Goal: Task Accomplishment & Management: Manage account settings

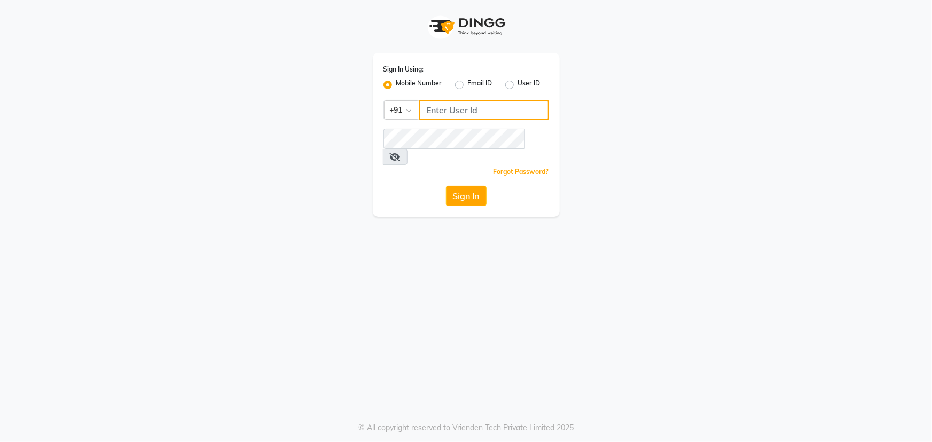
click at [461, 115] on input "Username" at bounding box center [484, 110] width 130 height 20
drag, startPoint x: 483, startPoint y: 105, endPoint x: 385, endPoint y: 112, distance: 98.6
click at [385, 112] on div "Country Code × [PHONE_NUMBER]" at bounding box center [467, 110] width 166 height 20
type input "7738030319"
click at [461, 186] on button "Sign In" at bounding box center [466, 196] width 41 height 20
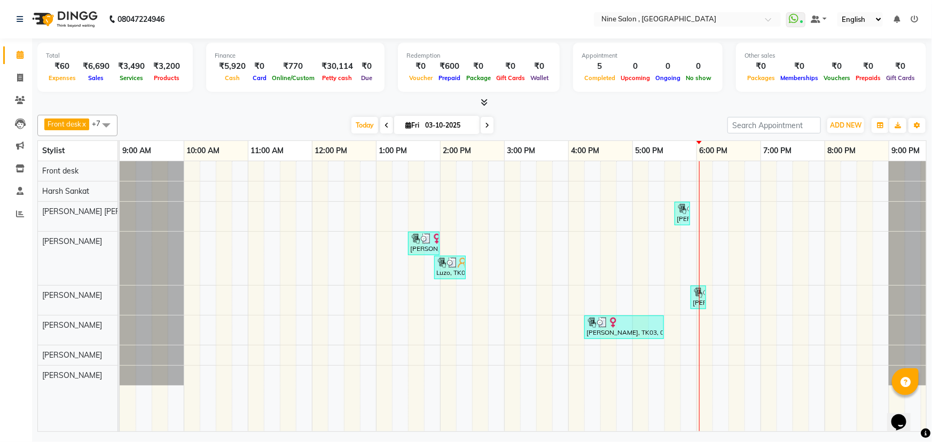
click at [487, 126] on icon at bounding box center [487, 125] width 4 height 6
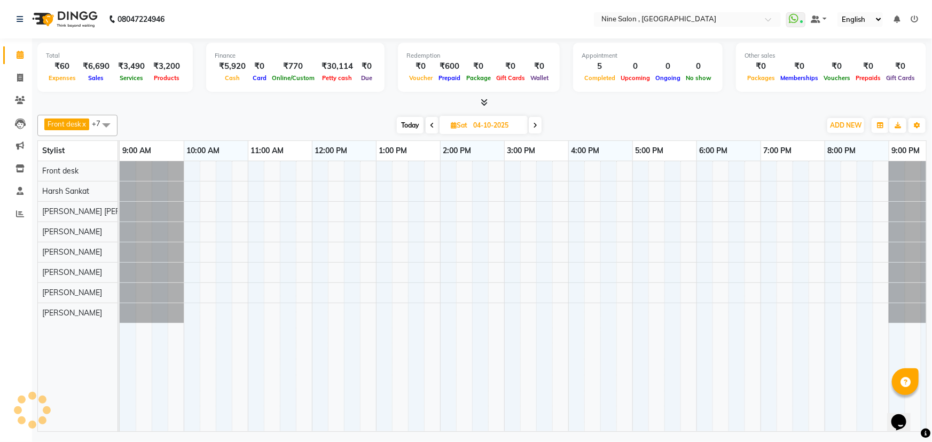
scroll to position [0, 26]
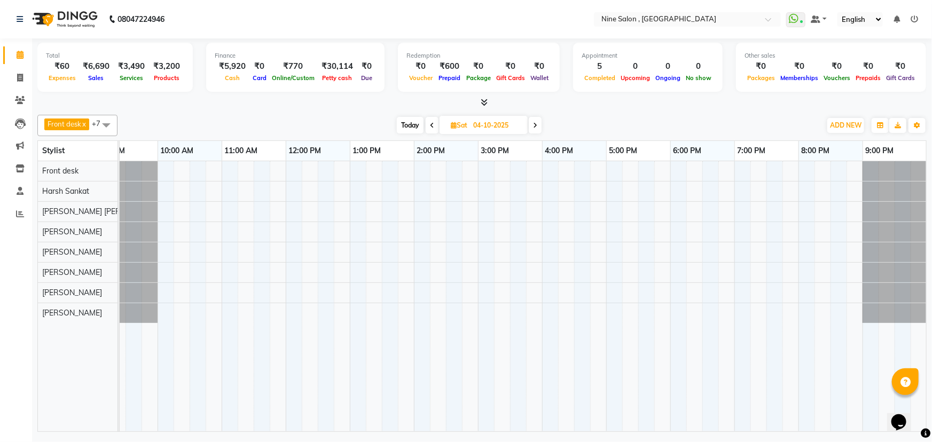
click at [430, 127] on icon at bounding box center [432, 125] width 4 height 6
type input "03-10-2025"
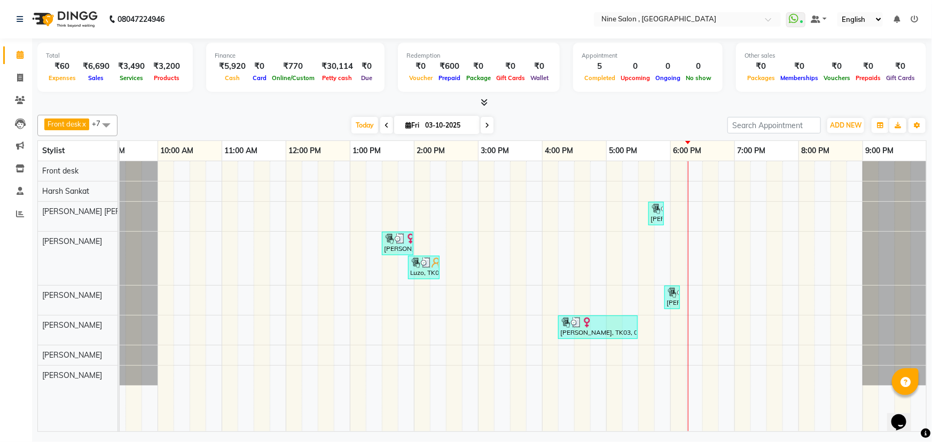
click at [729, 198] on div "[PERSON_NAME], TK04, 05:40 PM-05:55 PM, Threading - Eyebrows (₹120) [PERSON_NAM…" at bounding box center [511, 296] width 834 height 270
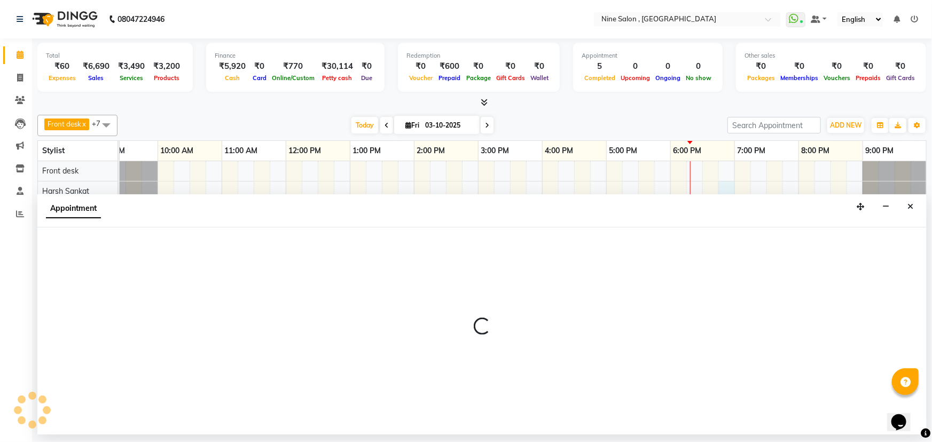
select select "64471"
select select "1125"
select select "tentative"
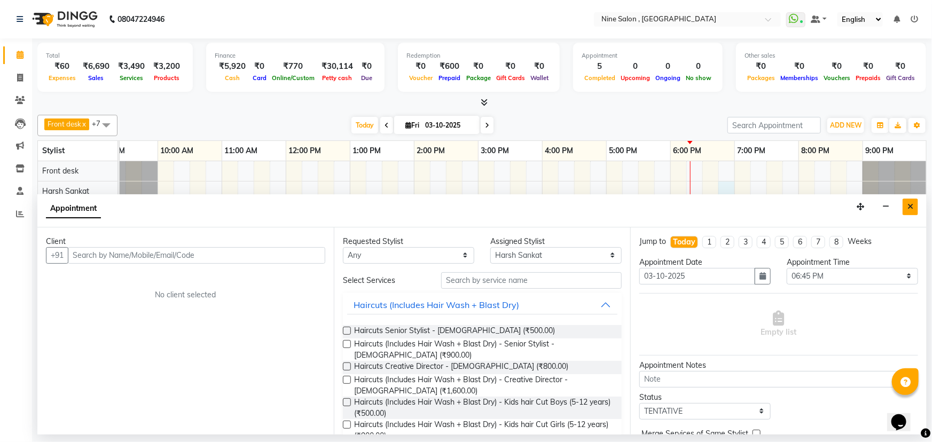
click at [914, 204] on button "Close" at bounding box center [910, 207] width 15 height 17
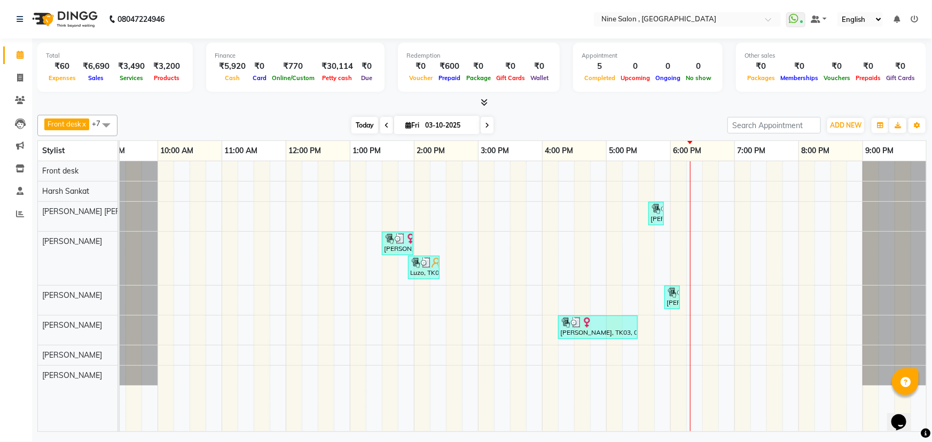
click at [359, 123] on span "Today" at bounding box center [365, 125] width 27 height 17
click at [721, 351] on div "[PERSON_NAME], TK04, 05:40 PM-05:55 PM, Threading - Eyebrows (₹120) [PERSON_NAM…" at bounding box center [511, 296] width 834 height 270
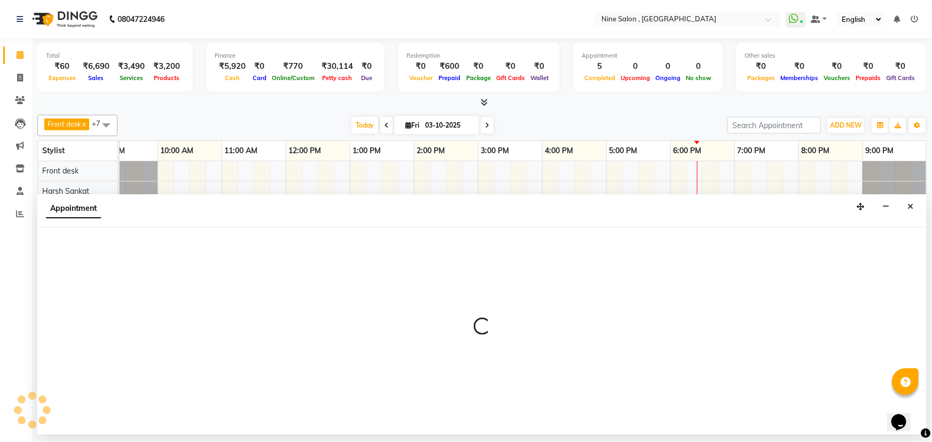
select select "92869"
select select "tentative"
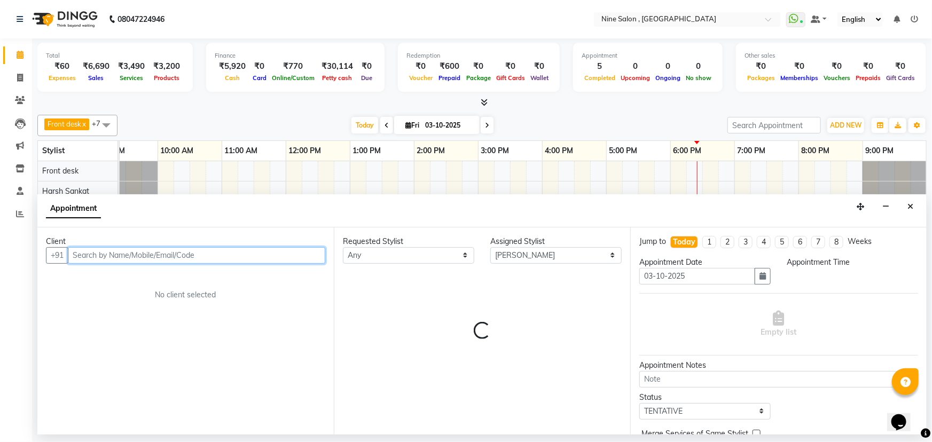
select select "1125"
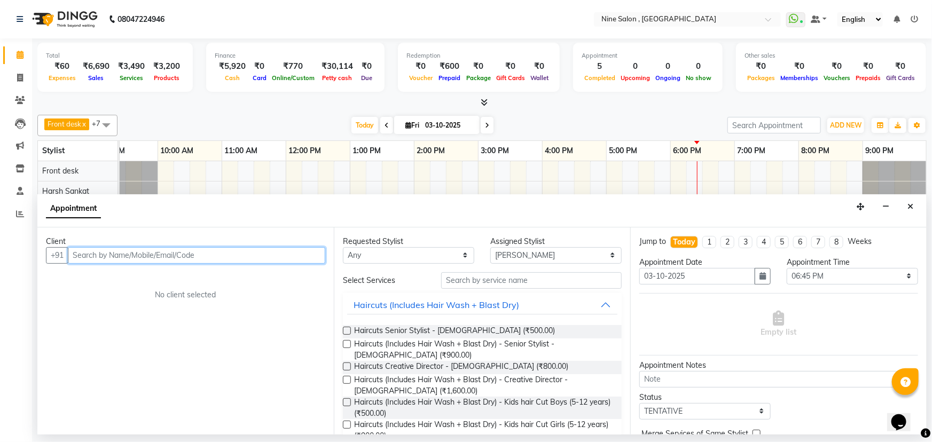
click at [194, 256] on input "text" at bounding box center [197, 255] width 258 height 17
click at [237, 263] on div "Client +91 [DEMOGRAPHIC_DATA][PERSON_NAME][DEMOGRAPHIC_DATA] Add Client No clie…" at bounding box center [185, 331] width 297 height 207
click at [219, 246] on div "Client" at bounding box center [185, 241] width 279 height 11
click at [221, 251] on input "[DEMOGRAPHIC_DATA][PERSON_NAME][DEMOGRAPHIC_DATA]" at bounding box center [174, 255] width 213 height 17
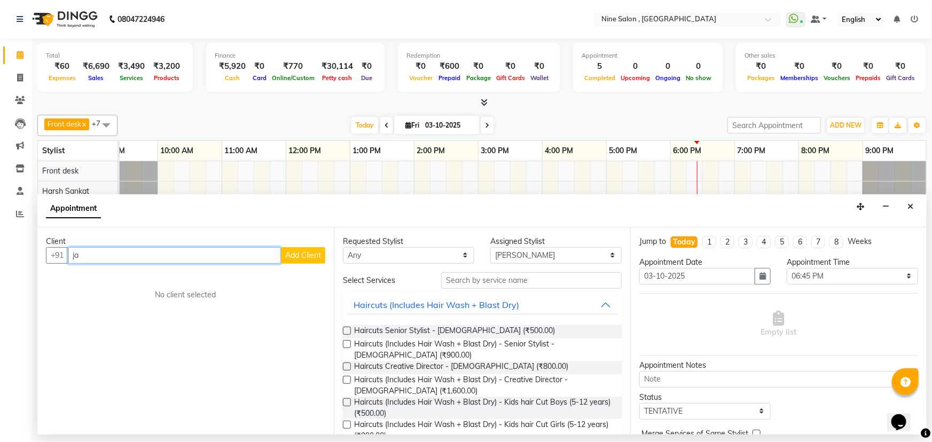
type input "j"
click at [107, 279] on span "[PERSON_NAME]" at bounding box center [116, 278] width 69 height 11
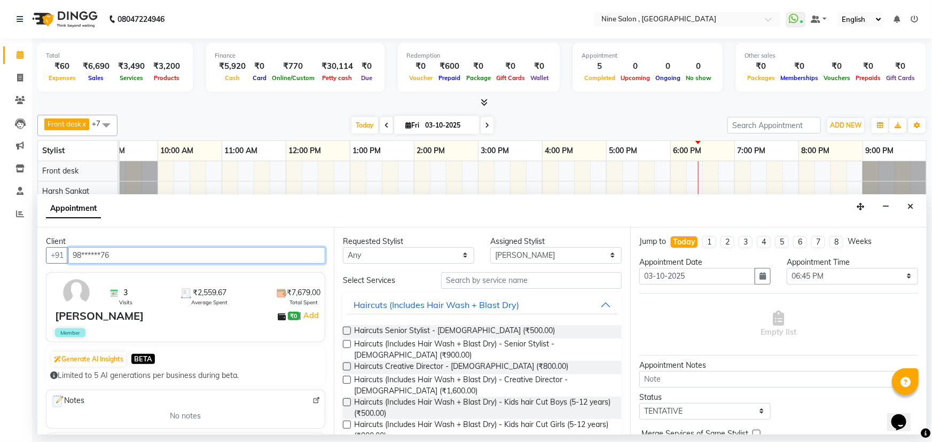
type input "98******76"
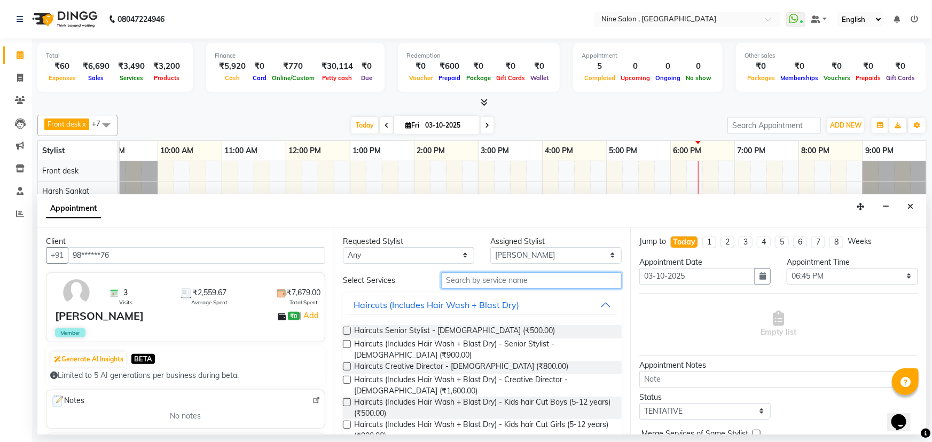
click at [496, 278] on input "text" at bounding box center [531, 281] width 181 height 17
click at [499, 326] on div "Haircuts Senior Stylist - [DEMOGRAPHIC_DATA] (₹500.00)" at bounding box center [482, 331] width 279 height 13
click at [348, 330] on label at bounding box center [347, 331] width 8 height 8
click at [348, 330] on input "checkbox" at bounding box center [346, 332] width 7 height 7
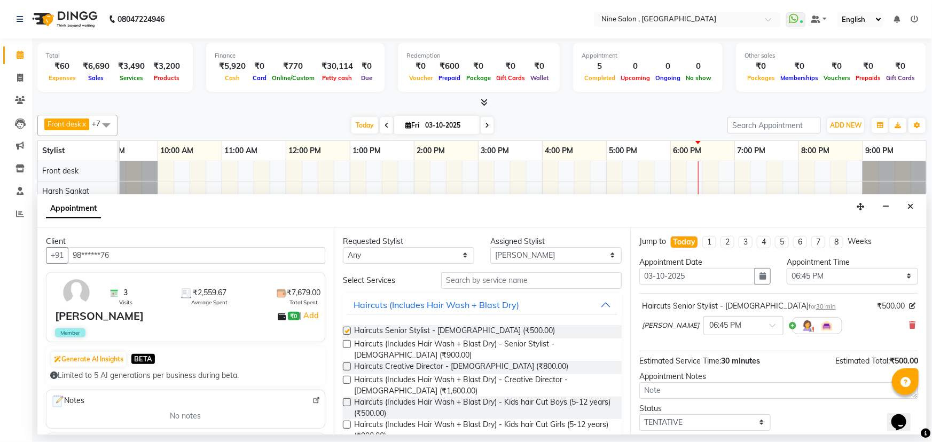
checkbox input "false"
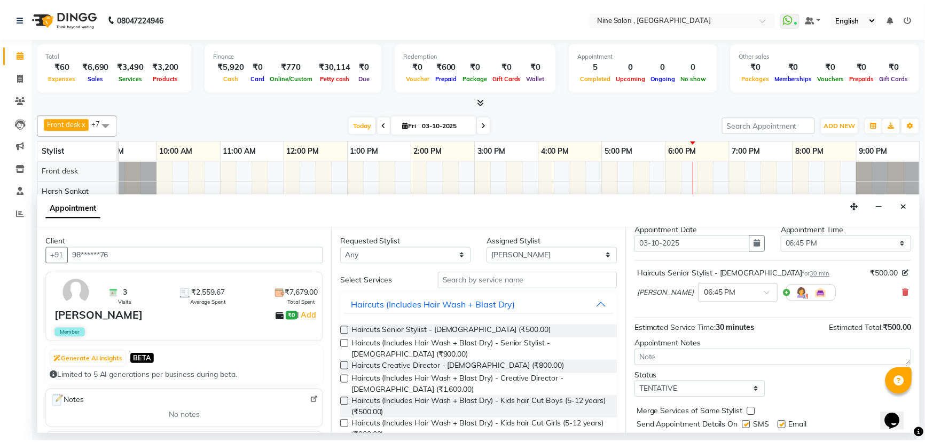
scroll to position [63, 0]
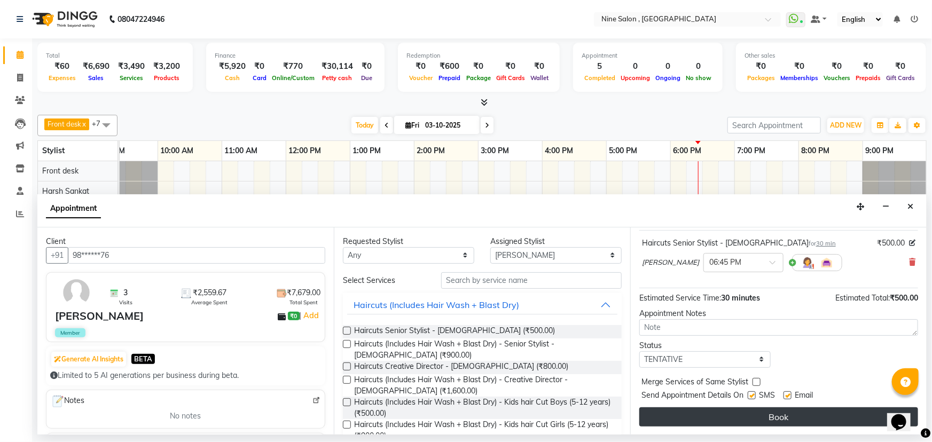
click at [747, 412] on button "Book" at bounding box center [779, 417] width 279 height 19
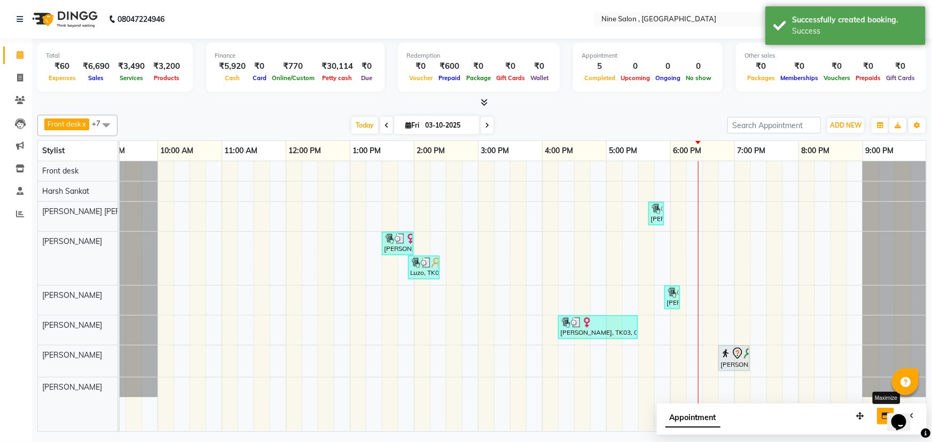
click at [883, 418] on icon "button" at bounding box center [885, 416] width 7 height 7
select select "tentative"
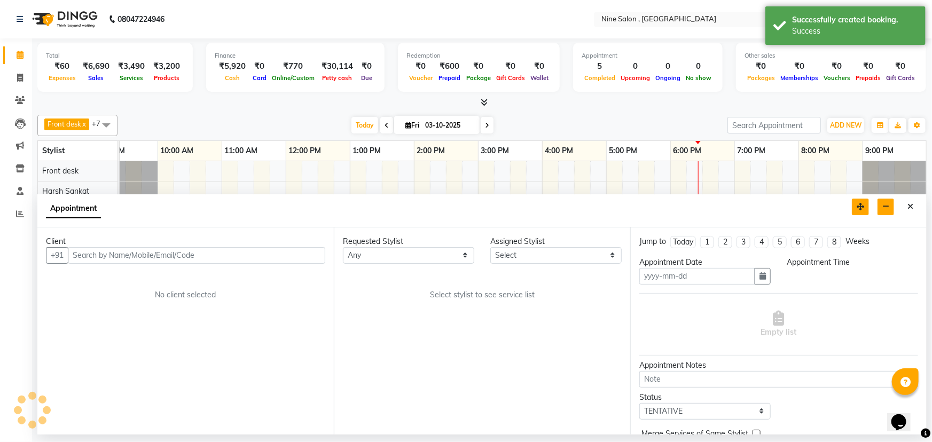
type input "03-10-2025"
select select
click at [912, 200] on button "Close" at bounding box center [910, 207] width 15 height 17
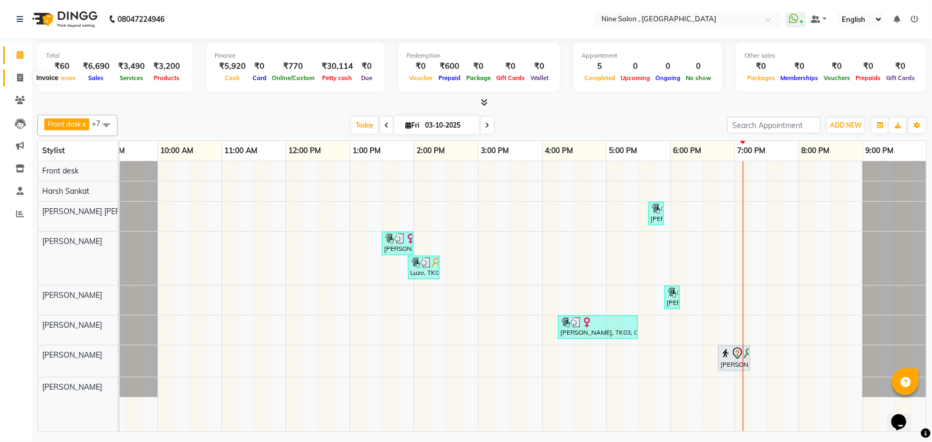
click at [21, 80] on icon at bounding box center [20, 78] width 6 height 8
select select "7341"
select select "service"
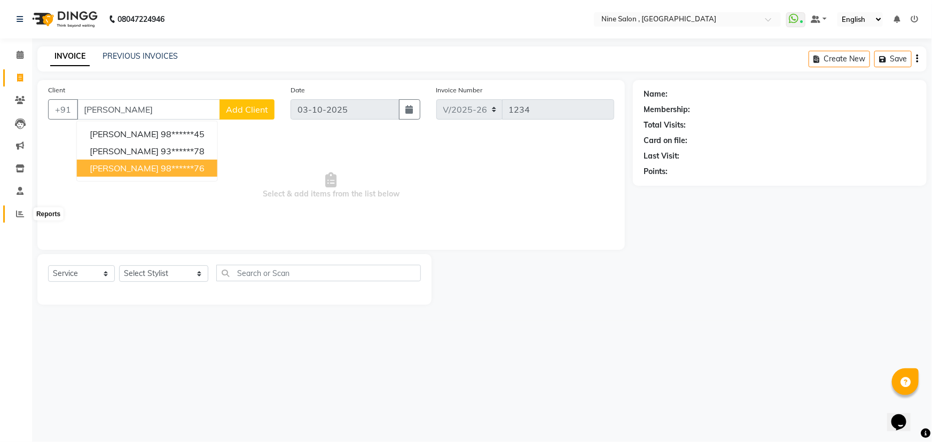
type input "[PERSON_NAME]"
click at [19, 212] on icon at bounding box center [20, 214] width 8 height 8
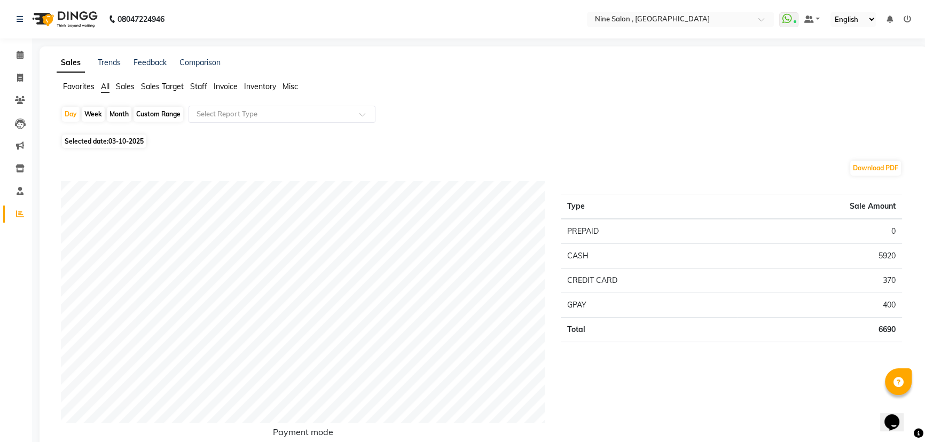
click at [200, 84] on span "Staff" at bounding box center [198, 87] width 17 height 10
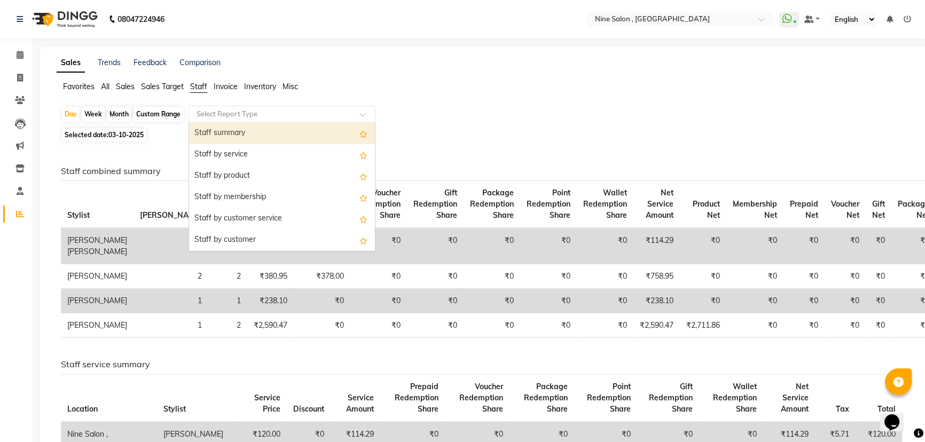
click at [225, 113] on input "text" at bounding box center [271, 114] width 154 height 11
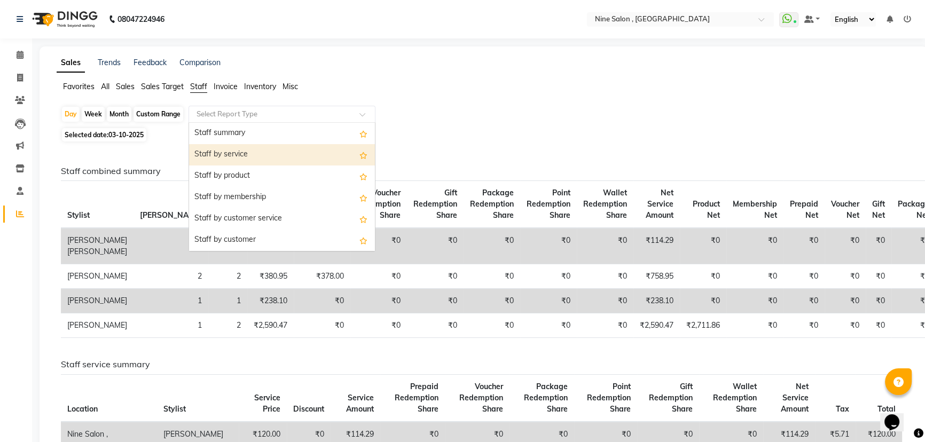
click at [225, 155] on div "Staff by service" at bounding box center [282, 154] width 186 height 21
select select "full_report"
select select "csv"
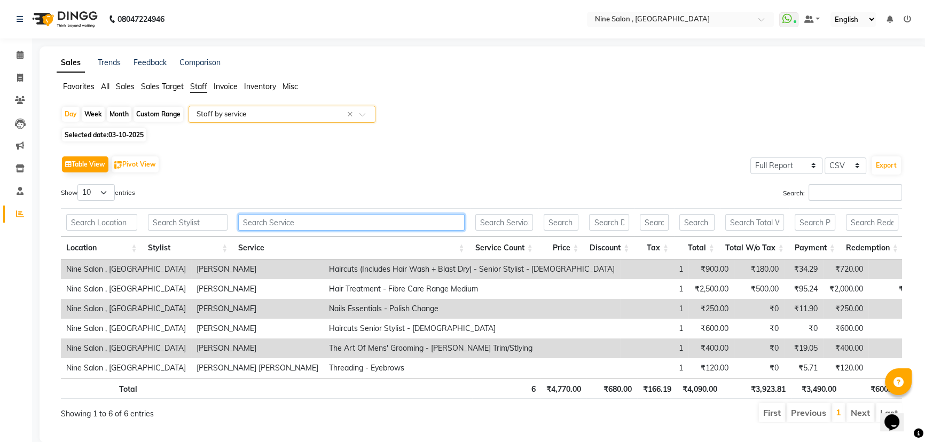
click at [367, 221] on input "text" at bounding box center [351, 222] width 226 height 17
type input "h"
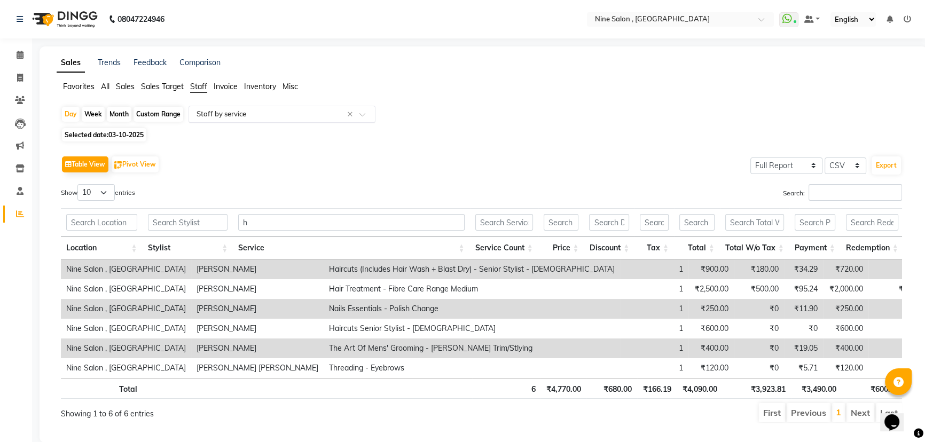
click at [306, 113] on input "text" at bounding box center [271, 114] width 154 height 11
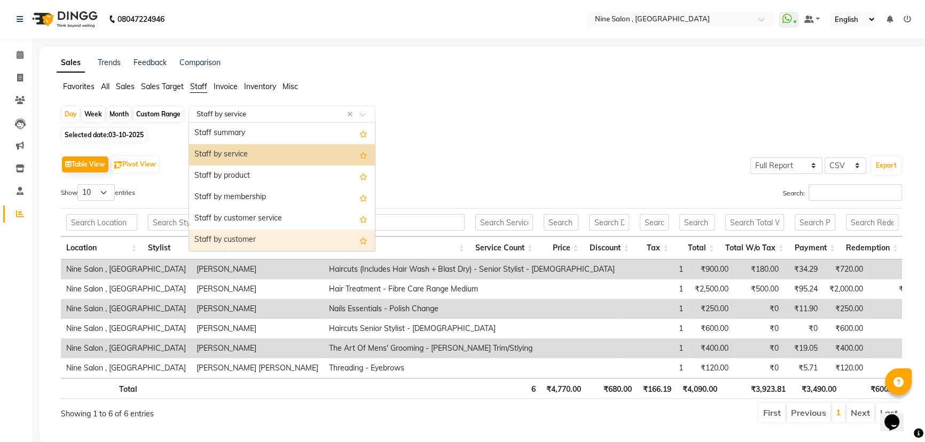
click at [243, 242] on div "Staff by customer" at bounding box center [282, 240] width 186 height 21
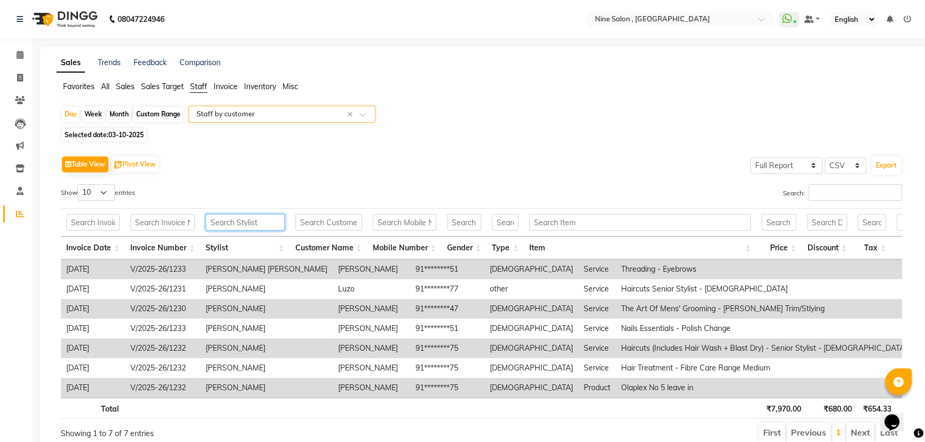
click at [236, 220] on input "text" at bounding box center [245, 222] width 79 height 17
click at [311, 222] on input "text" at bounding box center [328, 222] width 67 height 17
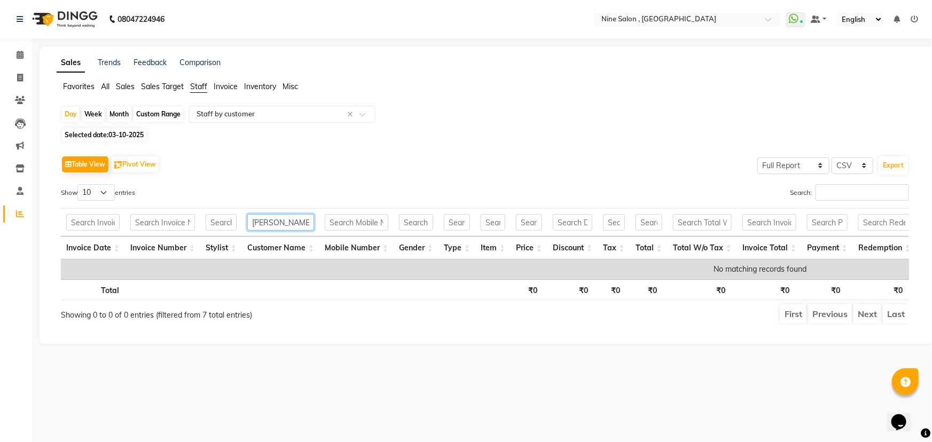
type input "[PERSON_NAME]"
click at [102, 134] on span "Selected date: 03-10-2025" at bounding box center [104, 134] width 84 height 13
select select "10"
select select "2025"
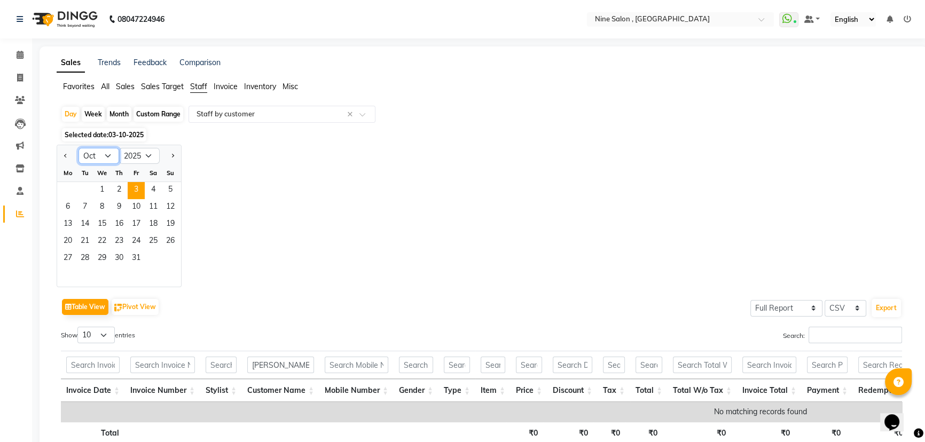
click at [99, 158] on select "Jan Feb Mar Apr May Jun [DATE] Aug Sep Oct Nov Dec" at bounding box center [99, 156] width 41 height 16
select select "8"
click at [79, 148] on select "Jan Feb Mar Apr May Jun [DATE] Aug Sep Oct Nov Dec" at bounding box center [99, 156] width 41 height 16
click at [136, 240] on span "22" at bounding box center [136, 242] width 17 height 17
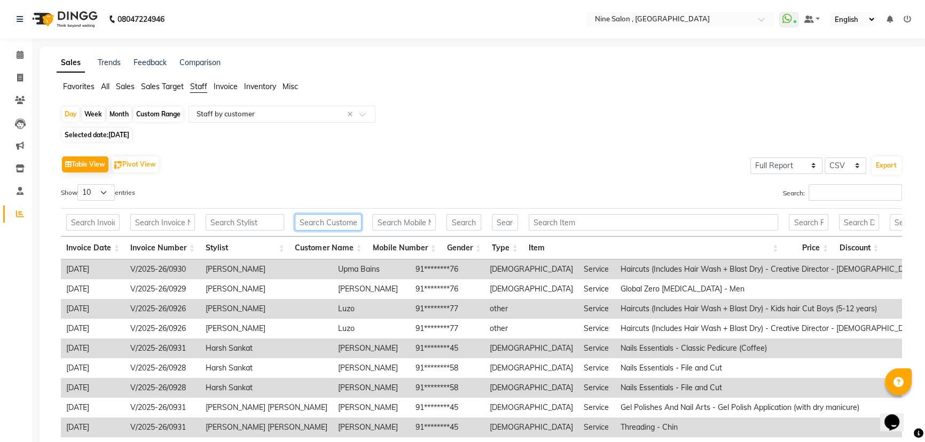
click at [328, 224] on input "text" at bounding box center [328, 222] width 67 height 17
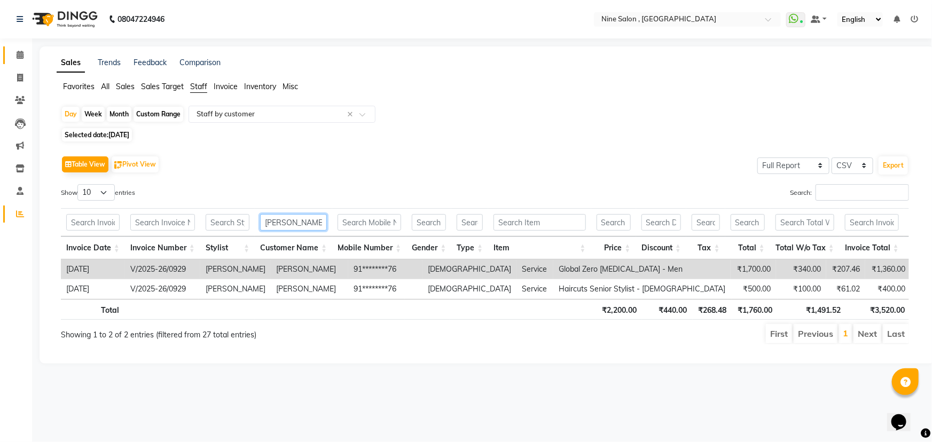
type input "[PERSON_NAME]"
click at [21, 53] on icon at bounding box center [20, 55] width 7 height 8
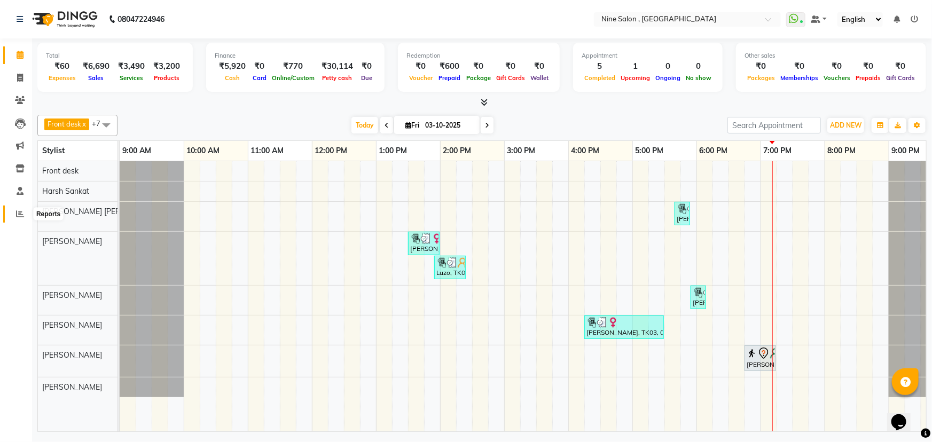
click at [15, 213] on span at bounding box center [20, 214] width 19 height 12
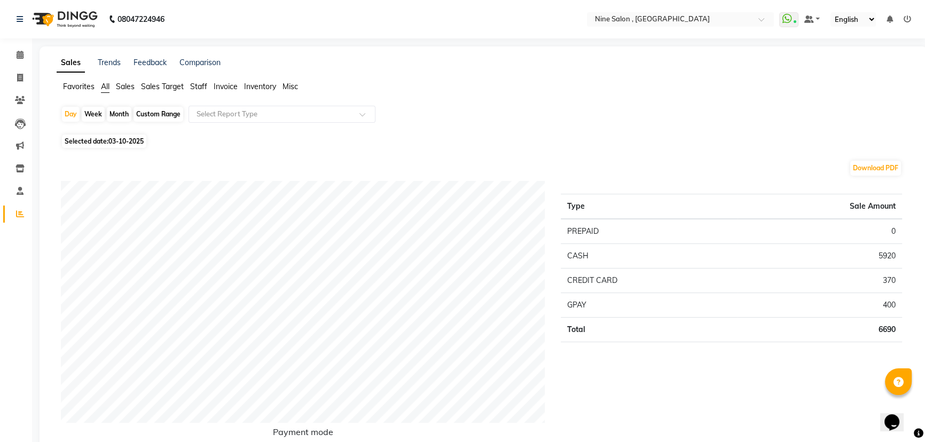
click at [168, 114] on div "Custom Range" at bounding box center [159, 114] width 50 height 15
select select "10"
select select "2025"
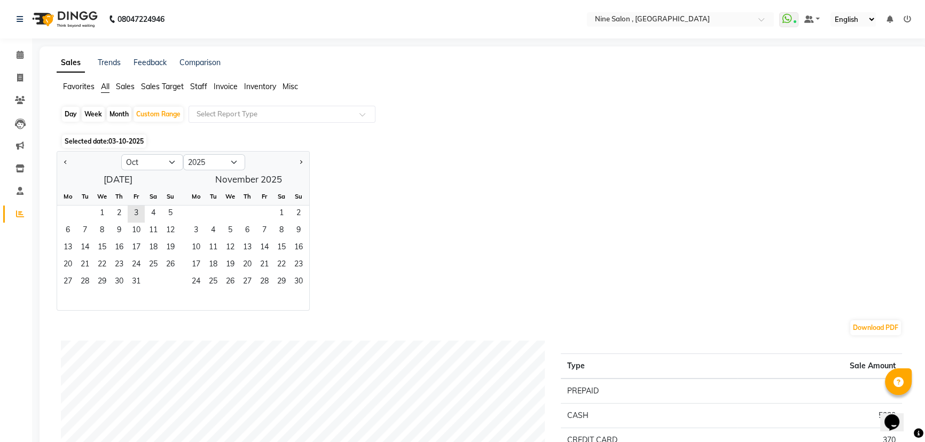
click at [122, 140] on span "03-10-2025" at bounding box center [125, 141] width 35 height 8
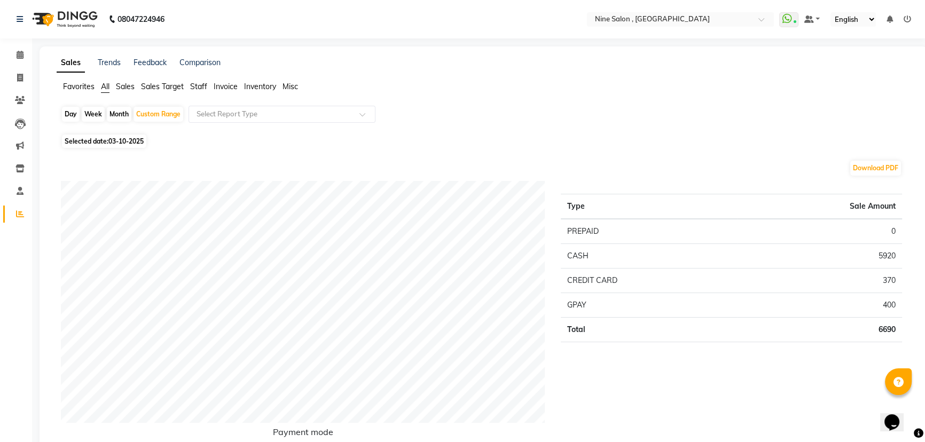
click at [124, 139] on span "03-10-2025" at bounding box center [125, 141] width 35 height 8
select select "10"
select select "2025"
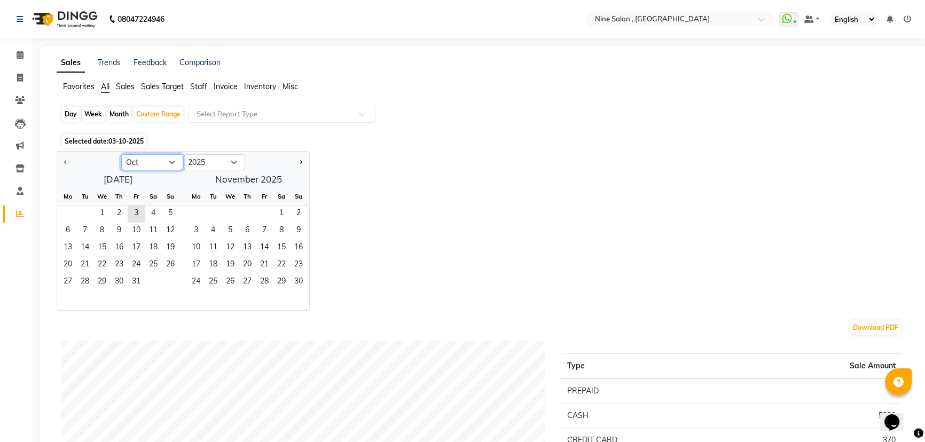
click at [150, 166] on select "Jan Feb Mar Apr May Jun [DATE] Aug Sep Oct Nov Dec" at bounding box center [152, 162] width 62 height 16
select select "8"
click at [121, 154] on select "Jan Feb Mar Apr May Jun [DATE] Aug Sep Oct Nov Dec" at bounding box center [152, 162] width 62 height 16
click at [133, 264] on span "22" at bounding box center [136, 265] width 17 height 17
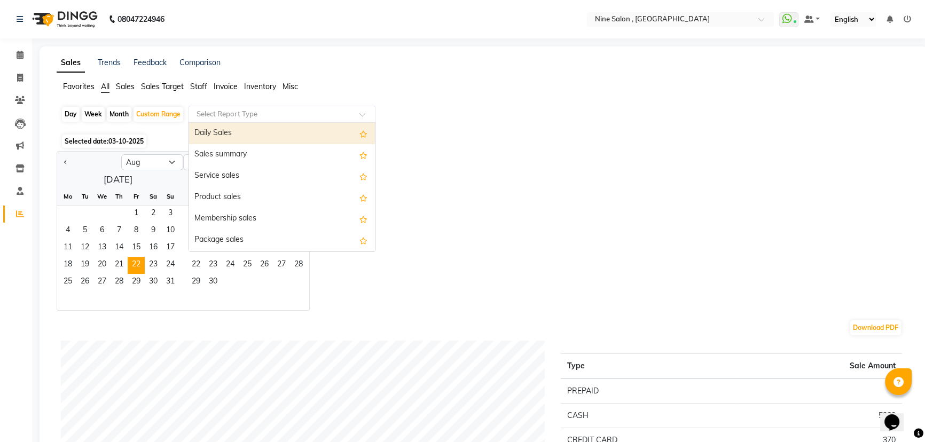
click at [224, 115] on input "text" at bounding box center [271, 114] width 154 height 11
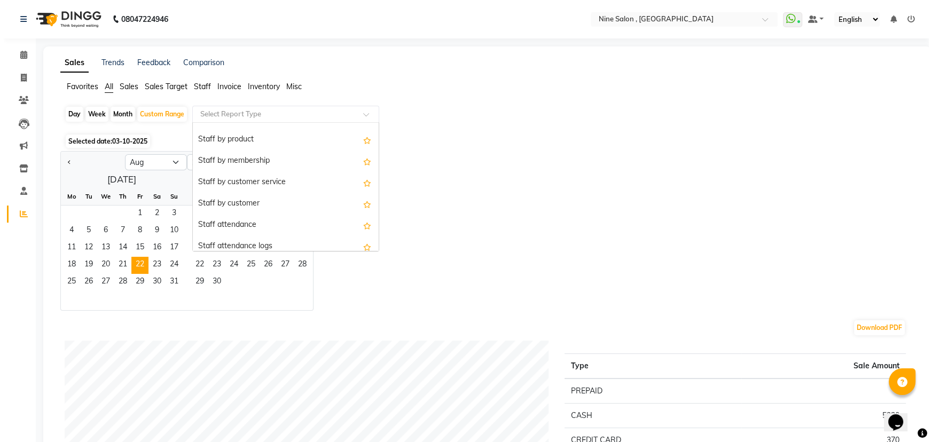
scroll to position [340, 0]
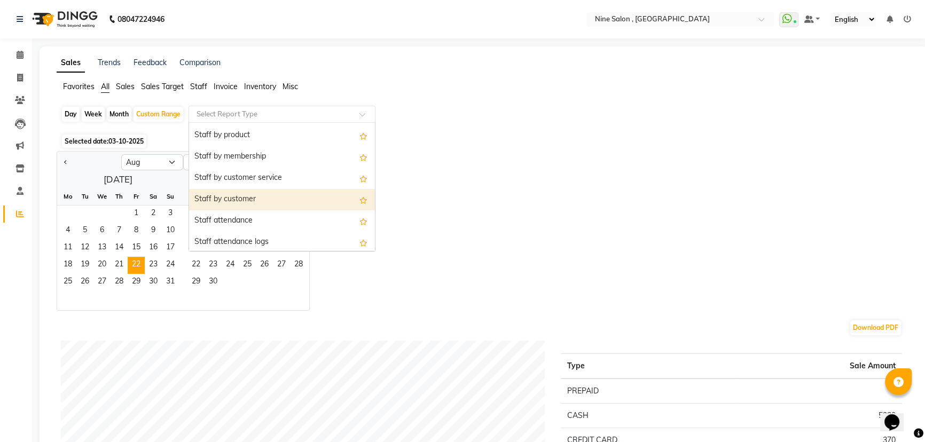
click at [228, 199] on div "Staff by customer" at bounding box center [282, 199] width 186 height 21
select select "full_report"
select select "csv"
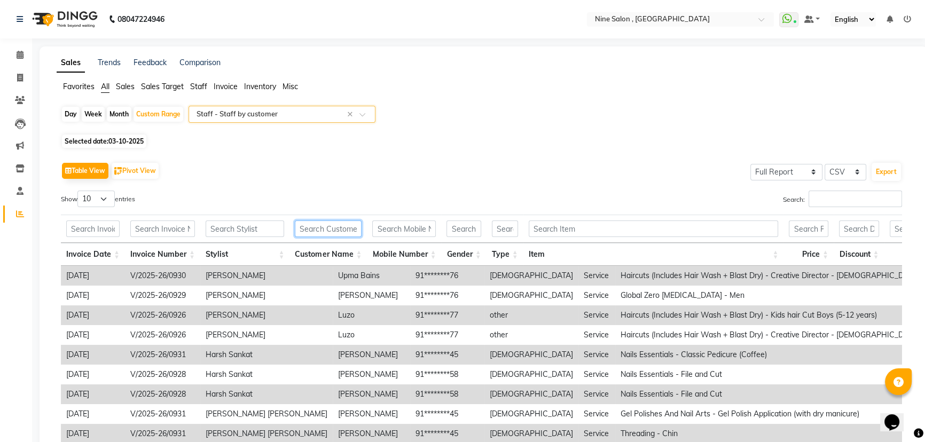
click at [337, 231] on input "text" at bounding box center [328, 229] width 67 height 17
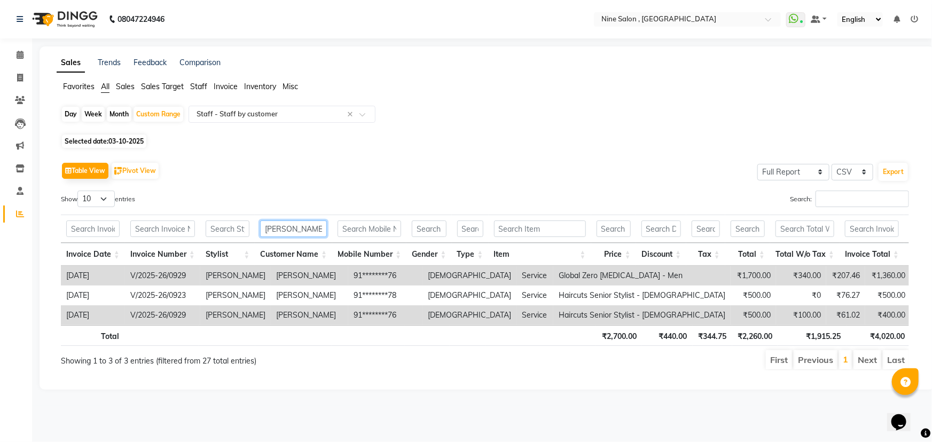
type input "J"
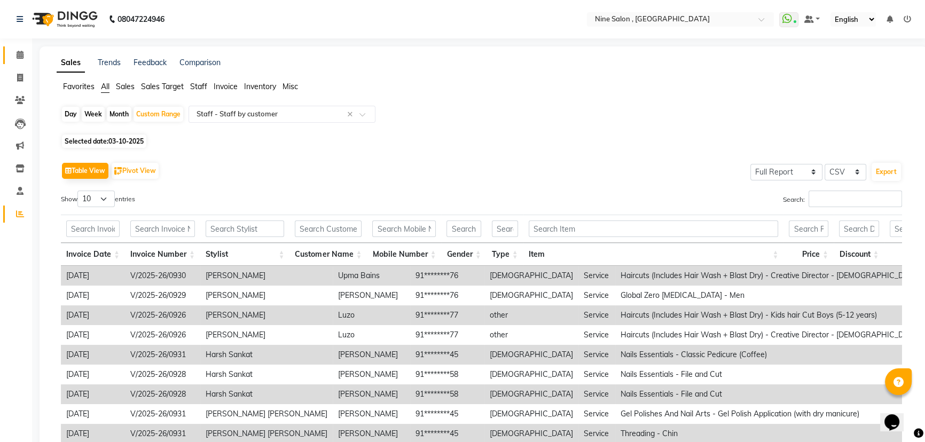
click at [23, 56] on icon at bounding box center [20, 55] width 7 height 8
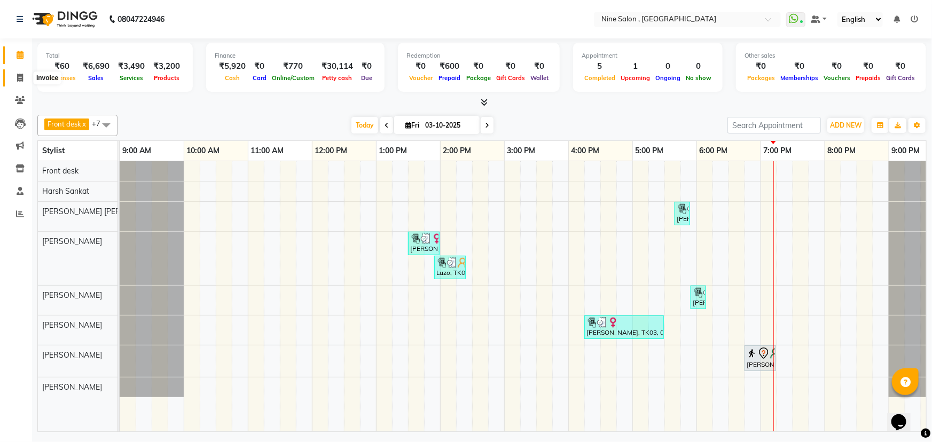
click at [19, 80] on icon at bounding box center [20, 78] width 6 height 8
select select "7341"
select select "service"
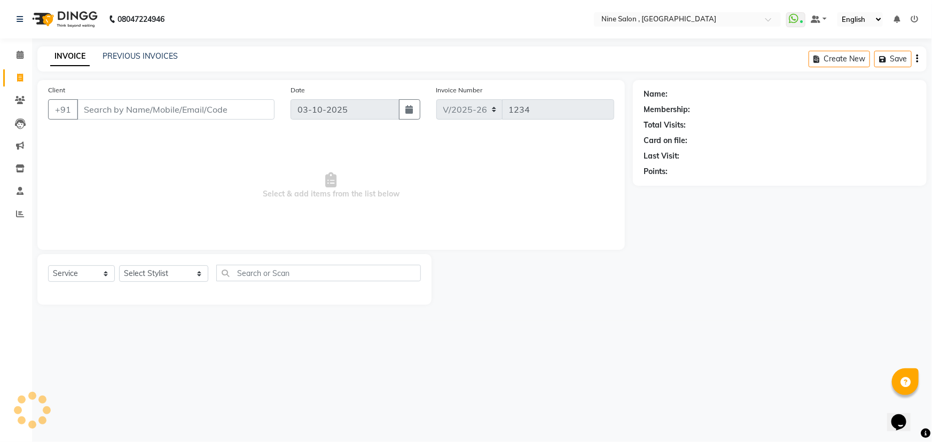
click at [118, 109] on input "Client" at bounding box center [176, 109] width 198 height 20
type input "K"
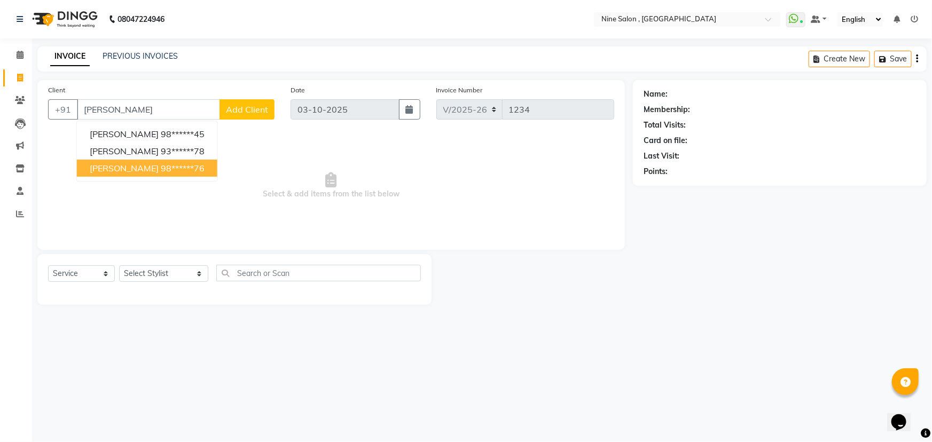
click at [126, 170] on span "[PERSON_NAME]" at bounding box center [124, 168] width 69 height 11
type input "98******76"
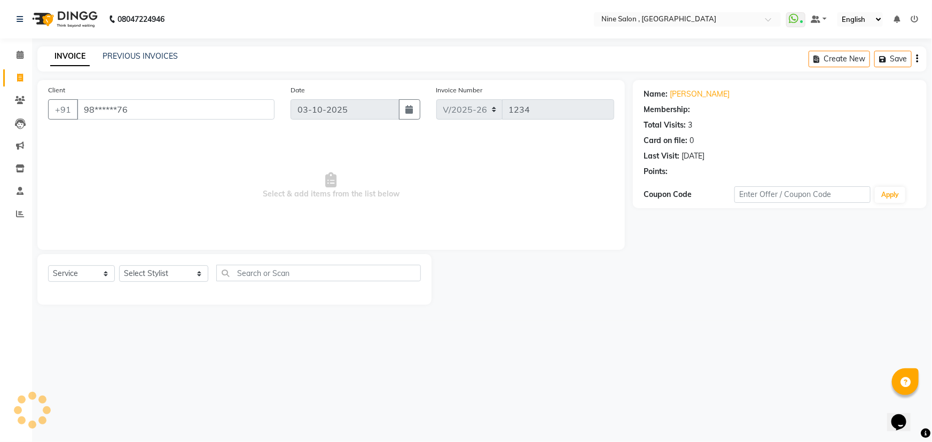
select select "1: Object"
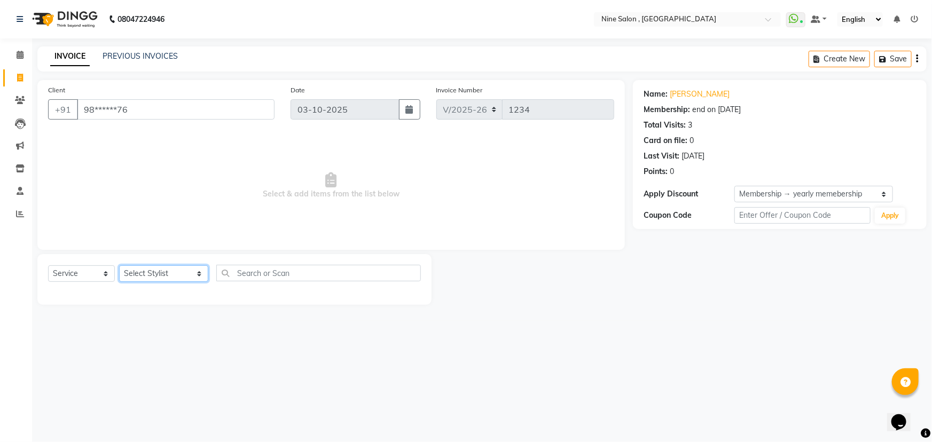
click at [154, 276] on select "Select Stylist Front desk Harsh Sankat [PERSON_NAME] [PERSON_NAME] [PERSON_NAME…" at bounding box center [163, 274] width 89 height 17
select select "92869"
click at [119, 266] on select "Select Stylist Front desk Harsh Sankat [PERSON_NAME] [PERSON_NAME] [PERSON_NAME…" at bounding box center [163, 274] width 89 height 17
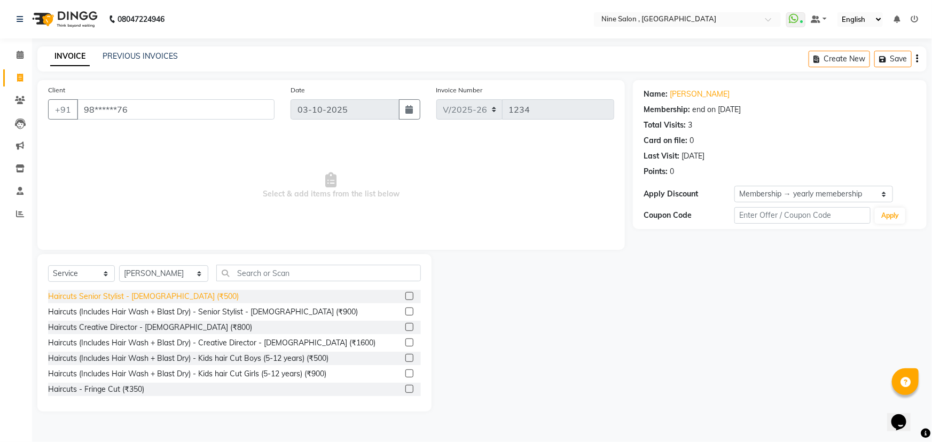
click at [156, 296] on div "Haircuts Senior Stylist - [DEMOGRAPHIC_DATA] (₹500)" at bounding box center [143, 296] width 191 height 11
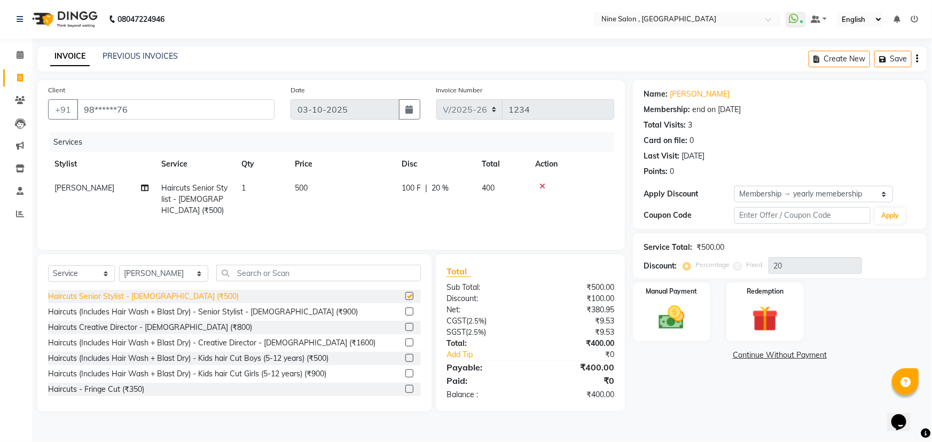
checkbox input "false"
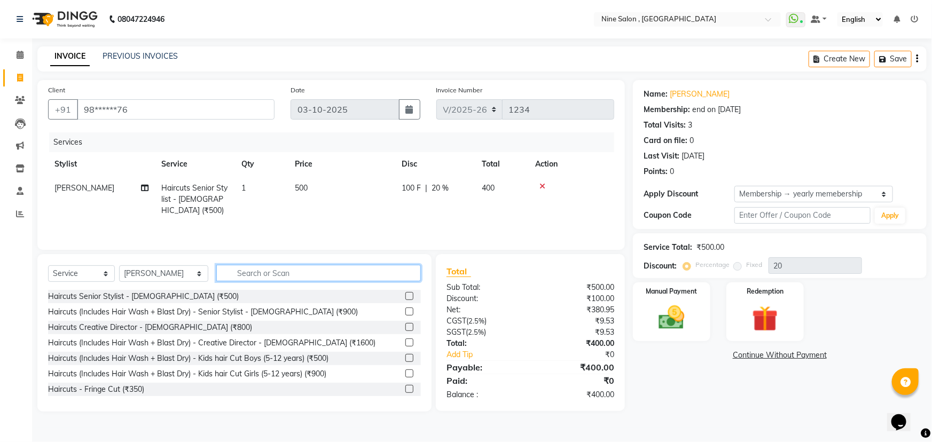
click at [229, 271] on input "text" at bounding box center [318, 273] width 205 height 17
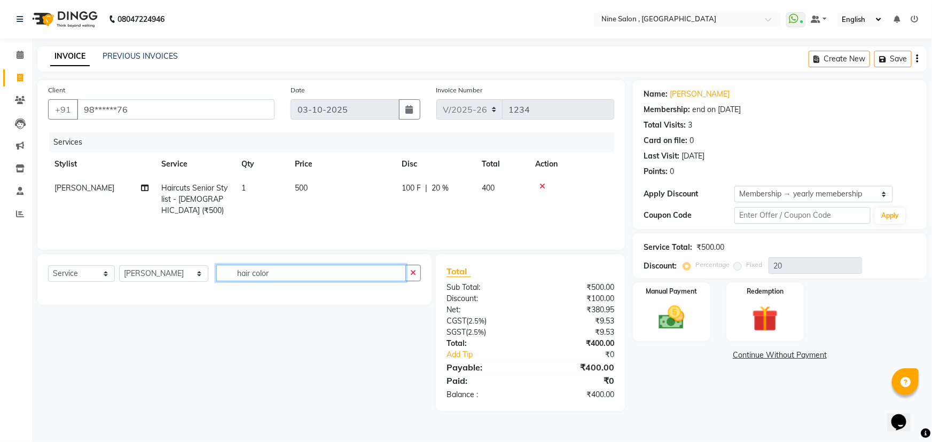
click at [235, 273] on input "hair color" at bounding box center [311, 273] width 190 height 17
click at [256, 275] on input "haircolor" at bounding box center [311, 273] width 190 height 17
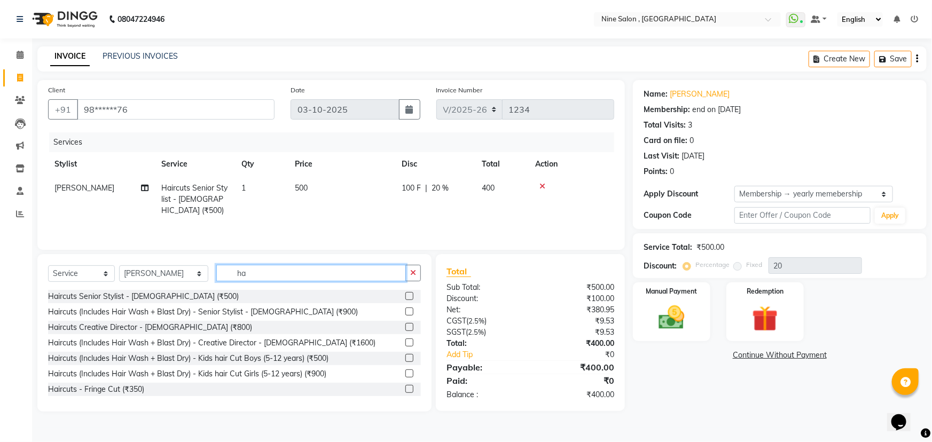
type input "h"
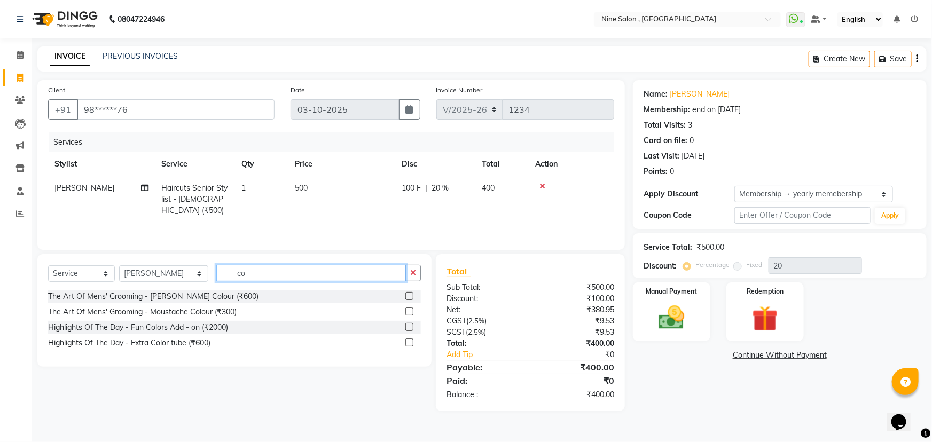
type input "c"
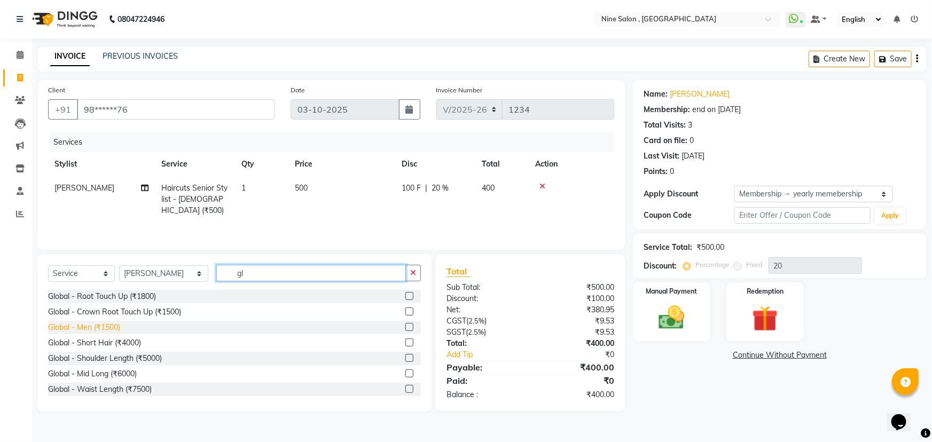
type input "g"
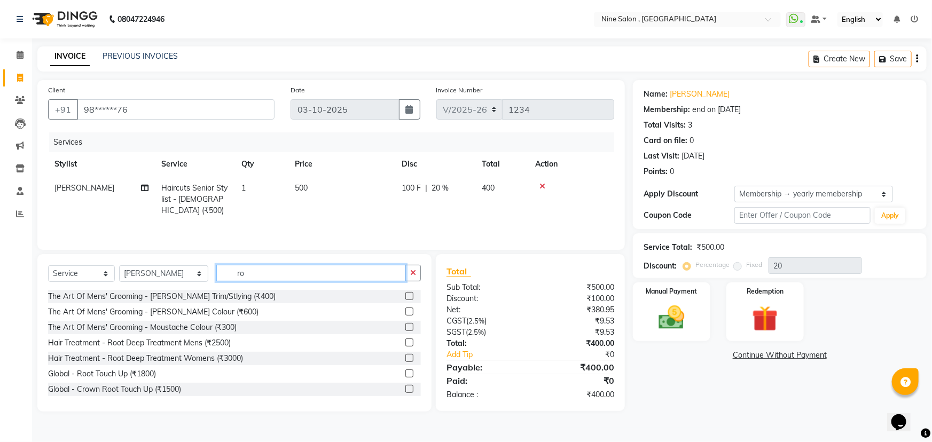
type input "r"
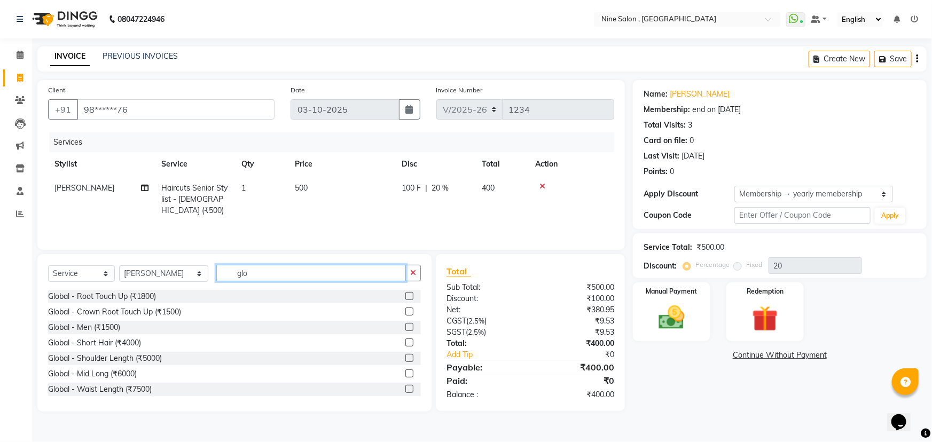
type input "glo"
click at [97, 328] on div "Global - Men (₹1500)" at bounding box center [84, 327] width 72 height 11
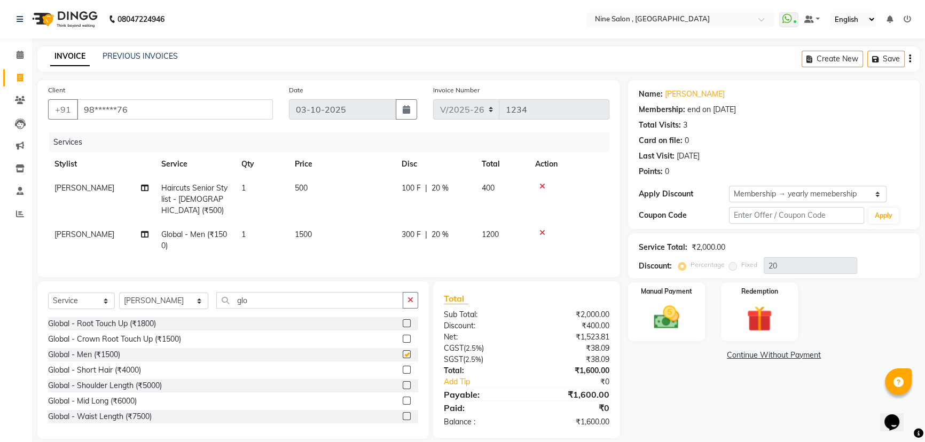
checkbox input "false"
click at [887, 57] on button "Save" at bounding box center [886, 59] width 37 height 17
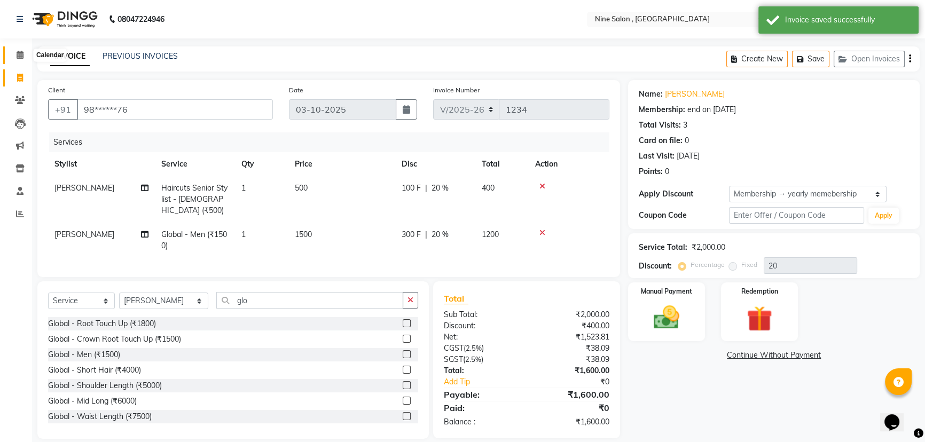
click at [22, 57] on icon at bounding box center [20, 55] width 7 height 8
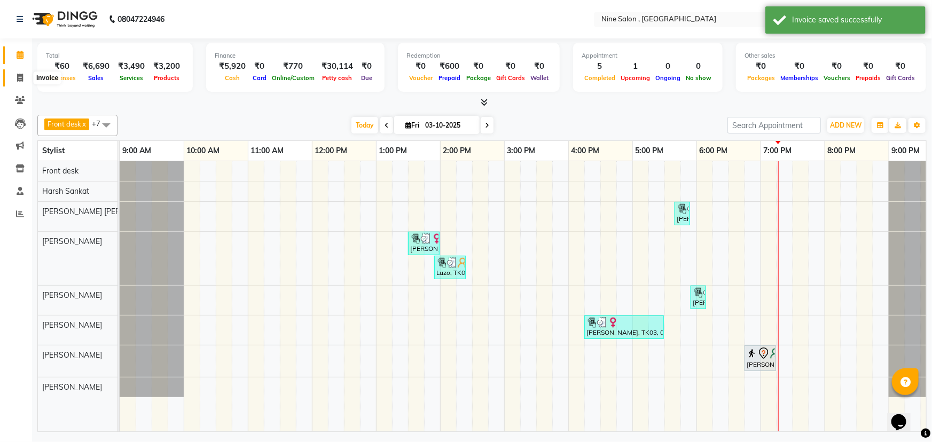
click at [21, 79] on icon at bounding box center [20, 78] width 6 height 8
select select "service"
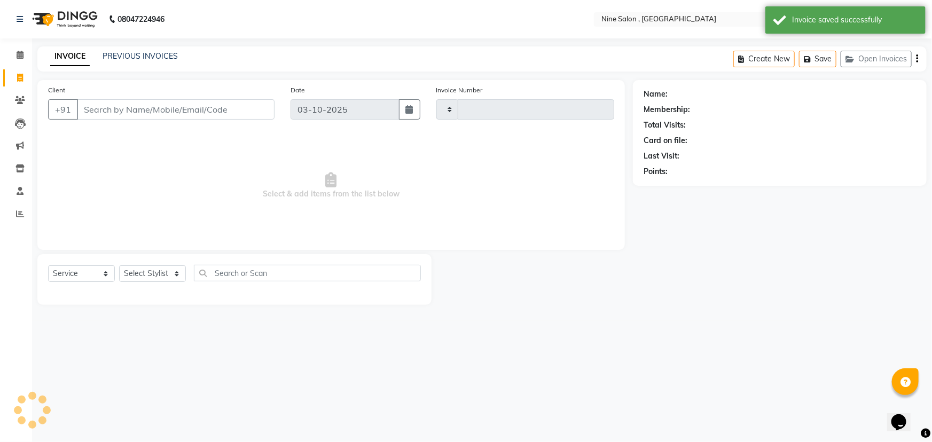
type input "1234"
select select "7341"
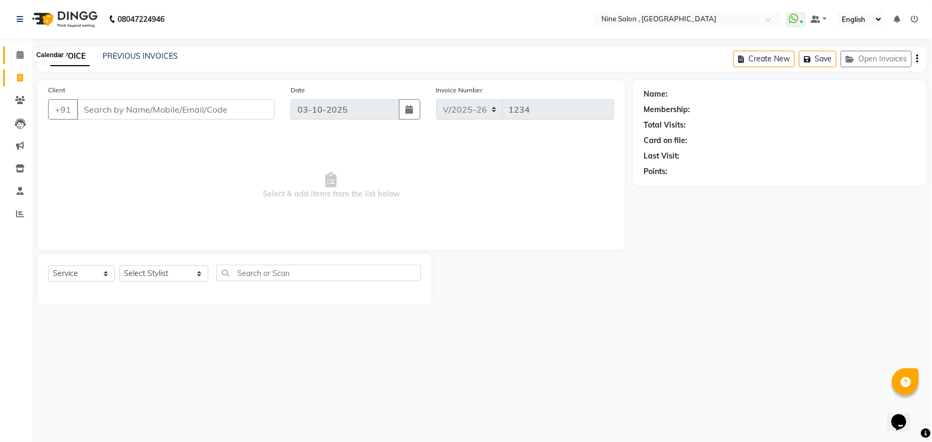
click at [21, 55] on icon at bounding box center [20, 55] width 7 height 8
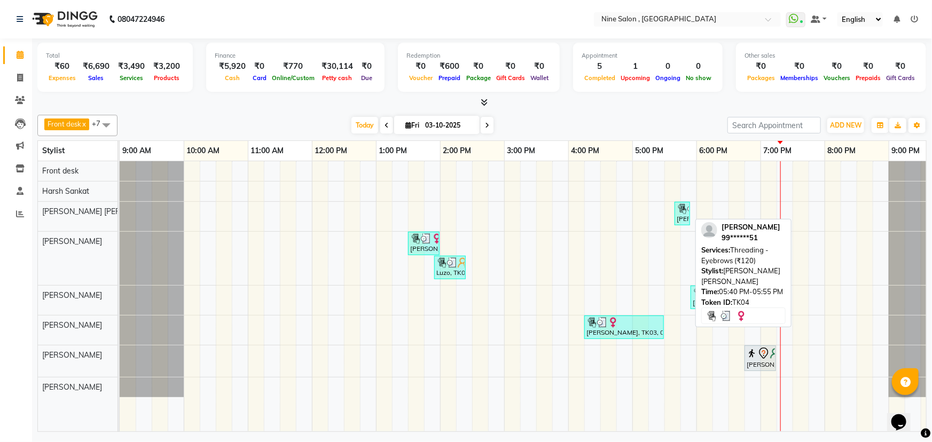
click at [681, 220] on div "[PERSON_NAME], TK04, 05:40 PM-05:55 PM, Threading - Eyebrows (₹120)" at bounding box center [682, 214] width 13 height 20
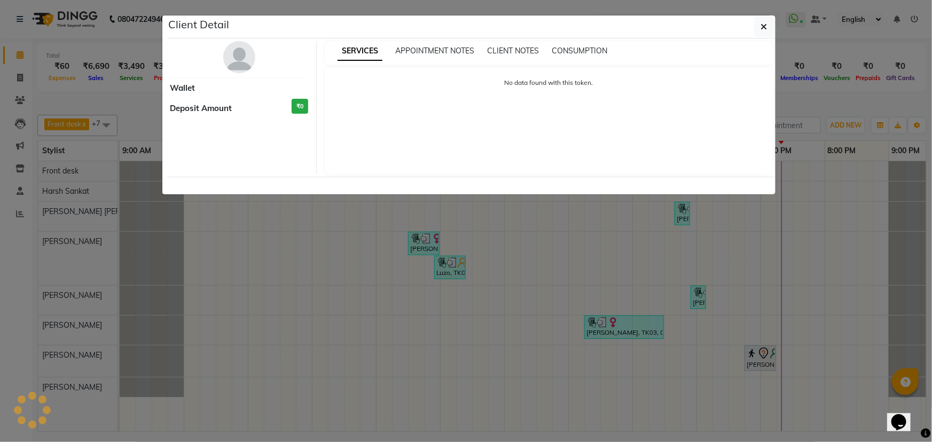
select select "3"
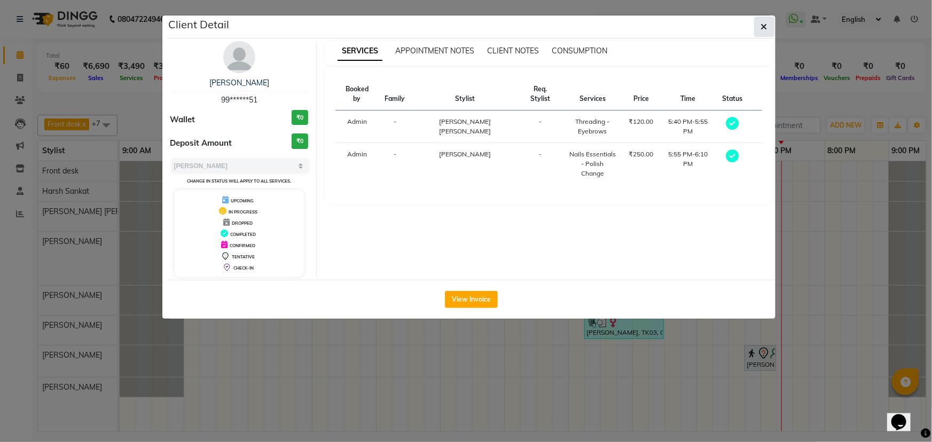
click at [764, 28] on icon "button" at bounding box center [764, 26] width 6 height 9
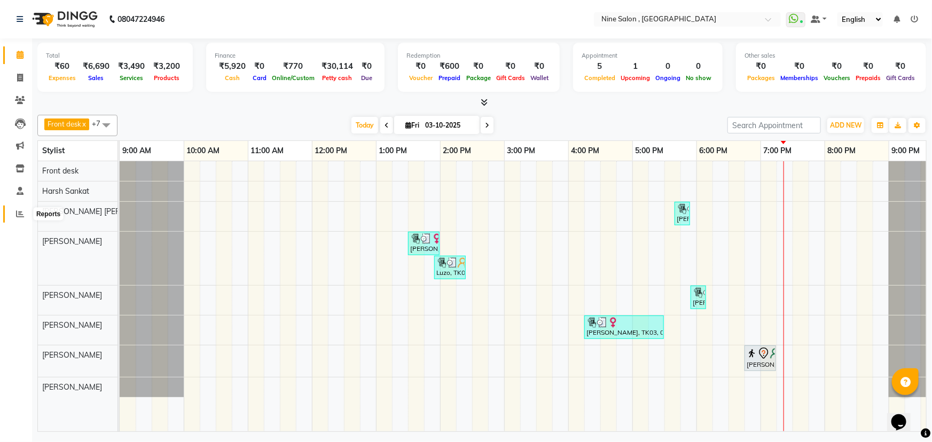
click at [24, 215] on icon at bounding box center [20, 214] width 8 height 8
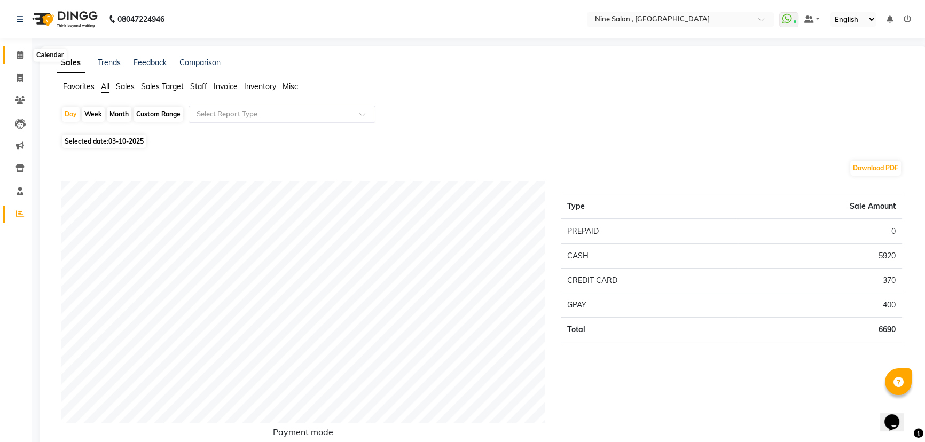
click at [22, 53] on icon at bounding box center [20, 55] width 7 height 8
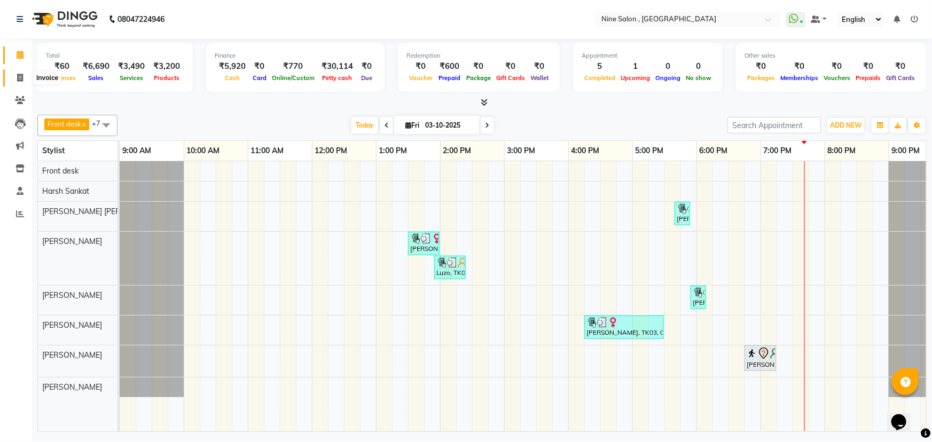
click at [21, 75] on icon at bounding box center [20, 78] width 6 height 8
select select "7341"
select select "service"
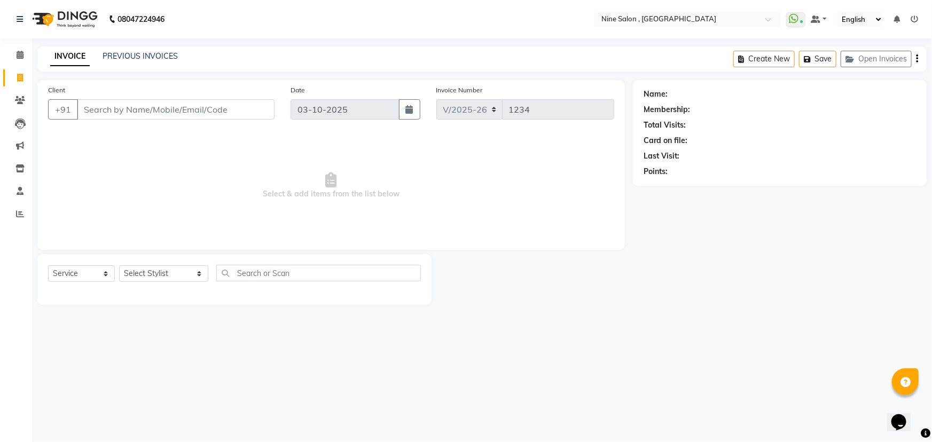
click at [177, 106] on input "Client" at bounding box center [176, 109] width 198 height 20
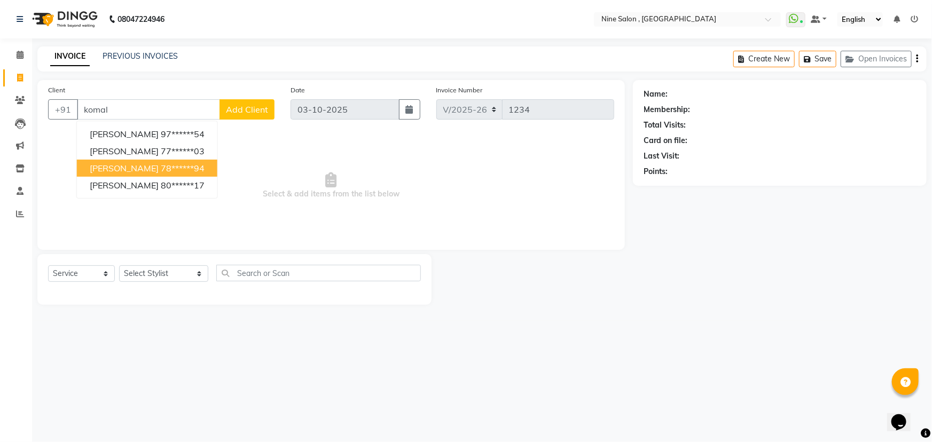
click at [161, 168] on ngb-highlight "78******94" at bounding box center [183, 168] width 44 height 11
type input "78******94"
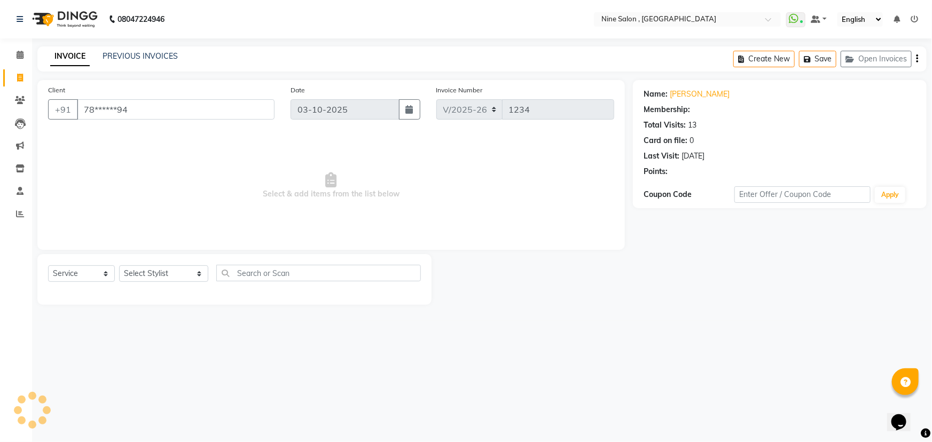
select select "1: Object"
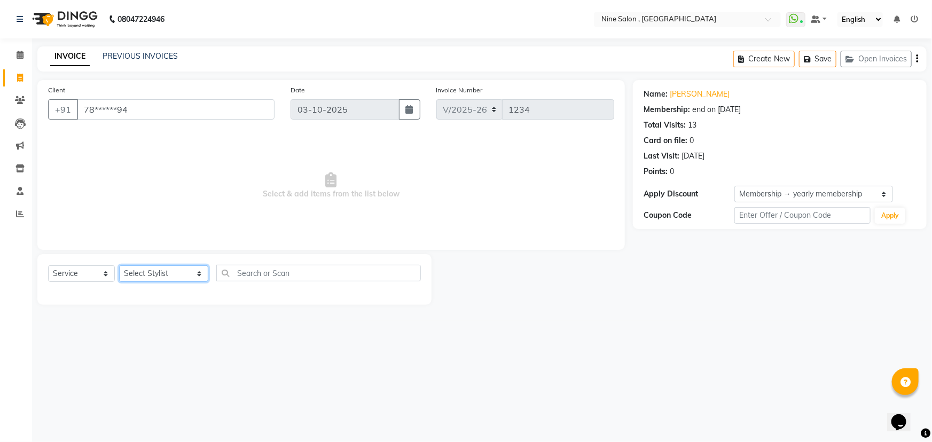
click at [155, 273] on select "Select Stylist Front desk Harsh Sankat [PERSON_NAME] [PERSON_NAME] [PERSON_NAME…" at bounding box center [163, 274] width 89 height 17
select select "91687"
click at [119, 266] on select "Select Stylist Front desk Harsh Sankat [PERSON_NAME] [PERSON_NAME] [PERSON_NAME…" at bounding box center [163, 274] width 89 height 17
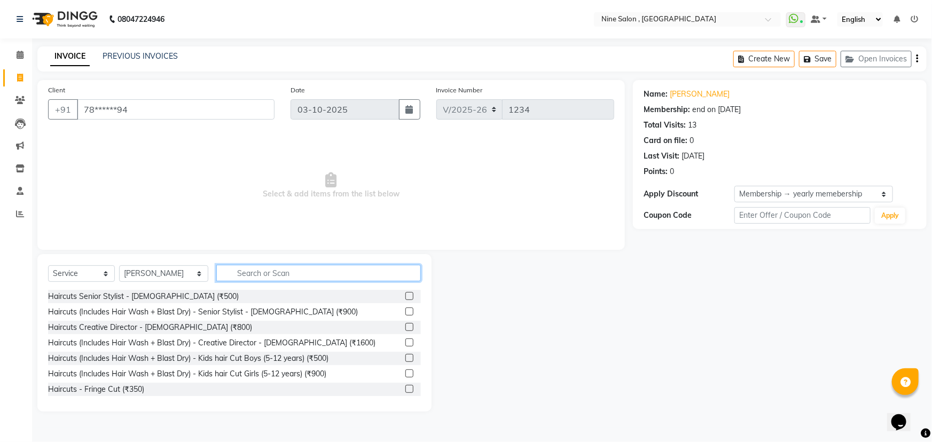
click at [238, 277] on input "text" at bounding box center [318, 273] width 205 height 17
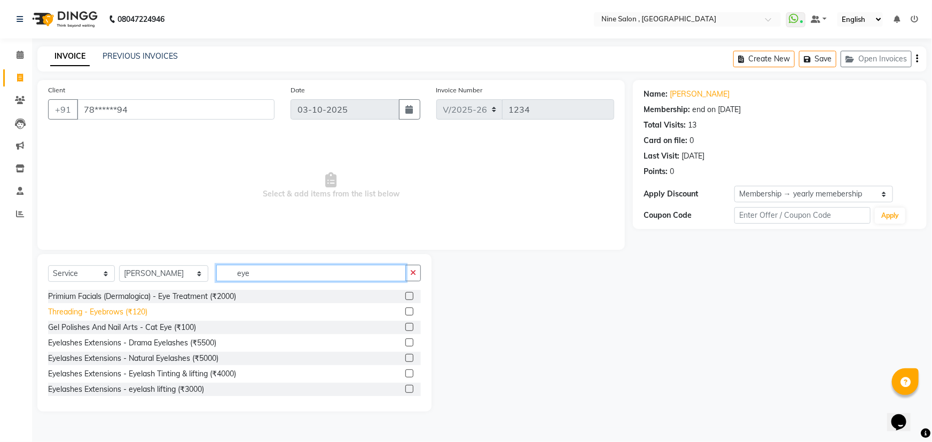
type input "eye"
click at [128, 313] on div "Threading - Eyebrows (₹120)" at bounding box center [97, 312] width 99 height 11
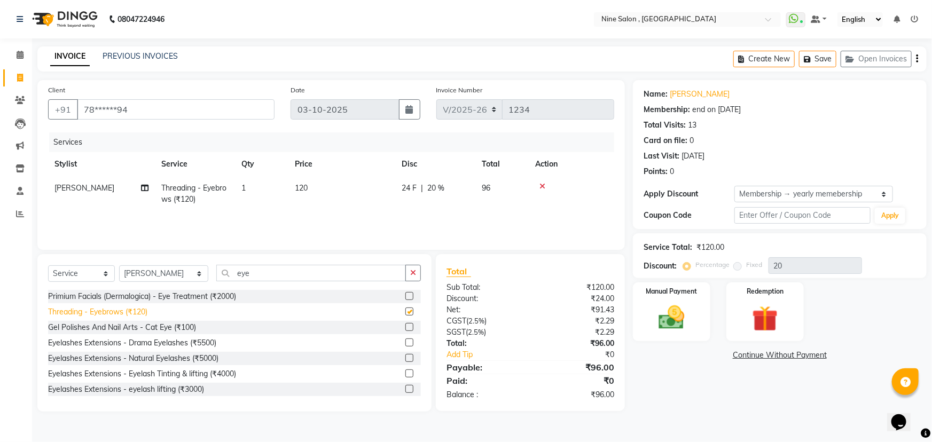
checkbox input "false"
click at [258, 271] on input "eye" at bounding box center [311, 273] width 190 height 17
type input "e"
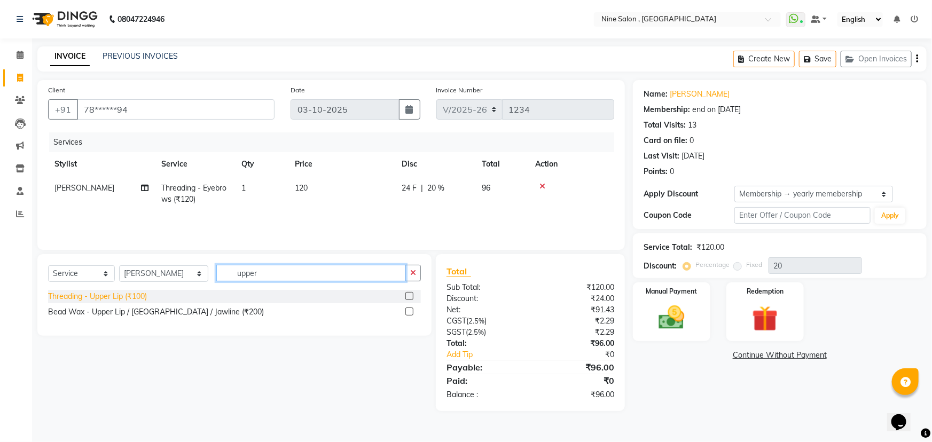
type input "upper"
click at [106, 299] on div "Threading - Upper Lip (₹100)" at bounding box center [97, 296] width 99 height 11
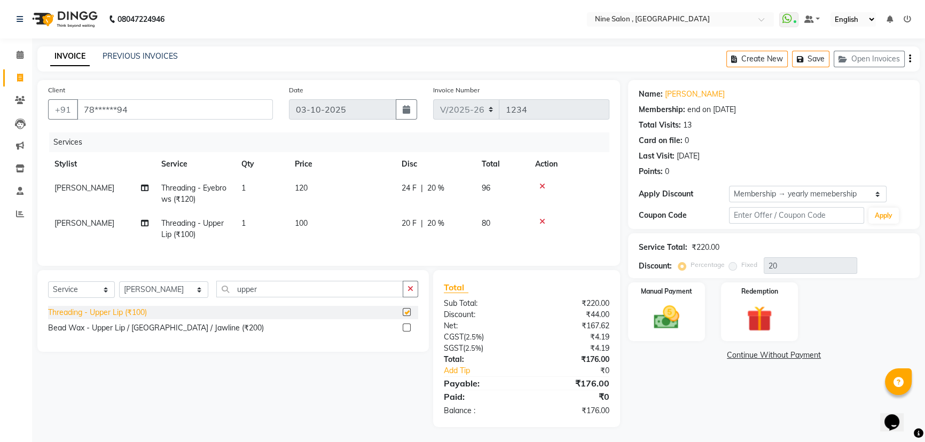
checkbox input "false"
click at [814, 60] on button "Save" at bounding box center [810, 59] width 37 height 17
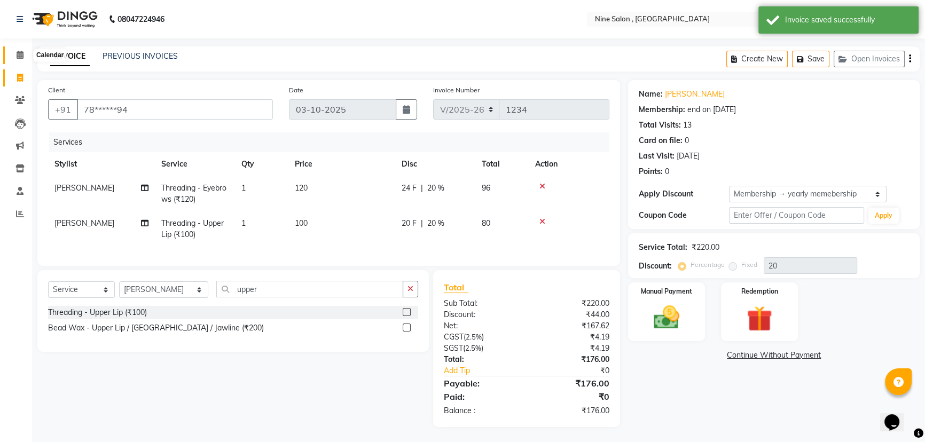
click at [21, 59] on span at bounding box center [20, 55] width 19 height 12
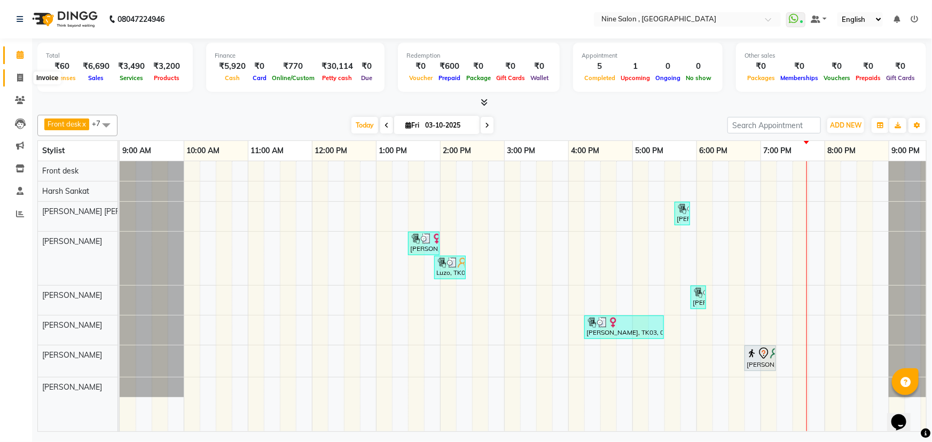
click at [19, 80] on icon at bounding box center [20, 78] width 6 height 8
select select "service"
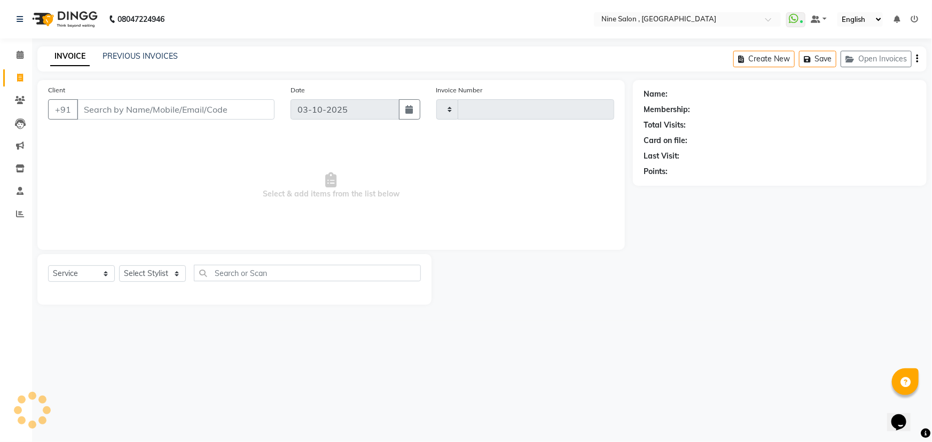
type input "1234"
select select "7341"
click at [891, 58] on button "Open Invoices" at bounding box center [876, 59] width 71 height 17
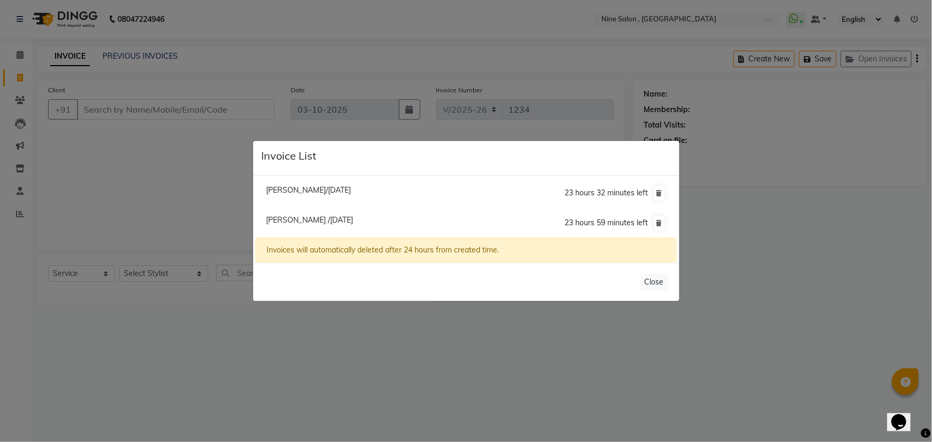
click at [299, 190] on span "[PERSON_NAME]/[DATE]" at bounding box center [308, 190] width 85 height 10
type input "98******76"
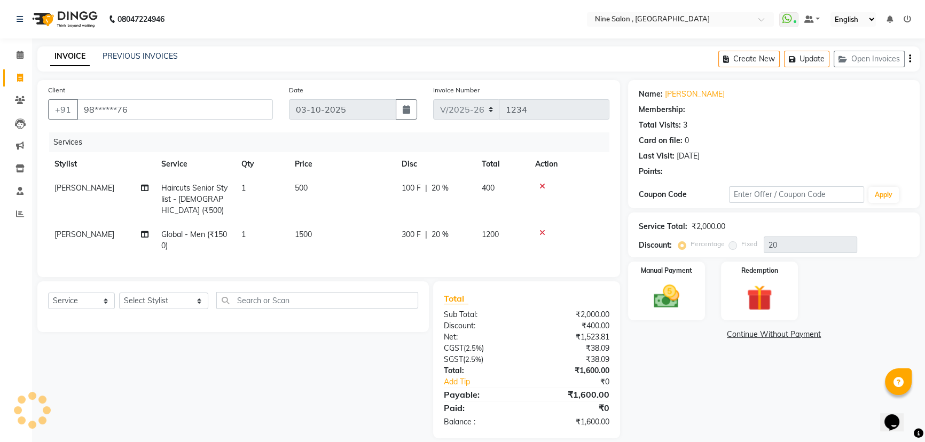
type input "0"
select select "1: Object"
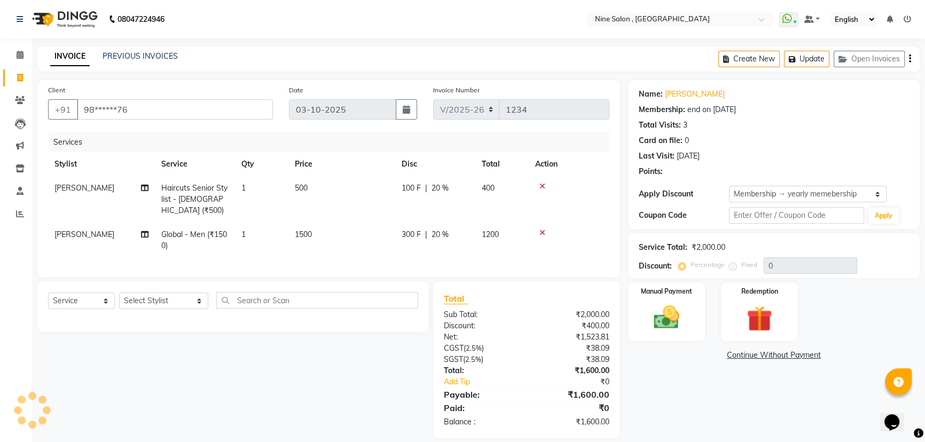
type input "20"
click at [803, 62] on button "Update" at bounding box center [806, 59] width 45 height 17
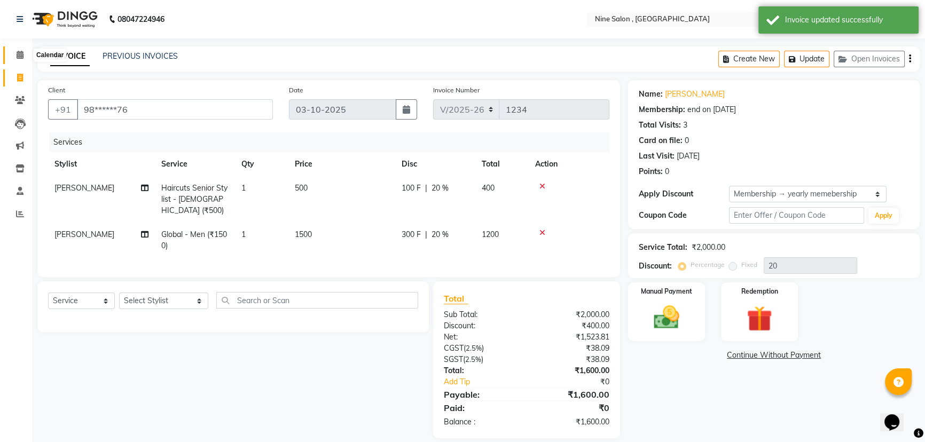
click at [21, 58] on icon at bounding box center [20, 55] width 7 height 8
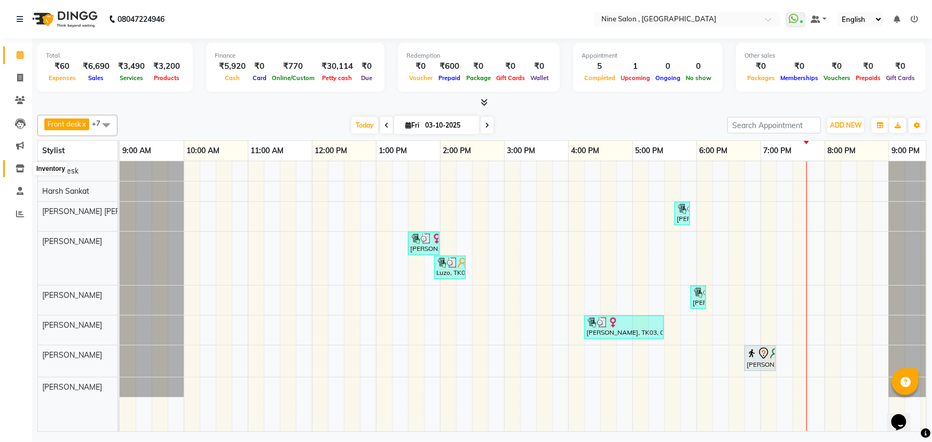
click at [21, 168] on icon at bounding box center [19, 169] width 9 height 8
select select
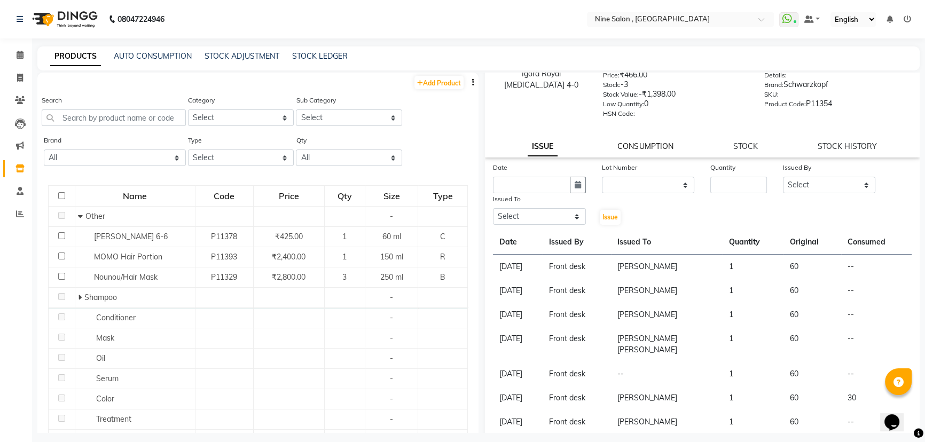
click at [647, 149] on link "CONSUMPTION" at bounding box center [646, 147] width 56 height 10
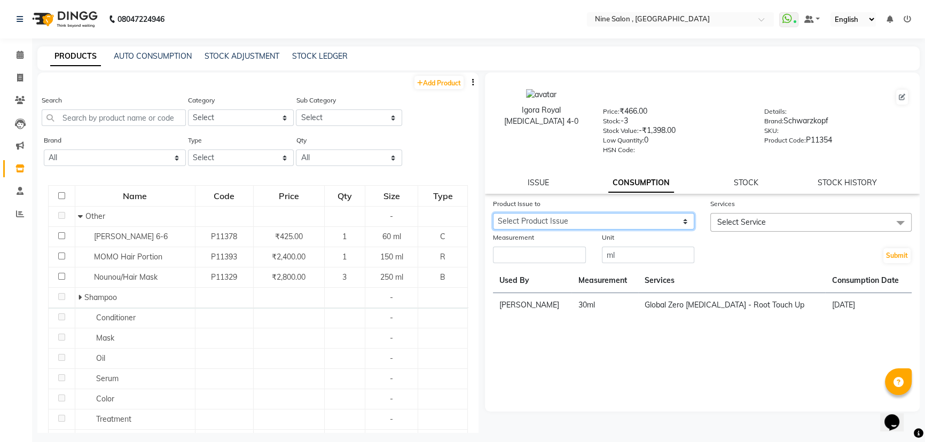
click at [628, 224] on select "Select Product Issue [DATE], Issued to: [PERSON_NAME], Balance: 60 [DATE], Issu…" at bounding box center [593, 221] width 201 height 17
click at [21, 55] on icon at bounding box center [20, 55] width 7 height 8
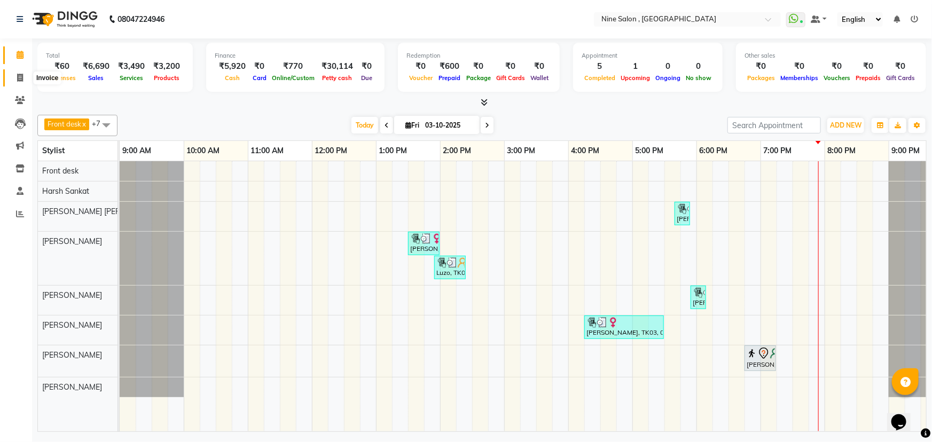
click at [19, 77] on icon at bounding box center [20, 78] width 6 height 8
select select "7341"
select select "service"
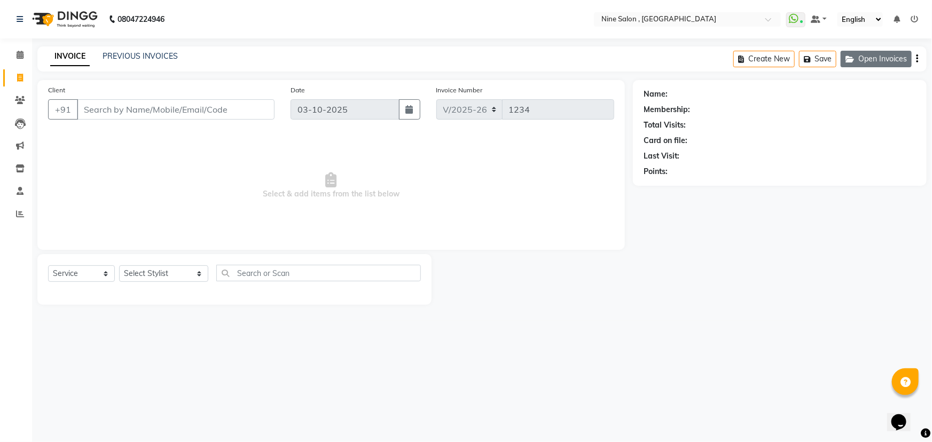
click at [887, 56] on button "Open Invoices" at bounding box center [876, 59] width 71 height 17
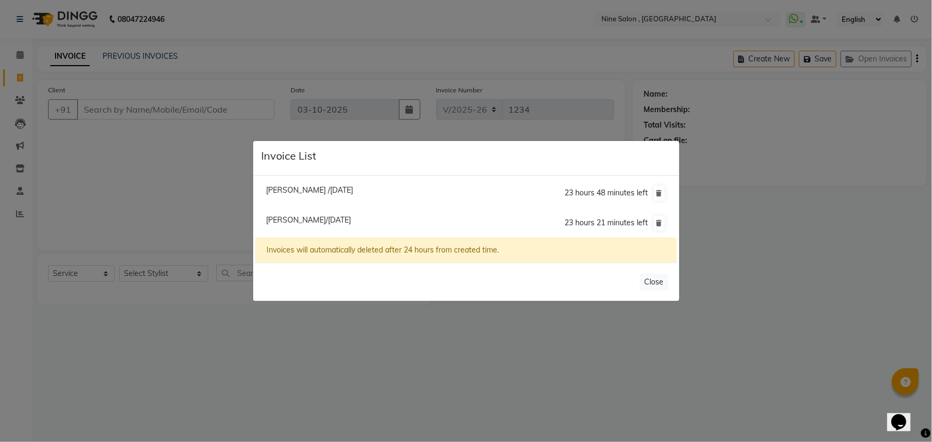
click at [305, 191] on span "[PERSON_NAME] /[DATE]" at bounding box center [309, 190] width 87 height 10
type input "78******94"
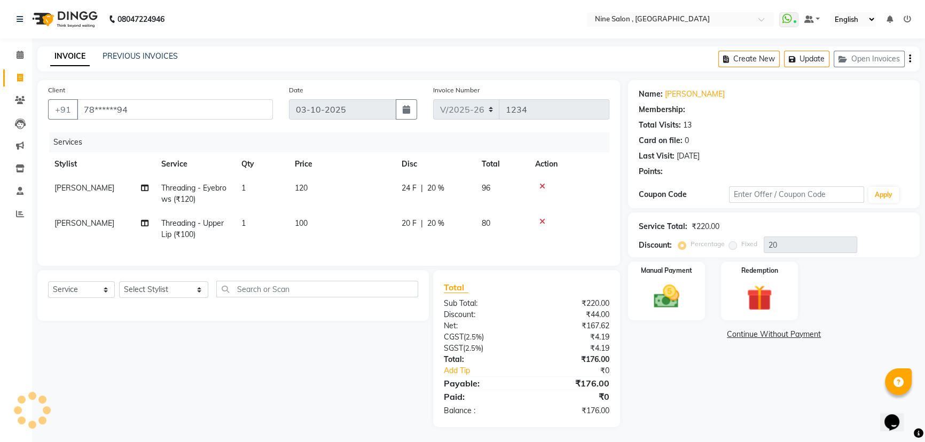
type input "0"
select select "1: Object"
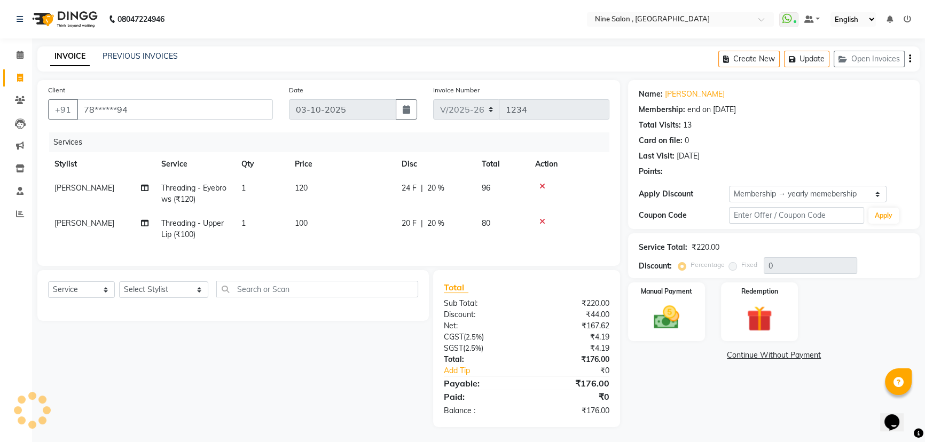
type input "20"
click at [172, 112] on input "78******94" at bounding box center [175, 109] width 196 height 20
click at [668, 318] on img at bounding box center [666, 317] width 43 height 30
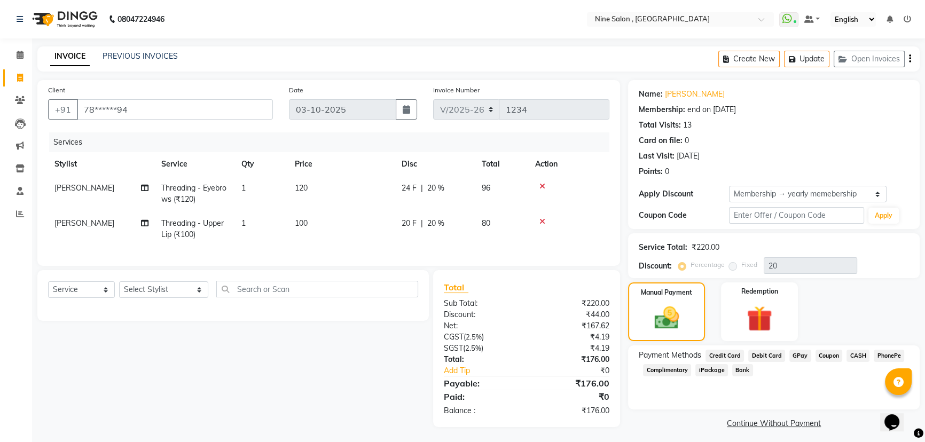
click at [798, 357] on span "GPay" at bounding box center [801, 356] width 22 height 12
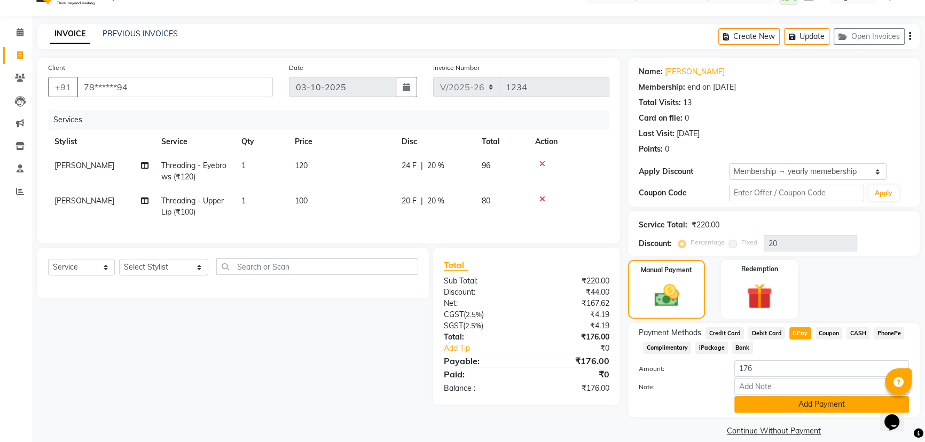
scroll to position [35, 0]
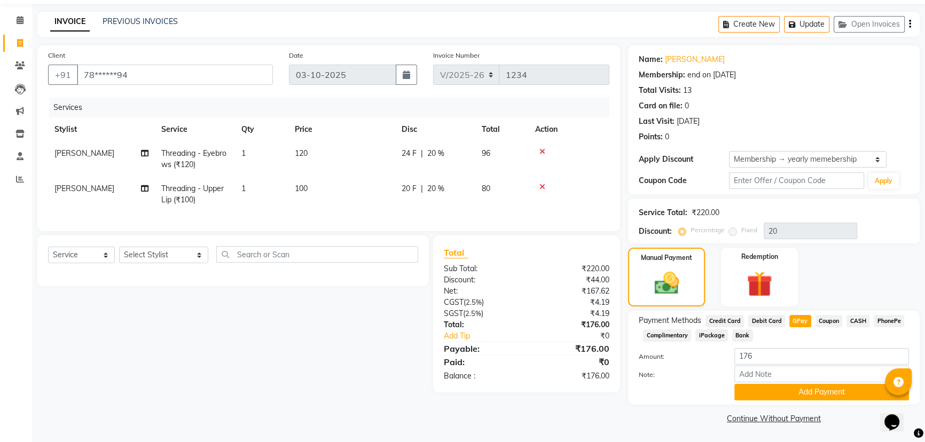
click at [486, 153] on span "96" at bounding box center [486, 154] width 9 height 10
select select "91687"
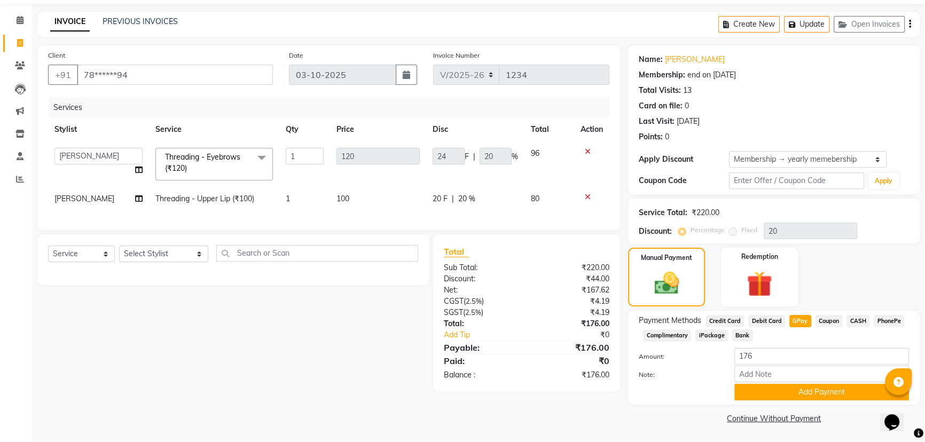
click at [500, 176] on td "24 F | 20 %" at bounding box center [475, 164] width 98 height 45
click at [822, 391] on button "Add Payment" at bounding box center [822, 392] width 175 height 17
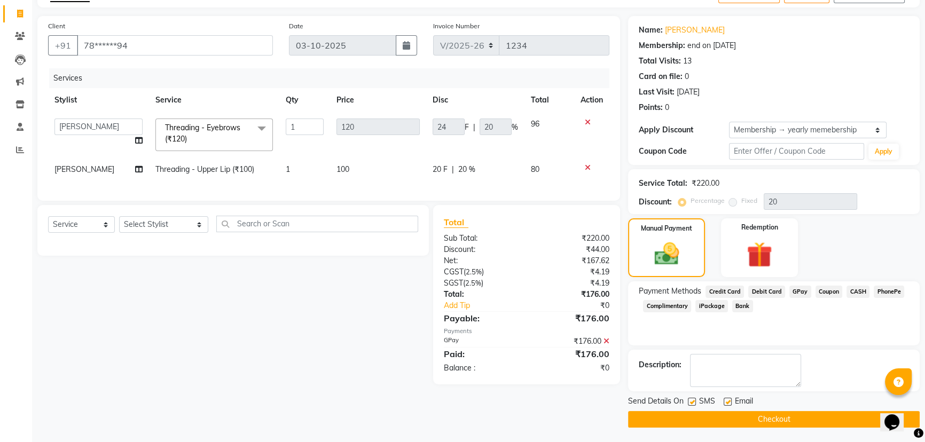
scroll to position [65, 0]
click at [754, 416] on button "Checkout" at bounding box center [774, 419] width 292 height 17
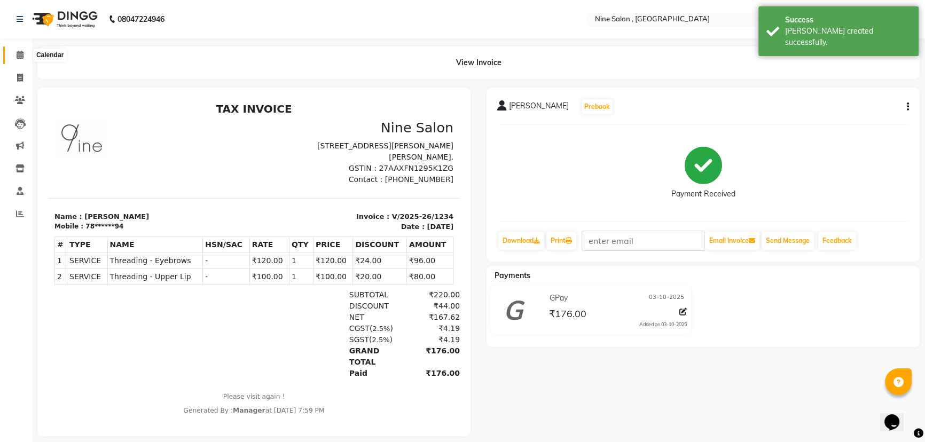
click at [22, 59] on span at bounding box center [20, 55] width 19 height 12
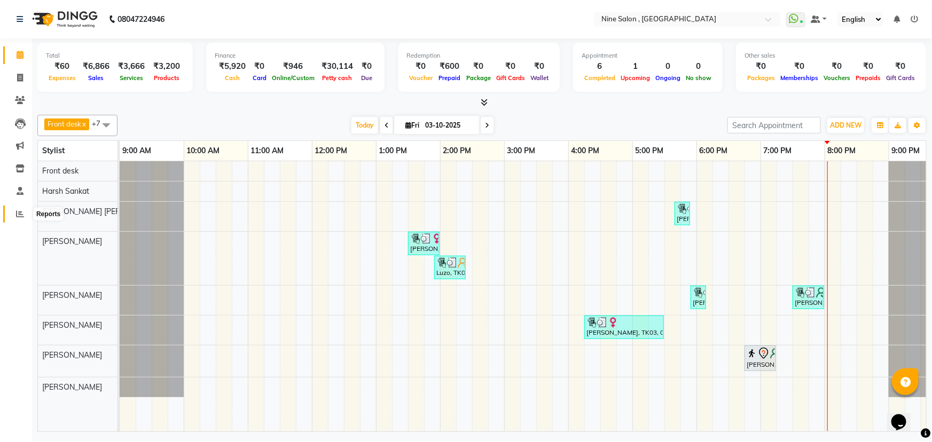
click at [19, 214] on icon at bounding box center [20, 214] width 8 height 8
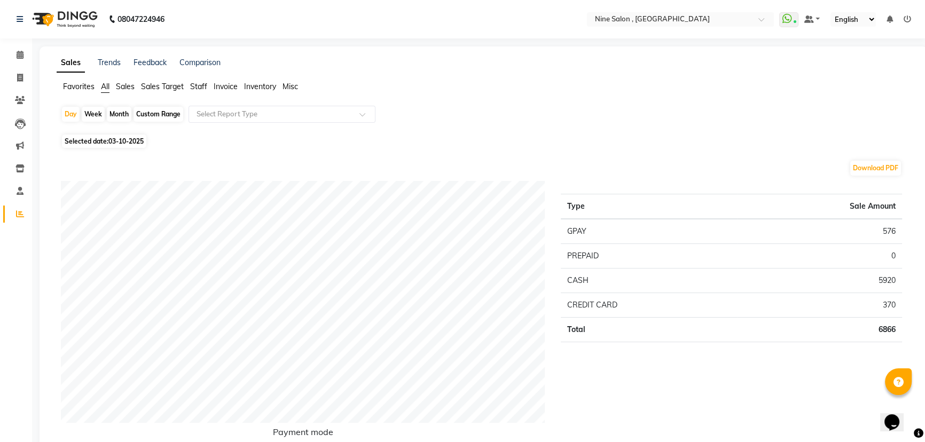
click at [105, 140] on span "Selected date: 03-10-2025" at bounding box center [104, 141] width 84 height 13
select select "10"
select select "2025"
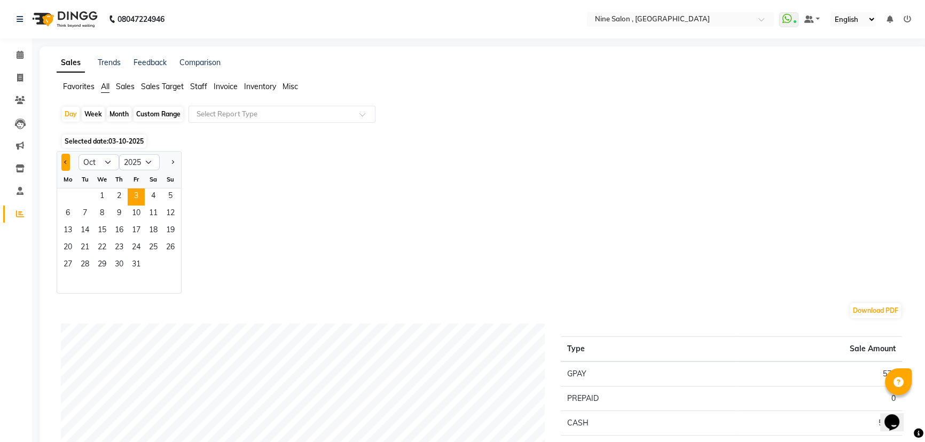
click at [69, 162] on button "Previous month" at bounding box center [65, 162] width 9 height 17
select select "9"
click at [85, 262] on span "30" at bounding box center [84, 265] width 17 height 17
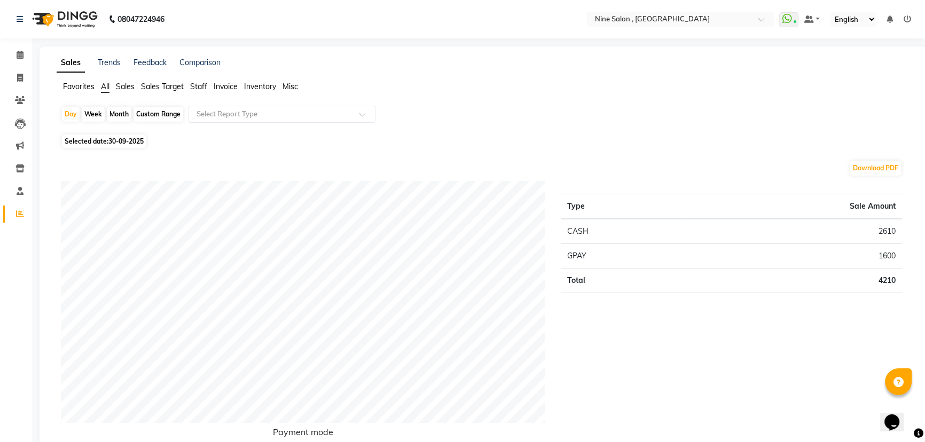
click at [111, 117] on div "Month" at bounding box center [119, 114] width 25 height 15
select select "9"
select select "2025"
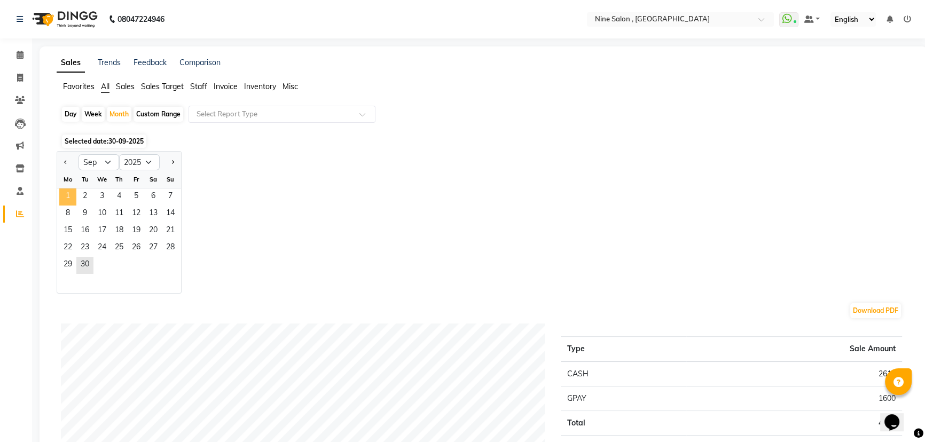
click at [73, 197] on span "1" at bounding box center [67, 197] width 17 height 17
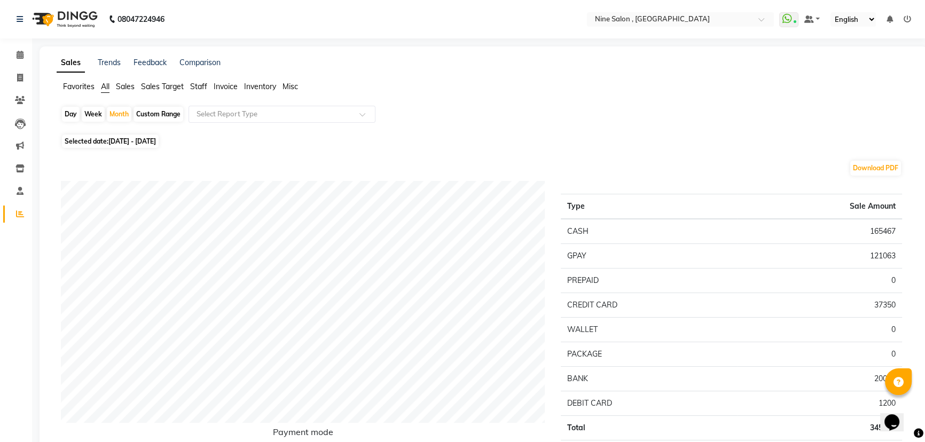
click at [116, 139] on span "[DATE] - [DATE]" at bounding box center [132, 141] width 48 height 8
select select "9"
select select "2025"
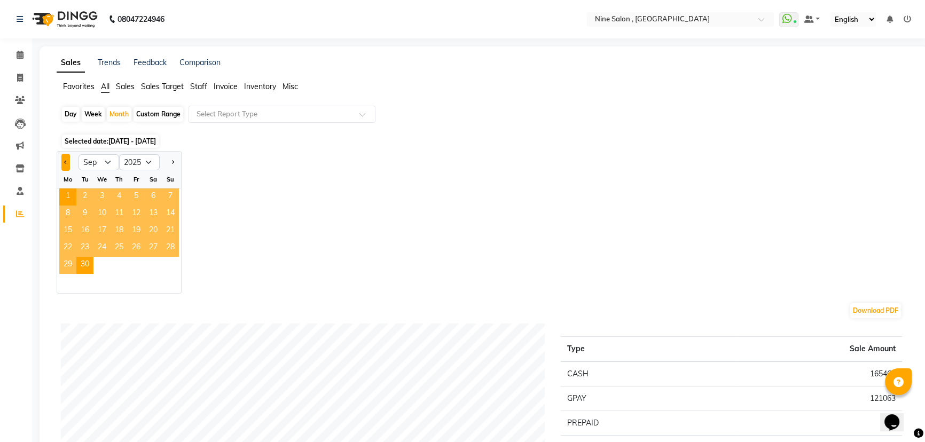
click at [66, 160] on span "Previous month" at bounding box center [66, 162] width 4 height 4
select select "8"
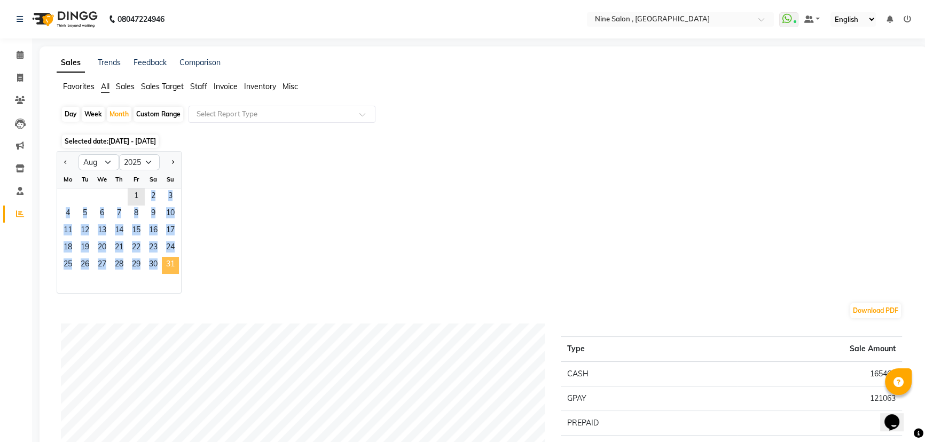
drag, startPoint x: 136, startPoint y: 197, endPoint x: 162, endPoint y: 266, distance: 74.4
click at [162, 266] on ngb-datepicker-month "Mo Tu We Th Fr Sa Su 1 2 3 4 5 6 7 8 9 10 11 12 13 14 15 16 17 18 19 20 21 22 2…" at bounding box center [119, 232] width 124 height 122
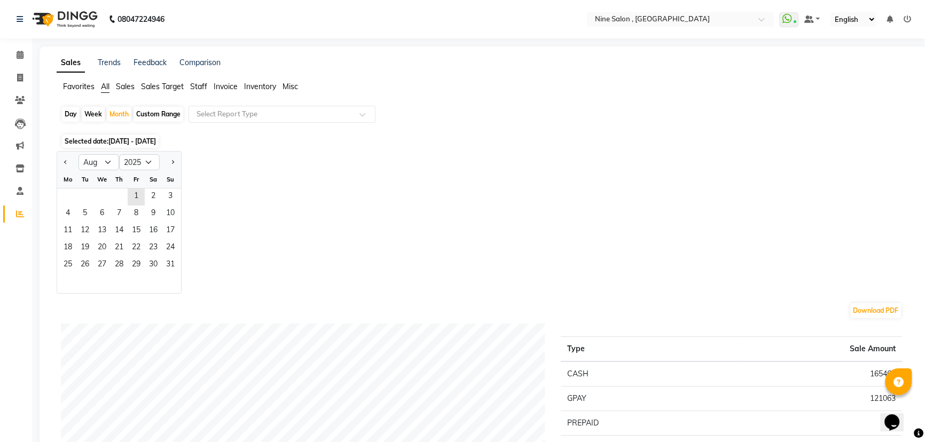
click at [253, 207] on div "Jan Feb Mar Apr May Jun [DATE] Aug Sep Oct Nov [DATE] 2016 2017 2018 2019 2020 …" at bounding box center [484, 222] width 854 height 143
click at [76, 113] on div "Day" at bounding box center [71, 114] width 18 height 15
select select "9"
select select "2025"
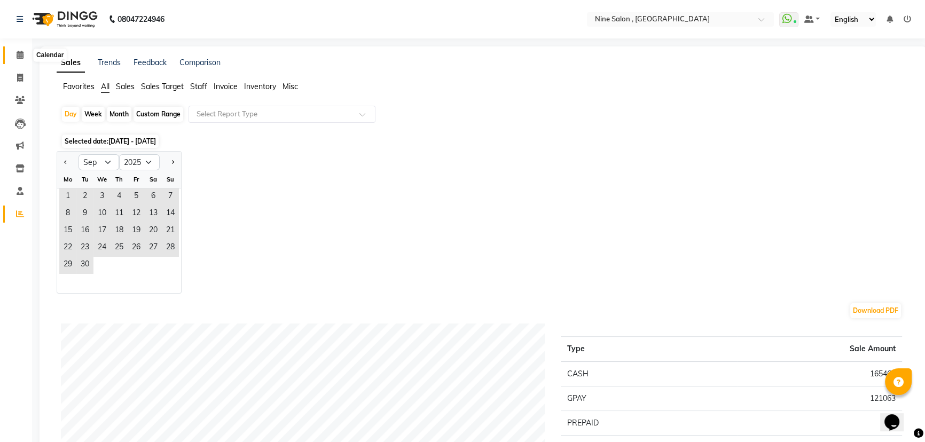
click at [20, 55] on icon at bounding box center [20, 55] width 7 height 8
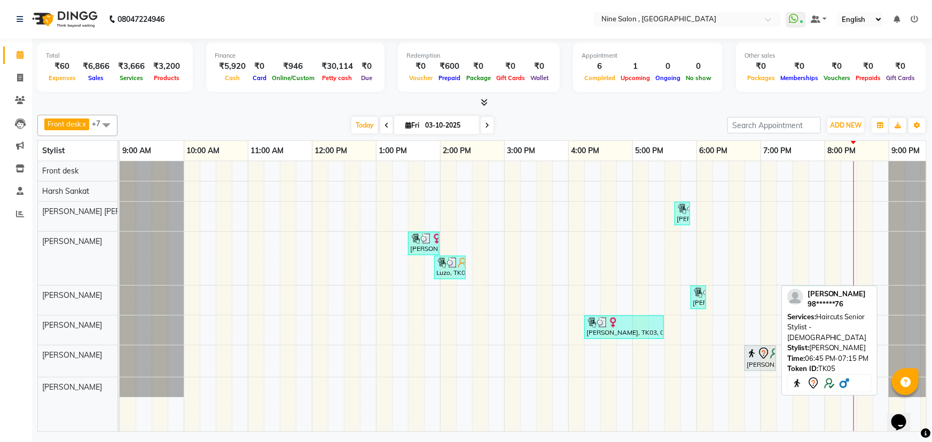
click at [765, 361] on div "[PERSON_NAME], TK05, 06:45 PM-07:15 PM, Haircuts Senior Stylist - [DEMOGRAPHIC_…" at bounding box center [760, 358] width 29 height 22
select select "7"
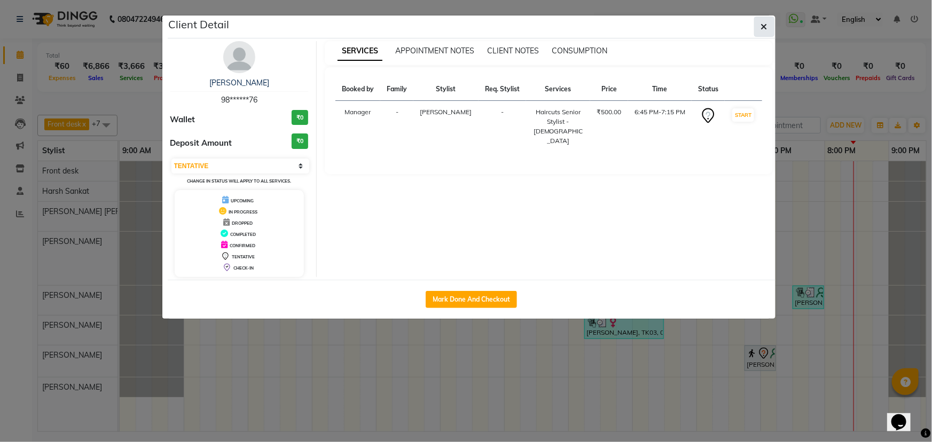
click at [764, 30] on icon "button" at bounding box center [764, 26] width 6 height 9
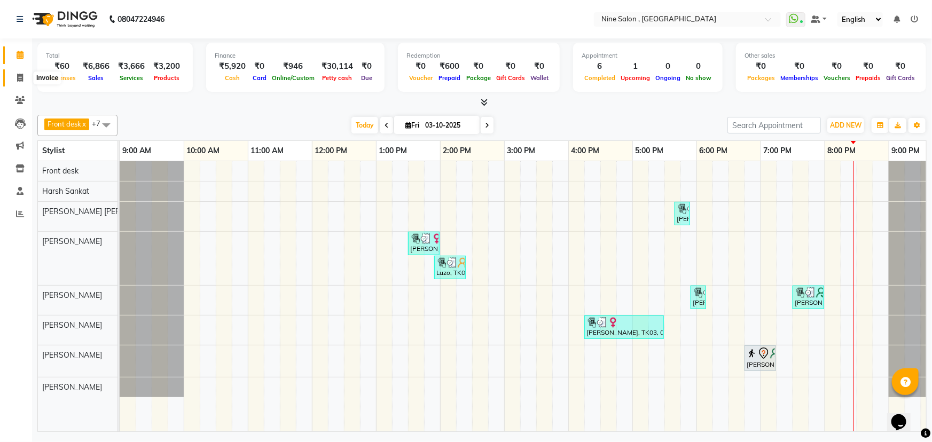
click at [21, 76] on icon at bounding box center [20, 78] width 6 height 8
select select "7341"
select select "service"
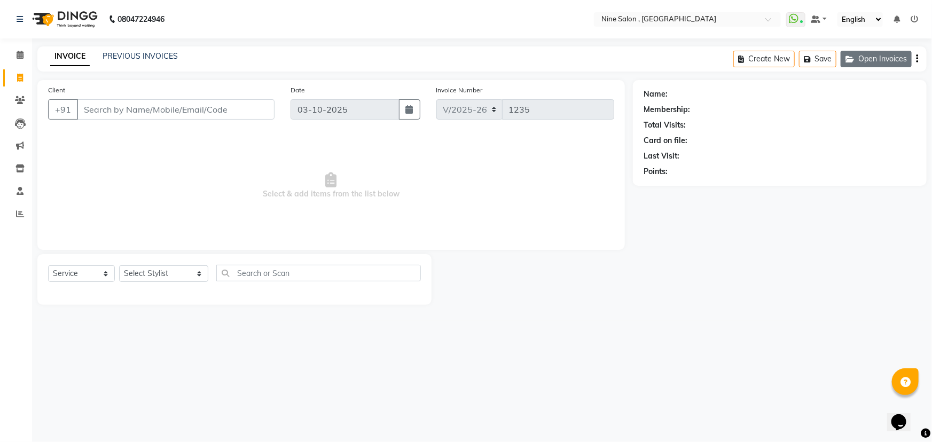
click at [882, 54] on button "Open Invoices" at bounding box center [876, 59] width 71 height 17
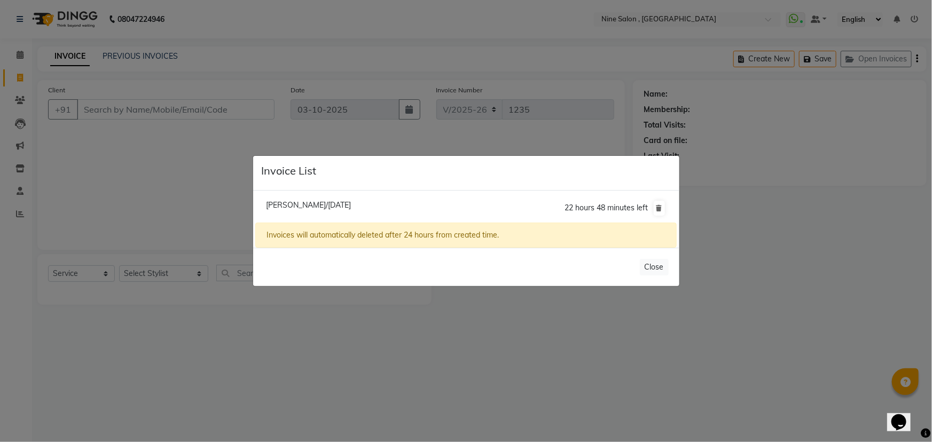
click at [336, 203] on span "[PERSON_NAME]/[DATE]" at bounding box center [308, 205] width 85 height 10
type input "98******76"
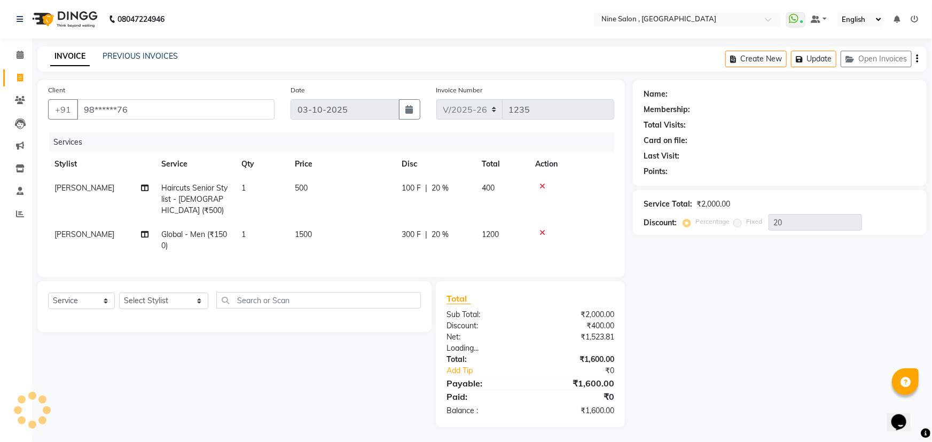
type input "0"
select select "1: Object"
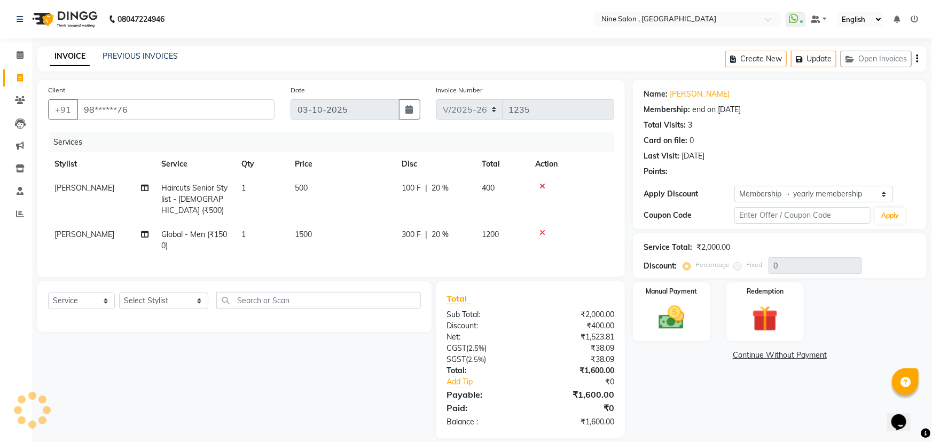
type input "20"
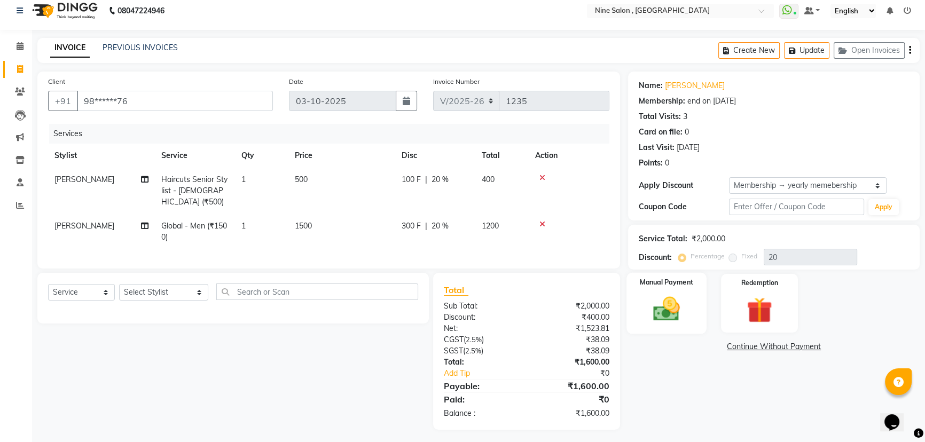
click at [692, 310] on div "Manual Payment" at bounding box center [667, 303] width 80 height 61
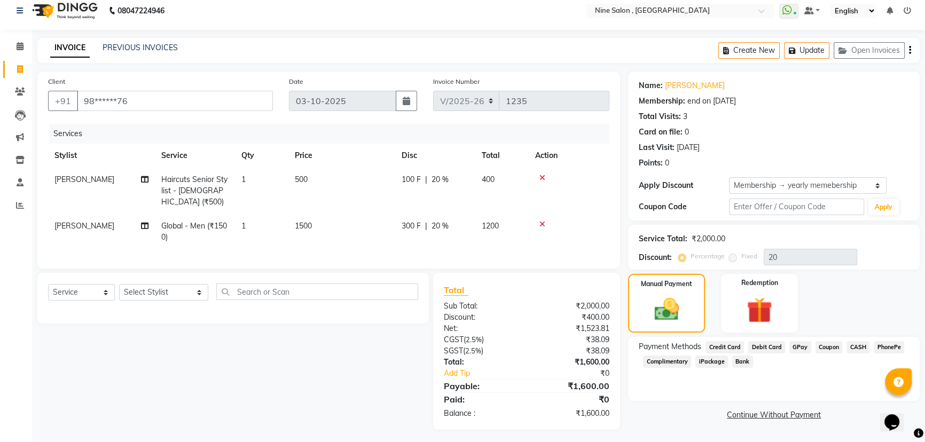
click at [855, 344] on span "CASH" at bounding box center [858, 347] width 23 height 12
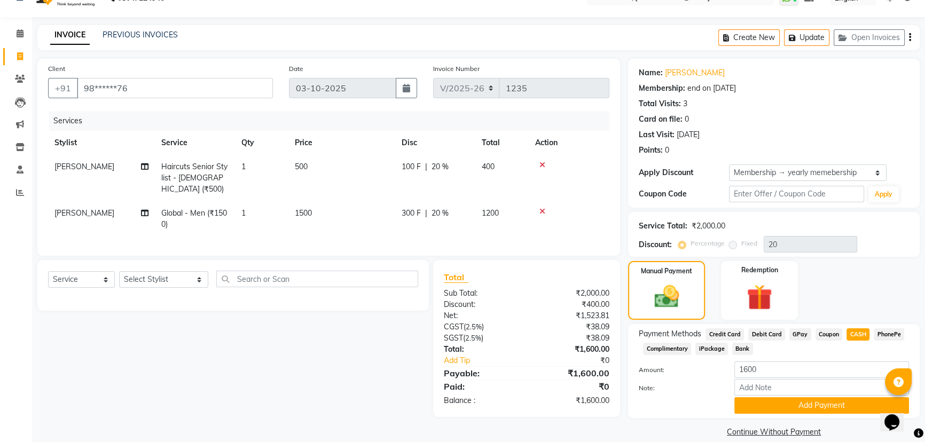
scroll to position [35, 0]
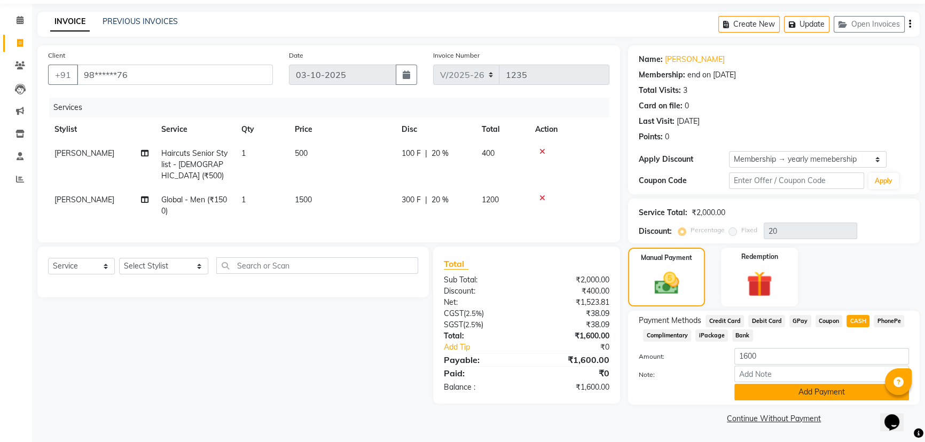
click at [814, 392] on button "Add Payment" at bounding box center [822, 392] width 175 height 17
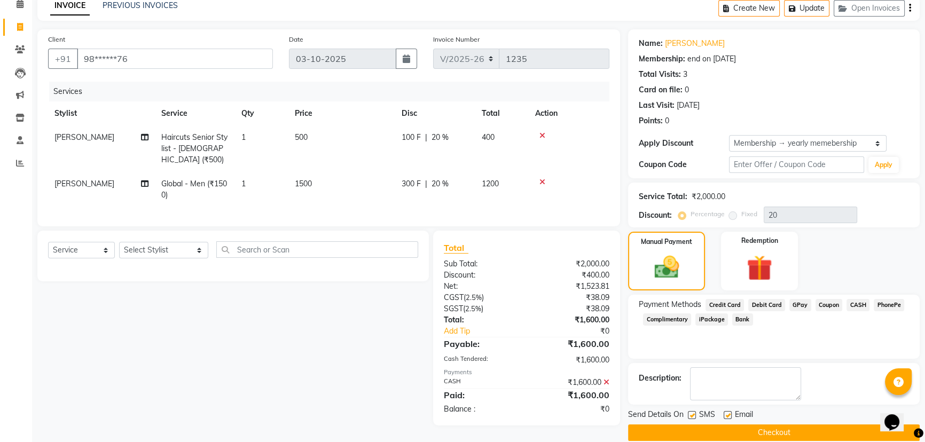
scroll to position [65, 0]
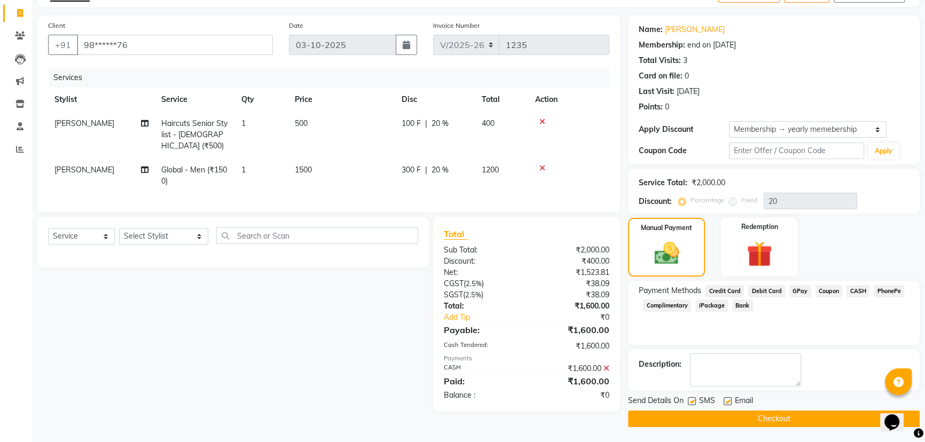
click at [785, 417] on button "Checkout" at bounding box center [774, 419] width 292 height 17
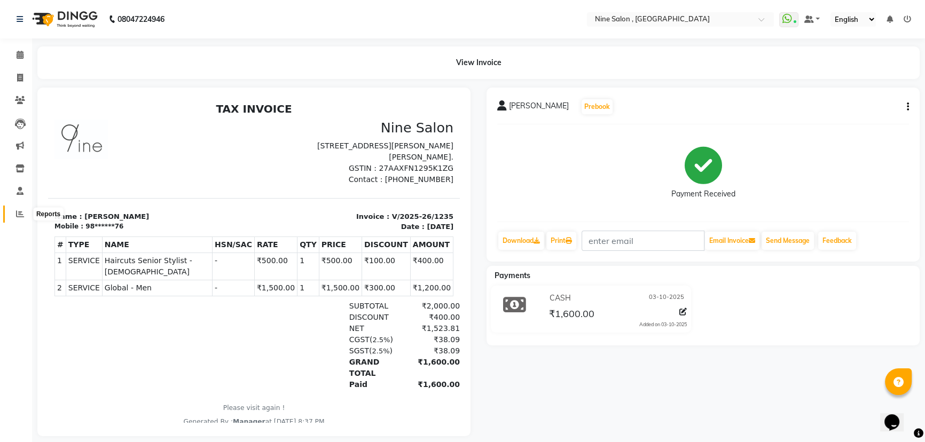
click at [21, 215] on icon at bounding box center [20, 214] width 8 height 8
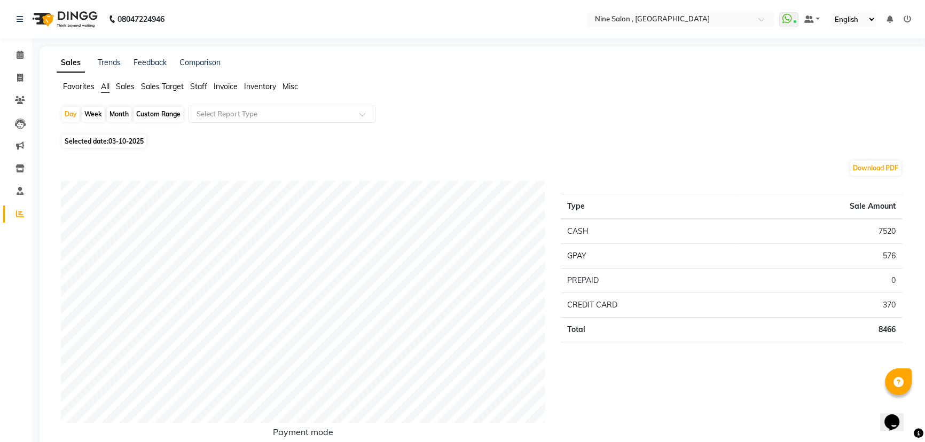
click at [118, 116] on div "Month" at bounding box center [119, 114] width 25 height 15
select select "10"
select select "2025"
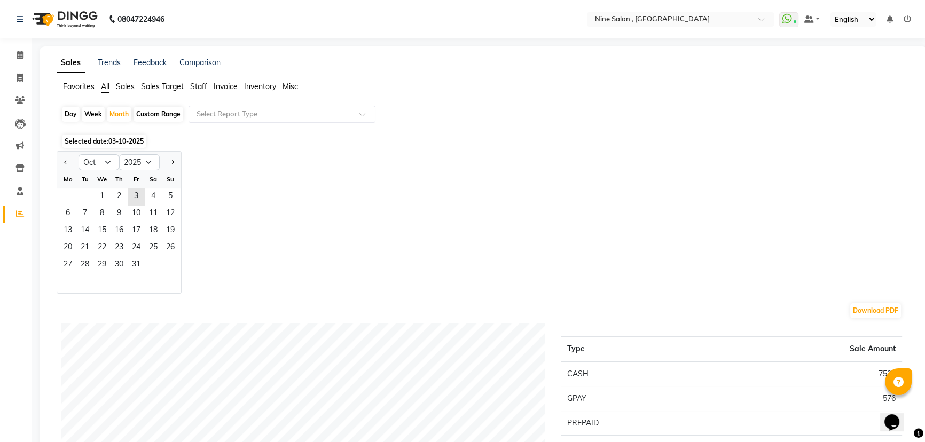
click at [117, 139] on span "03-10-2025" at bounding box center [125, 141] width 35 height 8
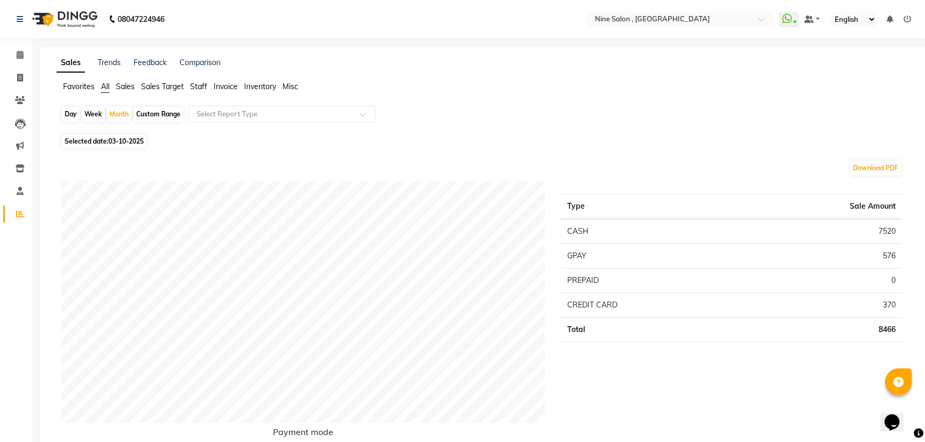
click at [113, 140] on span "03-10-2025" at bounding box center [125, 141] width 35 height 8
select select "10"
select select "2025"
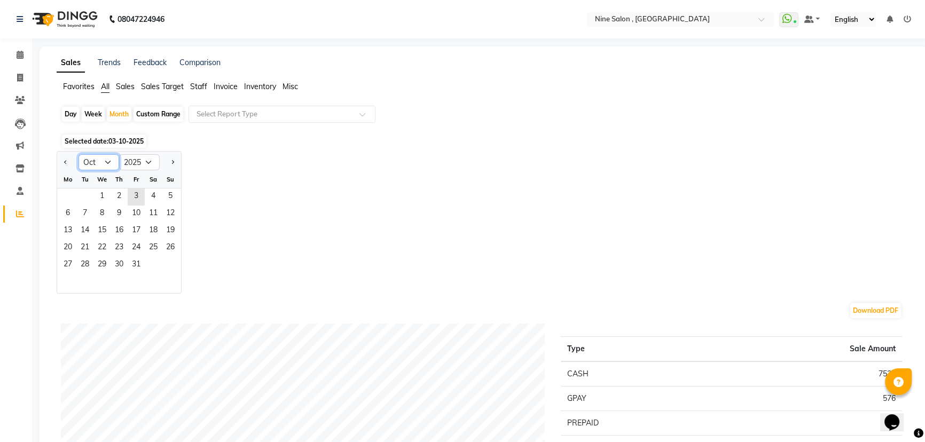
click at [107, 165] on select "Jan Feb Mar Apr May Jun [DATE] Aug Sep Oct Nov Dec" at bounding box center [99, 162] width 41 height 16
select select "8"
click at [79, 154] on select "Jan Feb Mar Apr May Jun [DATE] Aug Sep Oct Nov Dec" at bounding box center [99, 162] width 41 height 16
click at [135, 245] on span "22" at bounding box center [136, 248] width 17 height 17
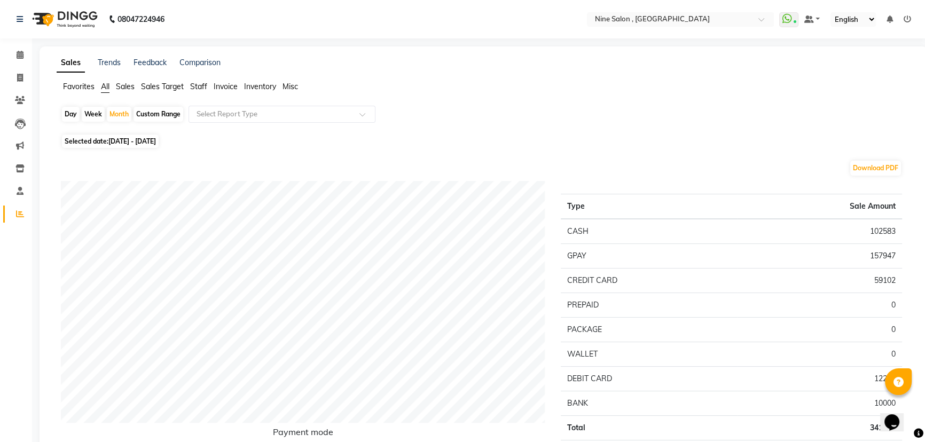
click at [196, 86] on span "Staff" at bounding box center [198, 87] width 17 height 10
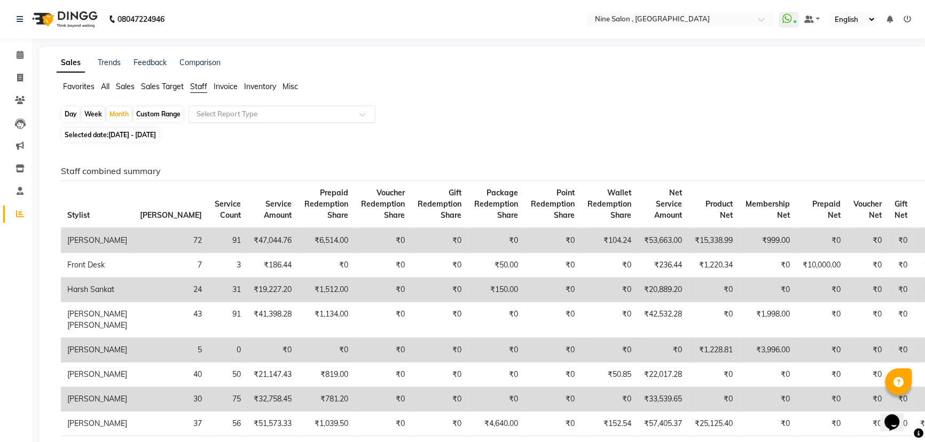
click at [240, 116] on input "text" at bounding box center [271, 114] width 154 height 11
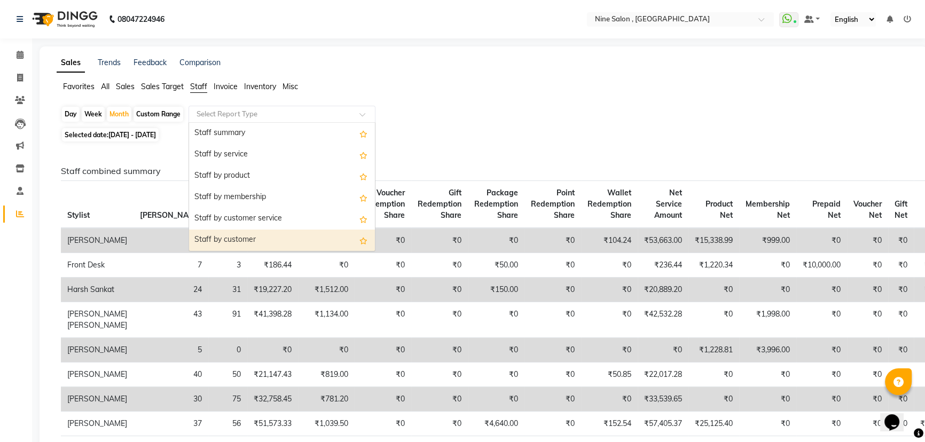
click at [229, 237] on div "Staff by customer" at bounding box center [282, 240] width 186 height 21
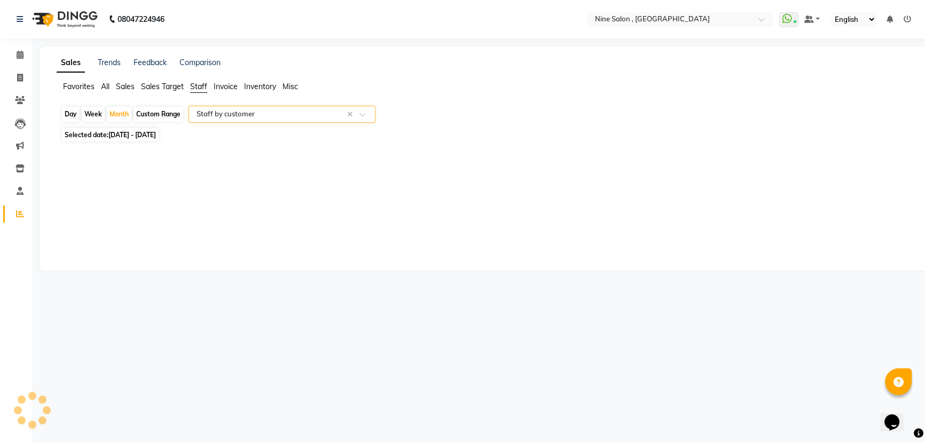
select select "full_report"
select select "csv"
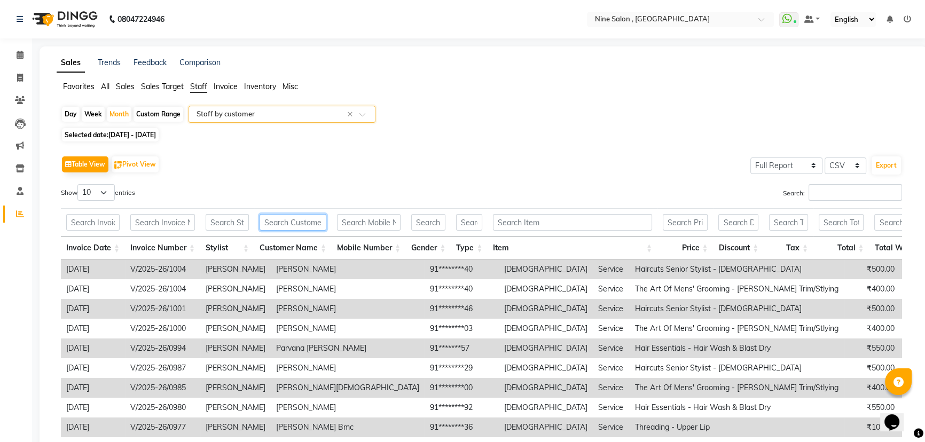
click at [301, 224] on input "text" at bounding box center [293, 222] width 67 height 17
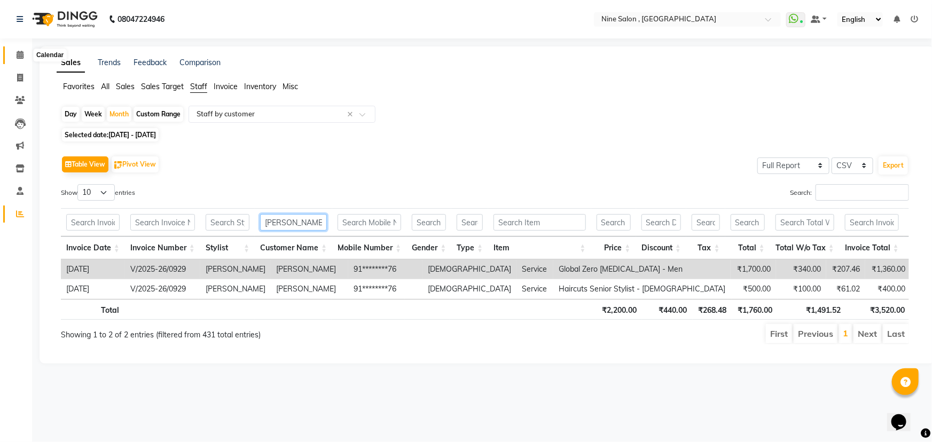
type input "[PERSON_NAME]"
click at [20, 55] on icon at bounding box center [20, 55] width 7 height 8
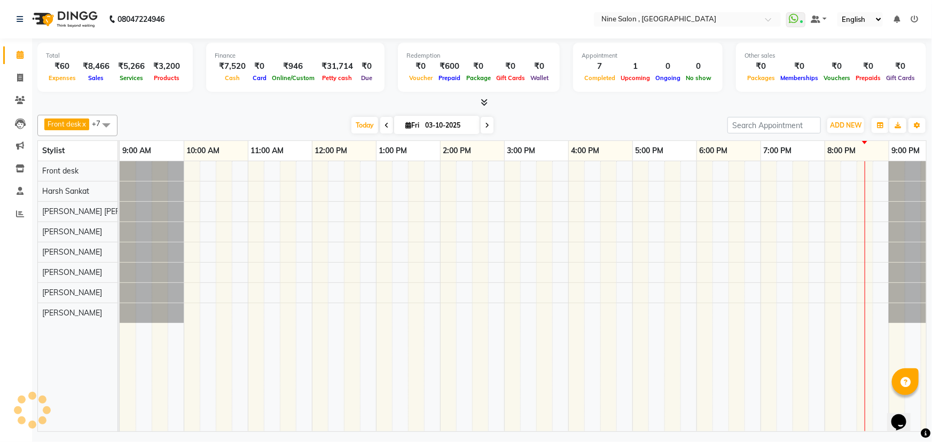
scroll to position [0, 26]
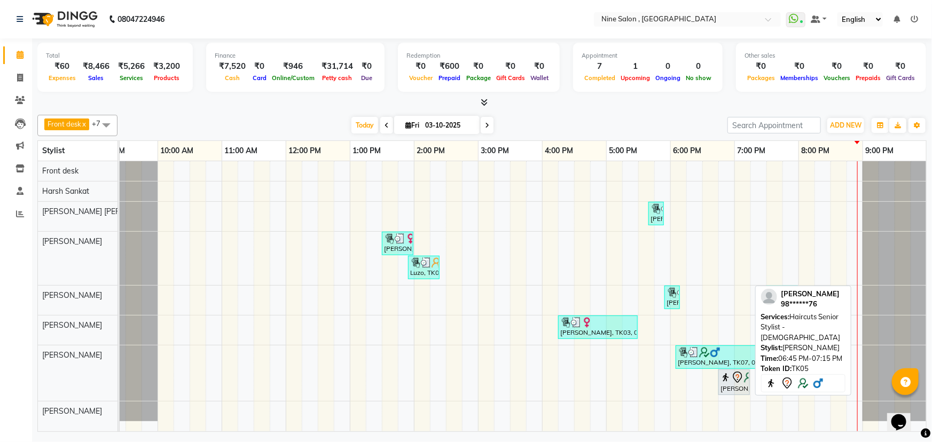
click at [727, 382] on img at bounding box center [726, 377] width 11 height 11
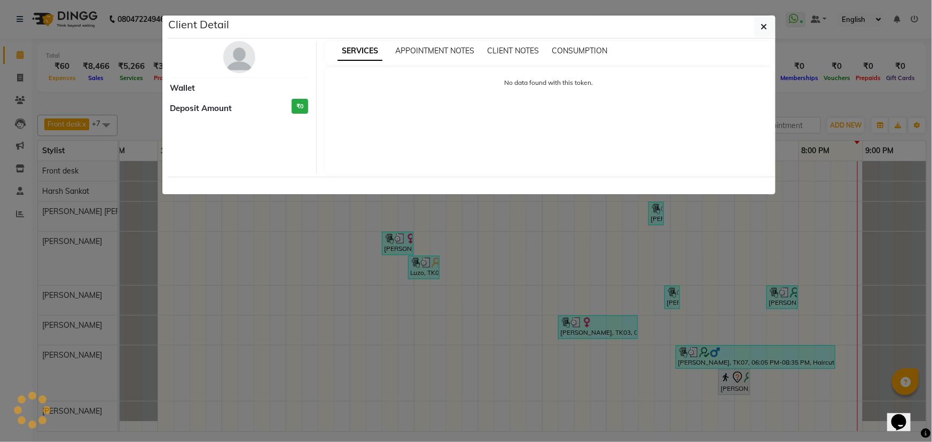
select select "7"
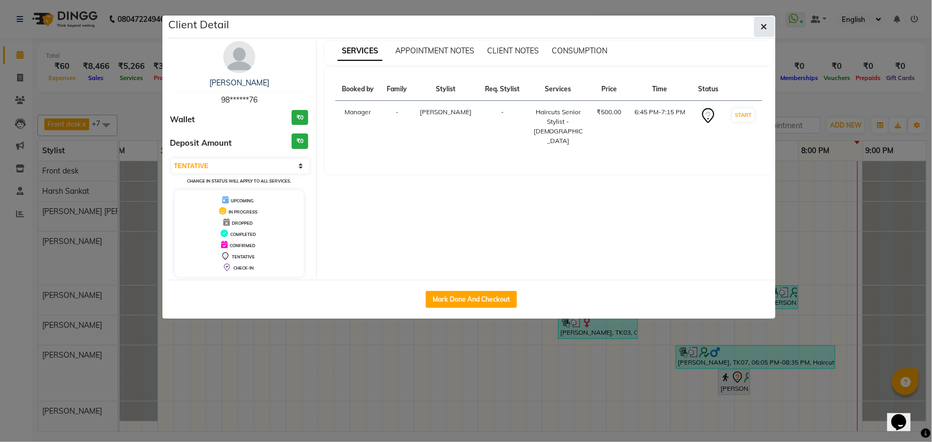
click at [761, 28] on icon "button" at bounding box center [764, 26] width 6 height 9
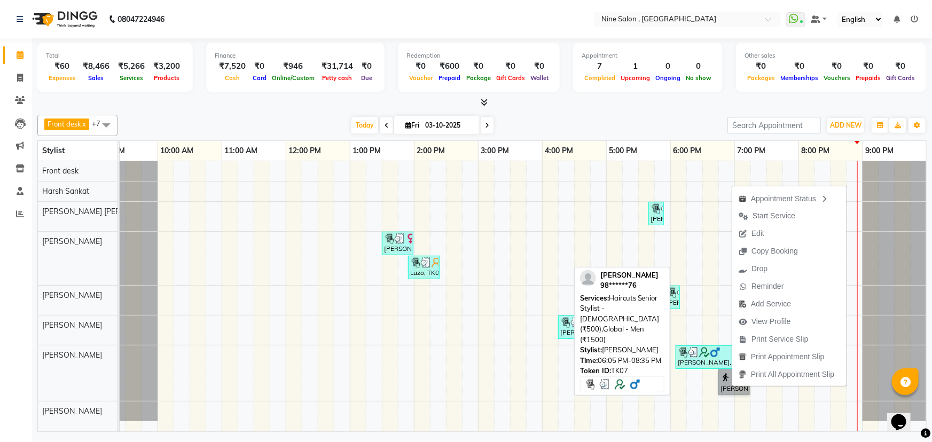
click at [711, 356] on div "[PERSON_NAME], TK07, 06:05 PM-08:35 PM, Haircuts Senior Stylist - [DEMOGRAPHIC_…" at bounding box center [756, 357] width 158 height 20
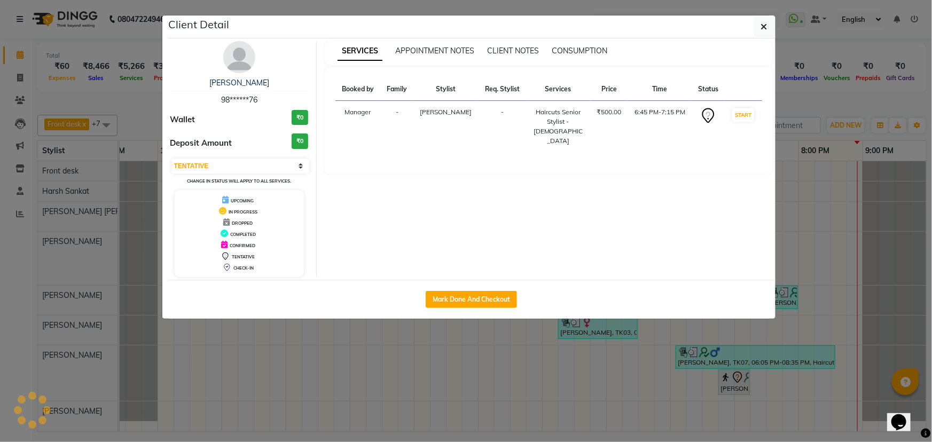
select select "3"
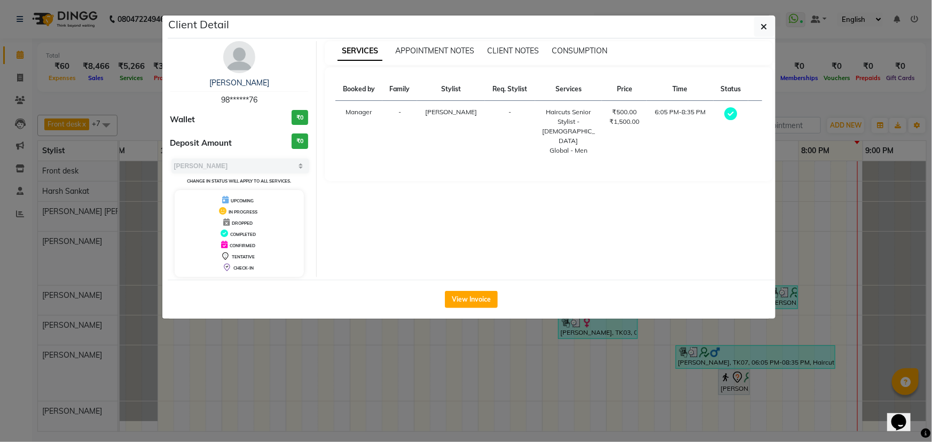
drag, startPoint x: 711, startPoint y: 356, endPoint x: 670, endPoint y: 371, distance: 43.1
click at [670, 371] on ngb-modal-window "Client Detail [PERSON_NAME] 98******76 Wallet ₹0 Deposit Amount ₹0 Select MARK …" at bounding box center [466, 221] width 932 height 442
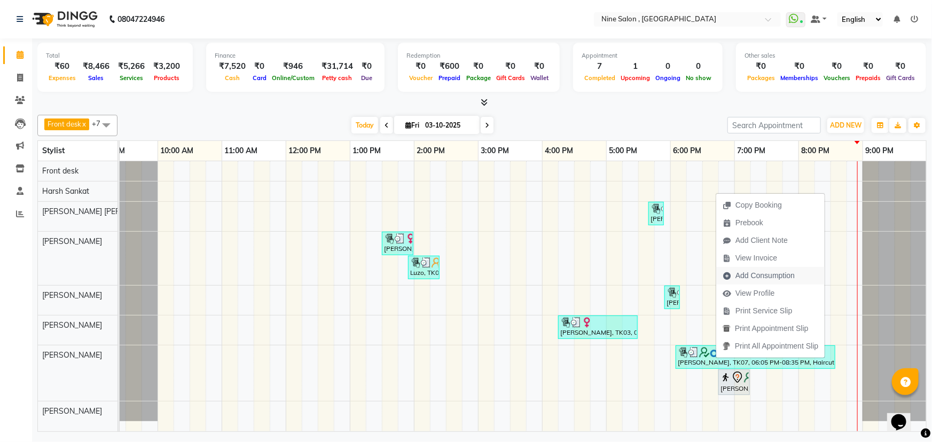
click at [750, 276] on span "Add Consumption" at bounding box center [765, 275] width 59 height 11
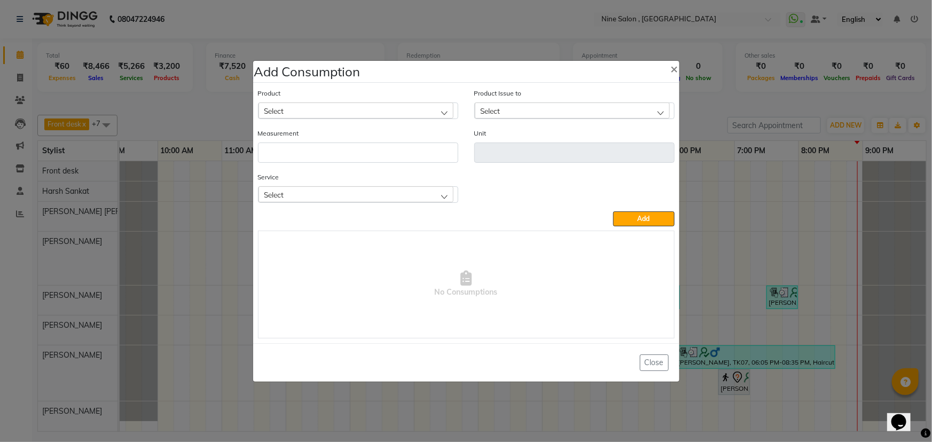
click at [305, 107] on div "Select" at bounding box center [356, 111] width 195 height 16
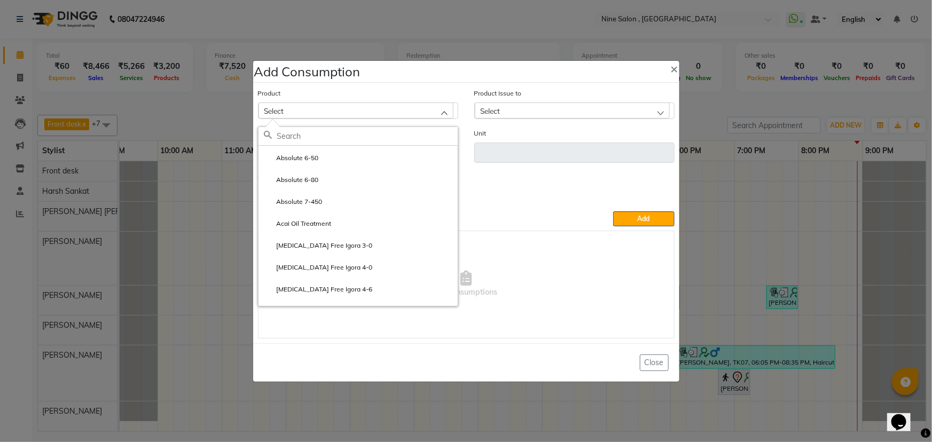
scroll to position [0, 0]
click at [307, 137] on input "text" at bounding box center [367, 136] width 181 height 18
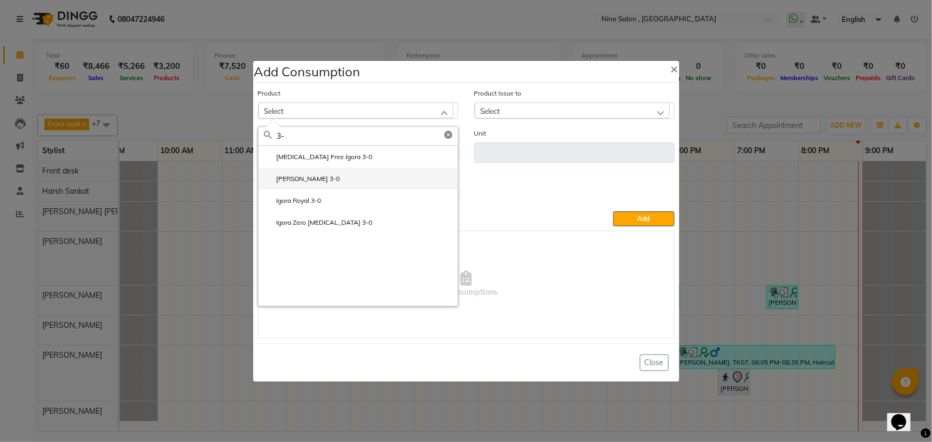
type input "3-"
click at [298, 180] on label "[PERSON_NAME] 3-0" at bounding box center [302, 179] width 76 height 10
type input "GM"
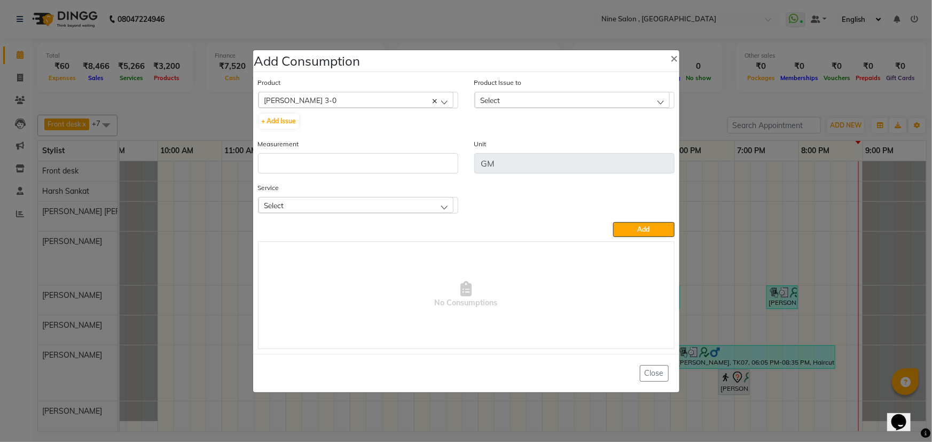
click at [518, 98] on div "Select" at bounding box center [572, 100] width 195 height 16
click at [341, 203] on div "Select" at bounding box center [356, 205] width 195 height 16
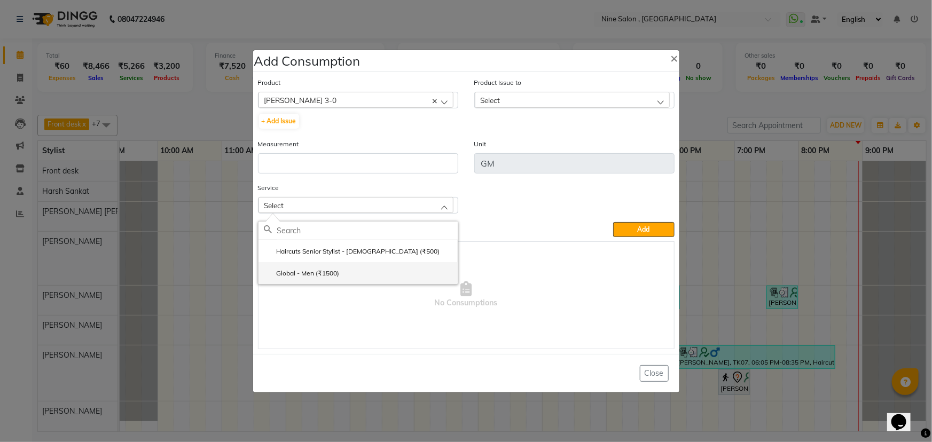
click at [333, 271] on label "Global - Men (₹1500)" at bounding box center [302, 274] width 76 height 10
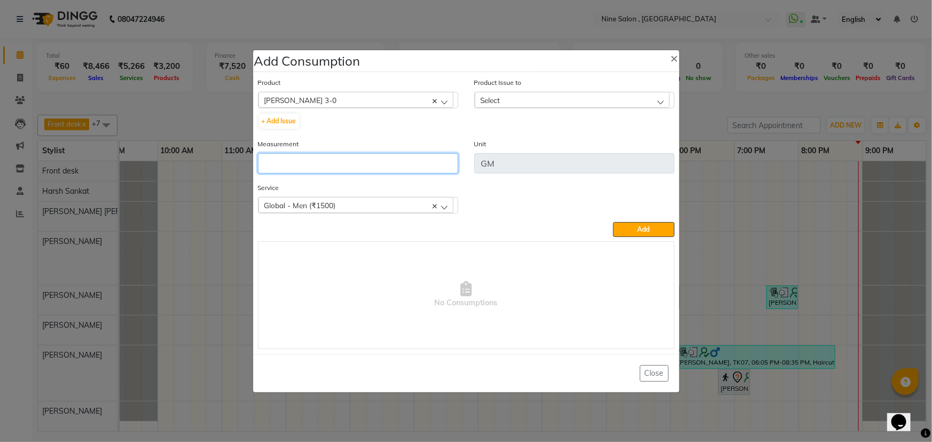
click at [307, 165] on input "number" at bounding box center [358, 163] width 200 height 20
type input "20"
click at [546, 98] on div "Select" at bounding box center [572, 100] width 195 height 16
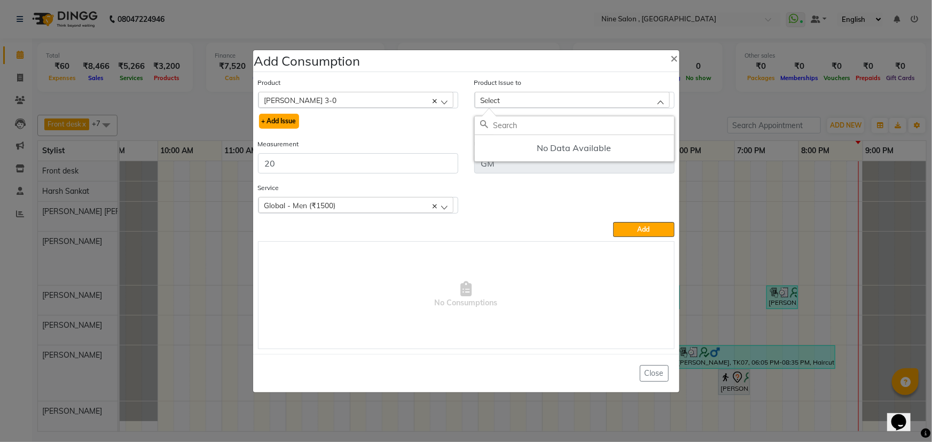
click at [283, 121] on button "+ Add Issue" at bounding box center [279, 121] width 40 height 15
select select
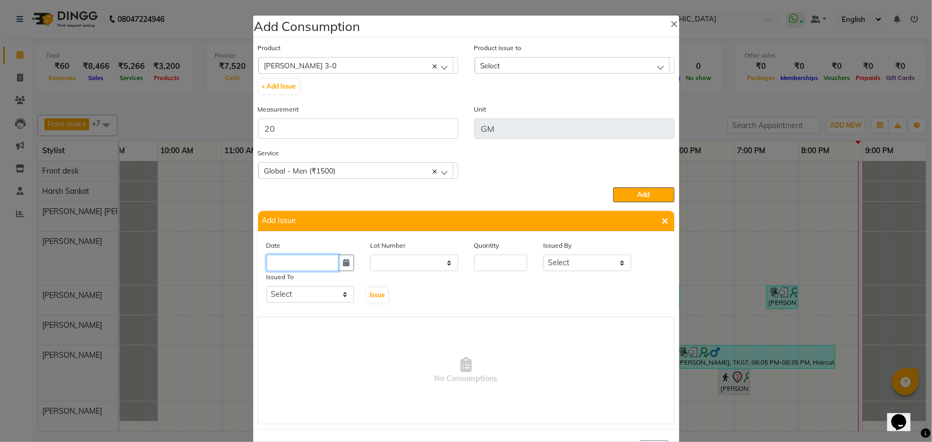
click at [288, 259] on input "text" at bounding box center [303, 263] width 73 height 17
select select "10"
select select "2025"
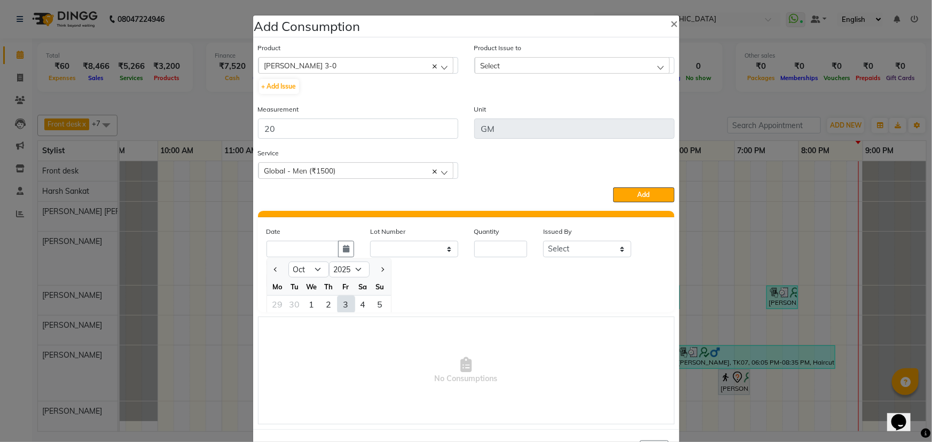
click at [345, 310] on div "3" at bounding box center [346, 304] width 17 height 17
type input "03-10-2025"
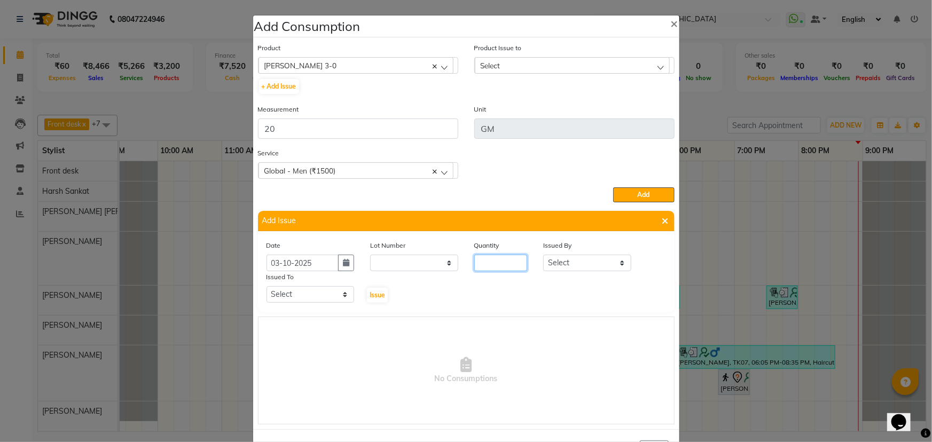
click at [493, 262] on input "number" at bounding box center [500, 263] width 53 height 17
type input "20"
click at [588, 267] on select "Select Front desk Harsh Sankat [PERSON_NAME] [PERSON_NAME] [PERSON_NAME] [PERSO…" at bounding box center [587, 263] width 88 height 17
select select "92869"
click at [543, 256] on select "Select Front desk Harsh Sankat [PERSON_NAME] [PERSON_NAME] [PERSON_NAME] [PERSO…" at bounding box center [587, 263] width 88 height 17
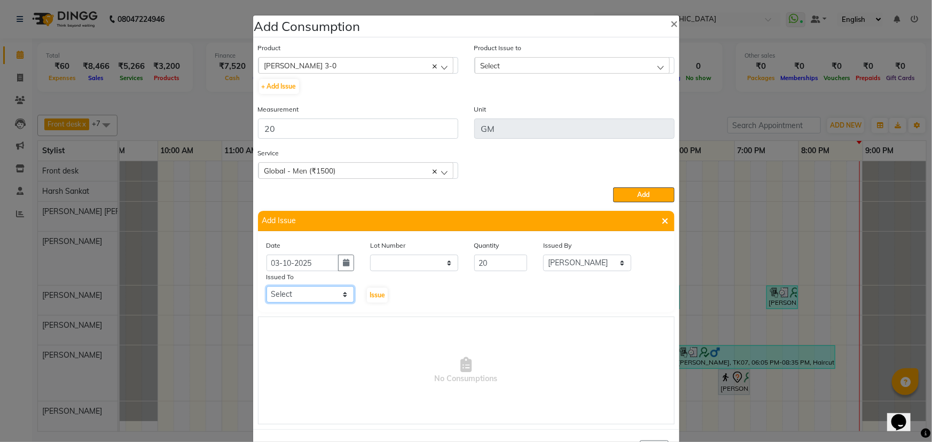
click at [313, 301] on select "Select Front desk Harsh Sankat [PERSON_NAME] [PERSON_NAME] [PERSON_NAME] [PERSO…" at bounding box center [311, 294] width 88 height 17
select select "92869"
click at [267, 288] on select "Select Front desk Harsh Sankat [PERSON_NAME] [PERSON_NAME] [PERSON_NAME] [PERSO…" at bounding box center [311, 294] width 88 height 17
click at [379, 296] on span "Issue" at bounding box center [377, 295] width 15 height 8
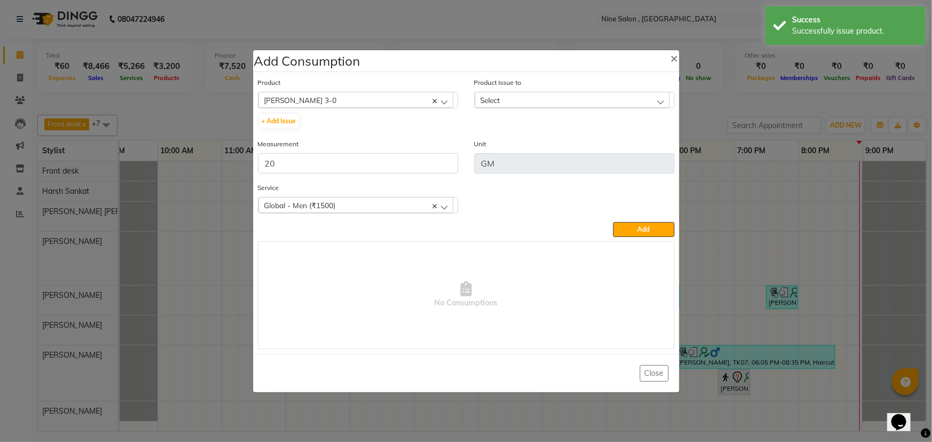
click at [536, 97] on div "Select" at bounding box center [572, 100] width 195 height 16
click at [545, 149] on label "[DATE], Issued to: [PERSON_NAME], Balance: 1200" at bounding box center [562, 147] width 164 height 10
click at [640, 230] on span "Add" at bounding box center [644, 229] width 12 height 8
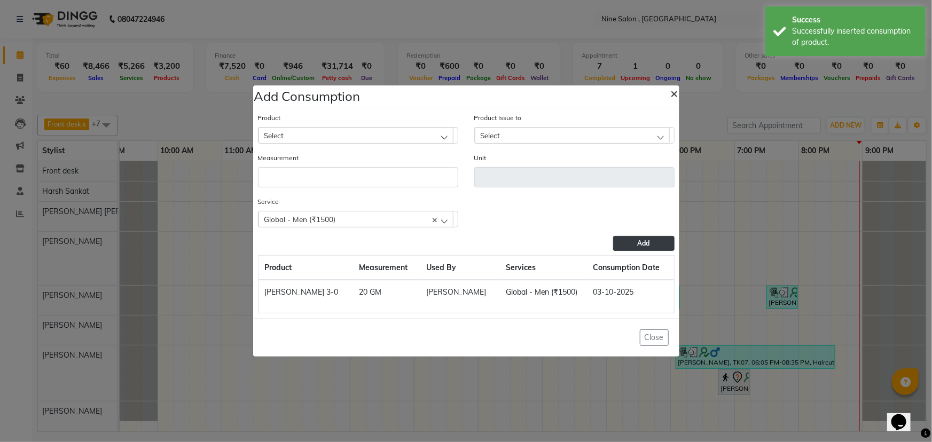
click at [674, 95] on span "×" at bounding box center [674, 93] width 7 height 16
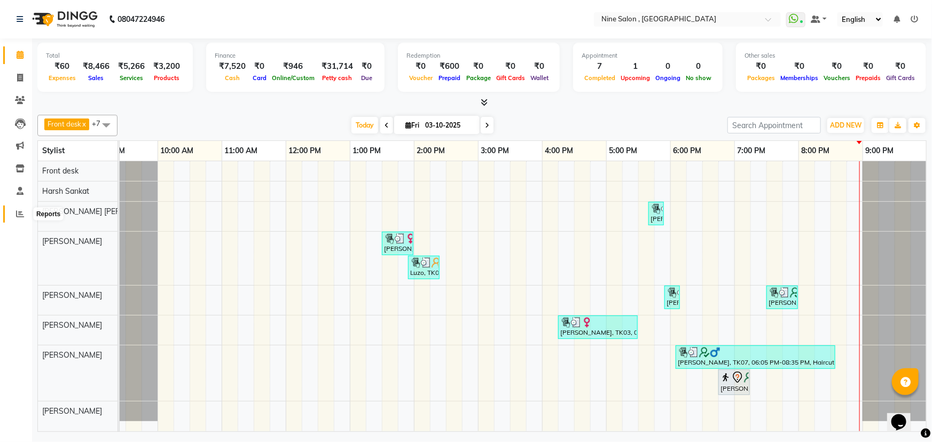
click at [18, 215] on icon at bounding box center [20, 214] width 8 height 8
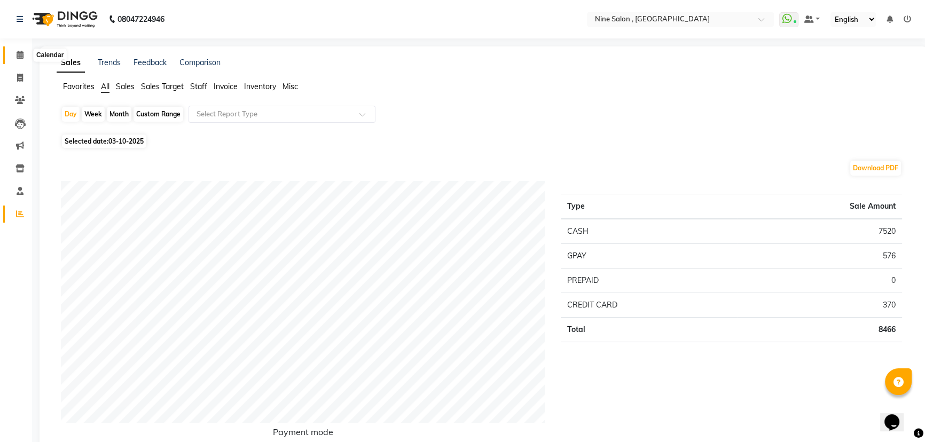
click at [17, 55] on icon at bounding box center [20, 55] width 7 height 8
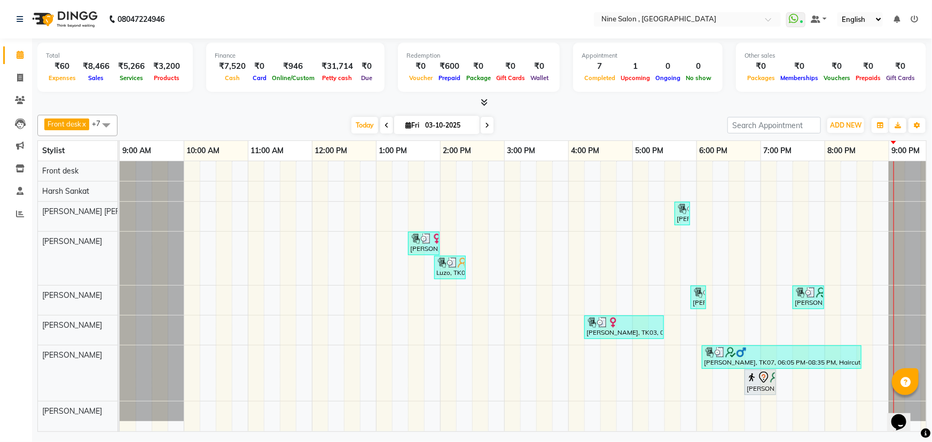
drag, startPoint x: 65, startPoint y: 69, endPoint x: 61, endPoint y: 107, distance: 38.2
click at [347, 240] on div "[PERSON_NAME], TK04, 05:40 PM-05:55 PM, Threading - Eyebrows (₹120) [PERSON_NAM…" at bounding box center [537, 296] width 834 height 270
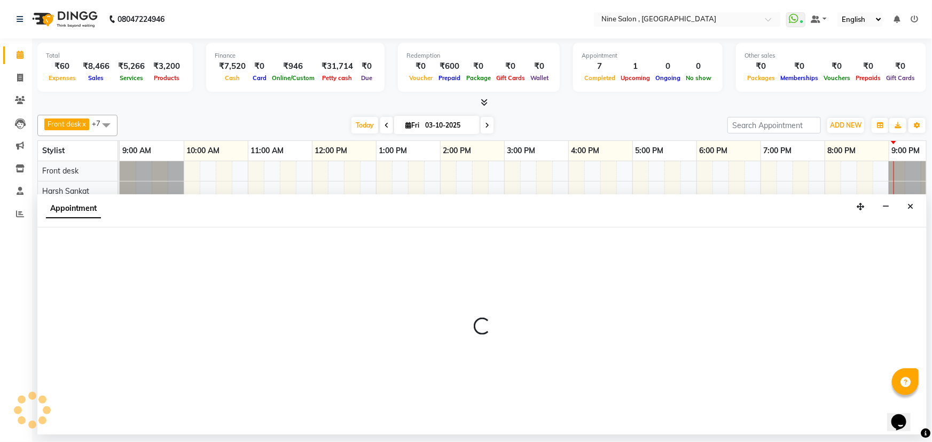
select select "87306"
select select "750"
select select "tentative"
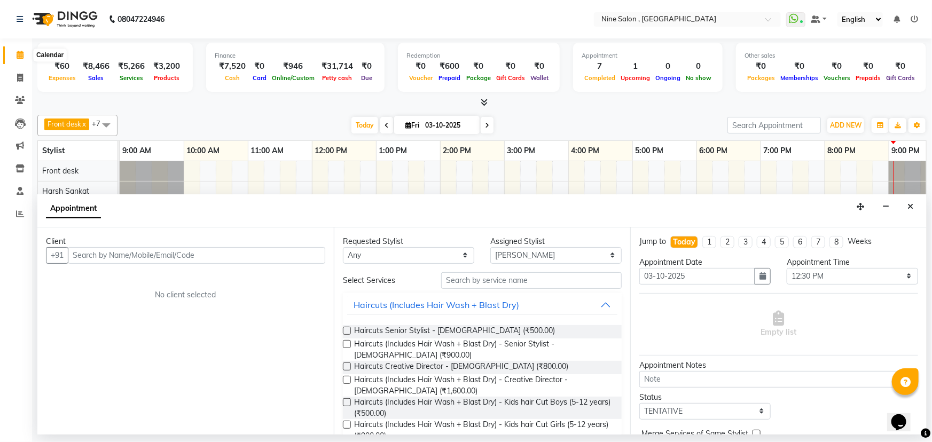
click at [23, 55] on icon at bounding box center [20, 55] width 7 height 8
click at [904, 201] on button "Close" at bounding box center [910, 207] width 15 height 17
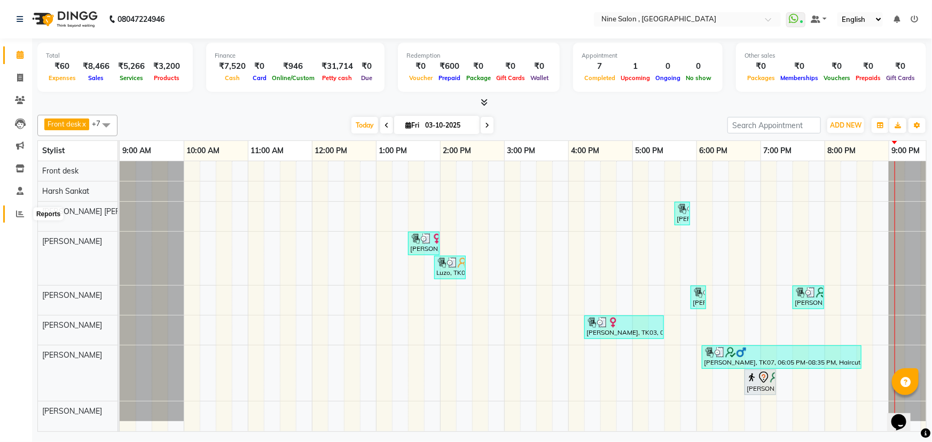
click at [18, 212] on icon at bounding box center [20, 214] width 8 height 8
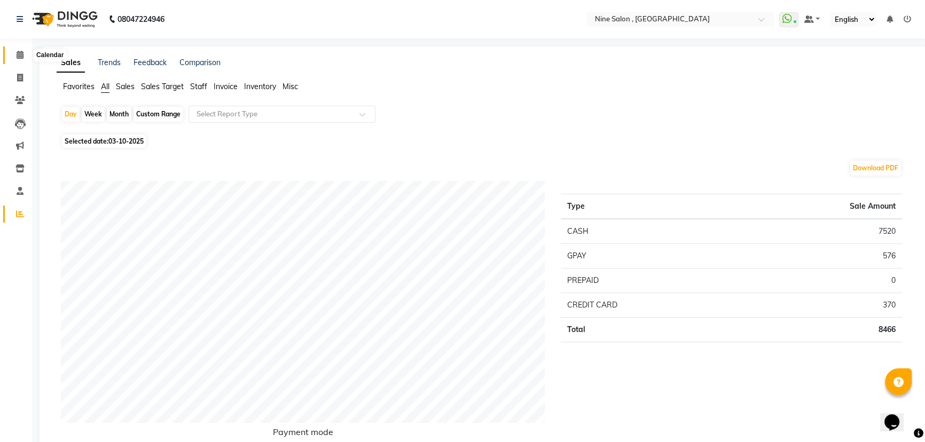
click at [22, 57] on icon at bounding box center [20, 55] width 7 height 8
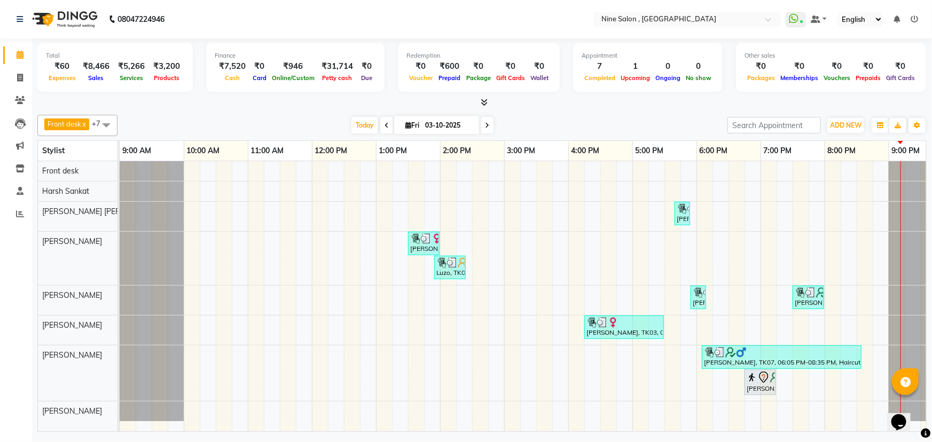
click at [914, 15] on icon at bounding box center [914, 18] width 7 height 7
